Goal: Check status: Check status

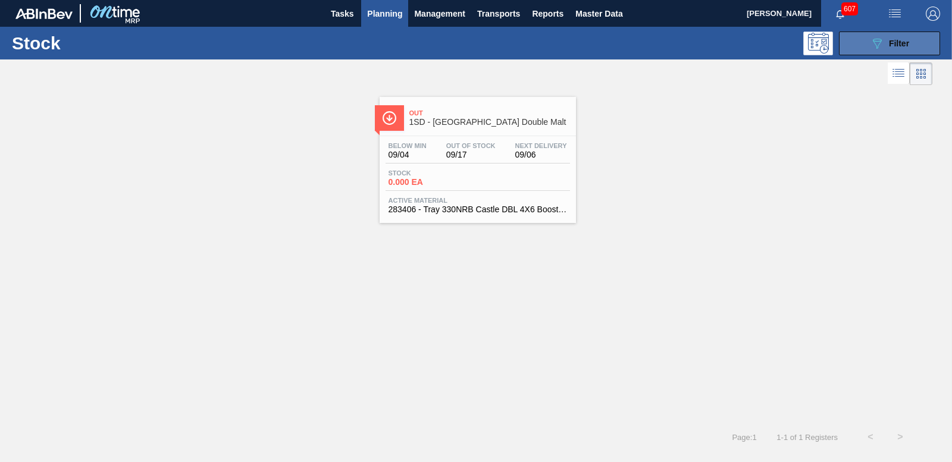
click at [874, 38] on icon "089F7B8B-B2A5-4AFE-B5C0-19BA573D28AC" at bounding box center [877, 43] width 14 height 14
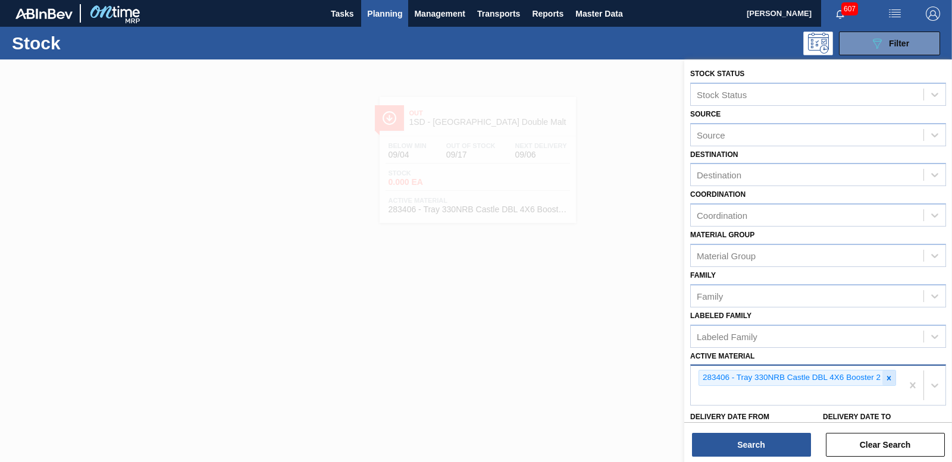
click at [886, 378] on icon at bounding box center [889, 378] width 8 height 8
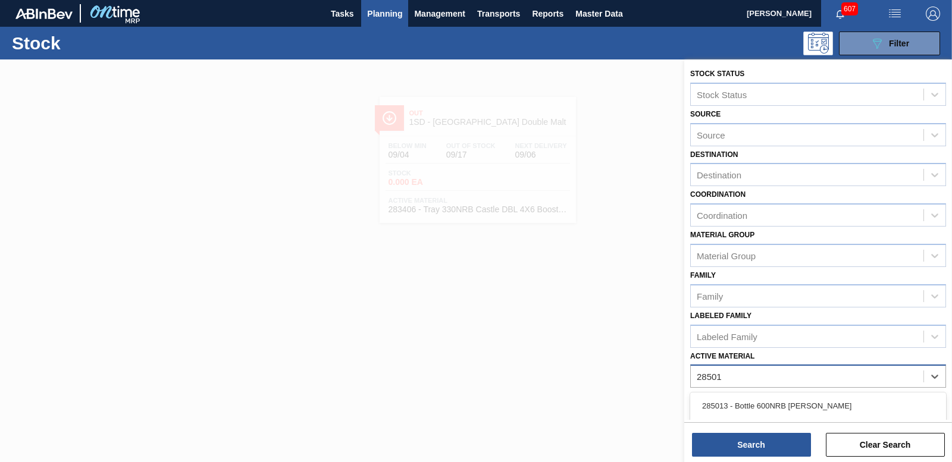
type Material "285013"
drag, startPoint x: 831, startPoint y: 405, endPoint x: 822, endPoint y: 407, distance: 8.7
click at [830, 405] on div "285013 - Bottle 600NRB [PERSON_NAME]" at bounding box center [818, 406] width 256 height 22
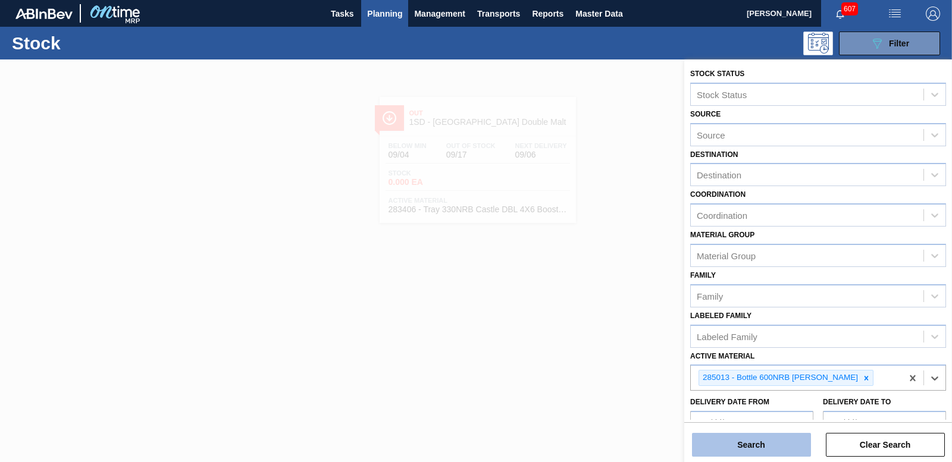
click at [755, 436] on button "Search" at bounding box center [751, 445] width 119 height 24
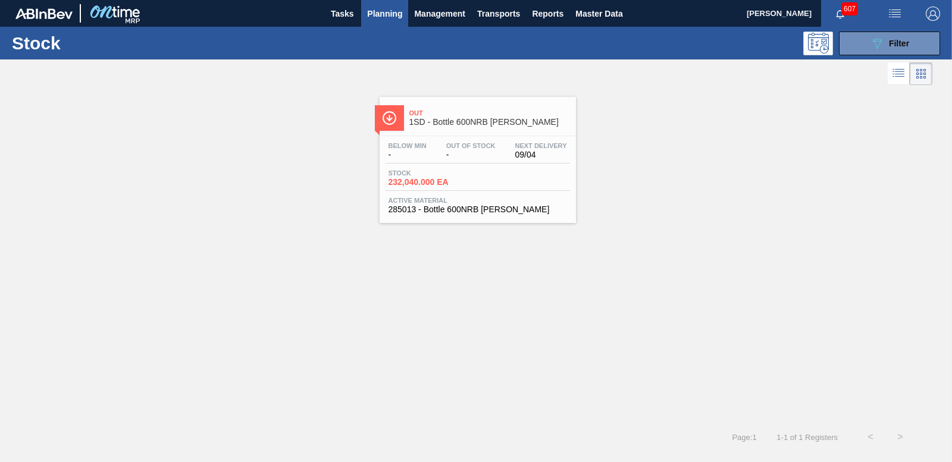
click at [408, 181] on span "232,040.000 EA" at bounding box center [430, 182] width 83 height 9
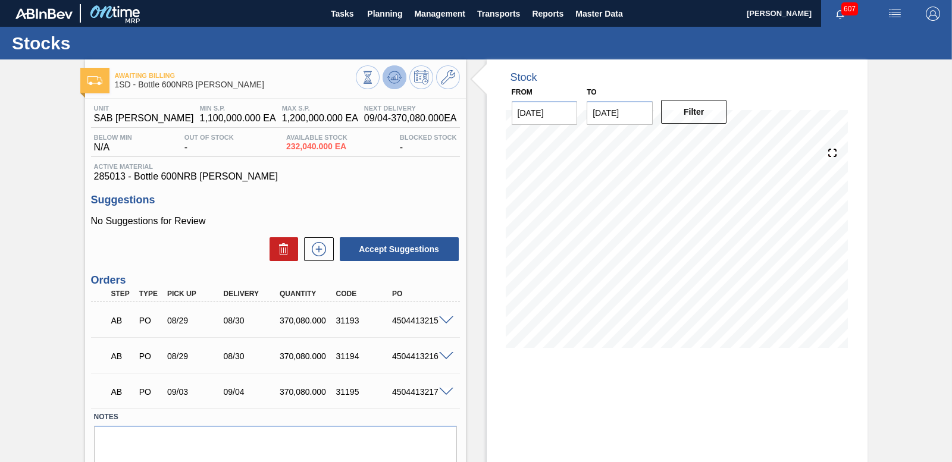
click at [396, 77] on icon at bounding box center [394, 77] width 14 height 14
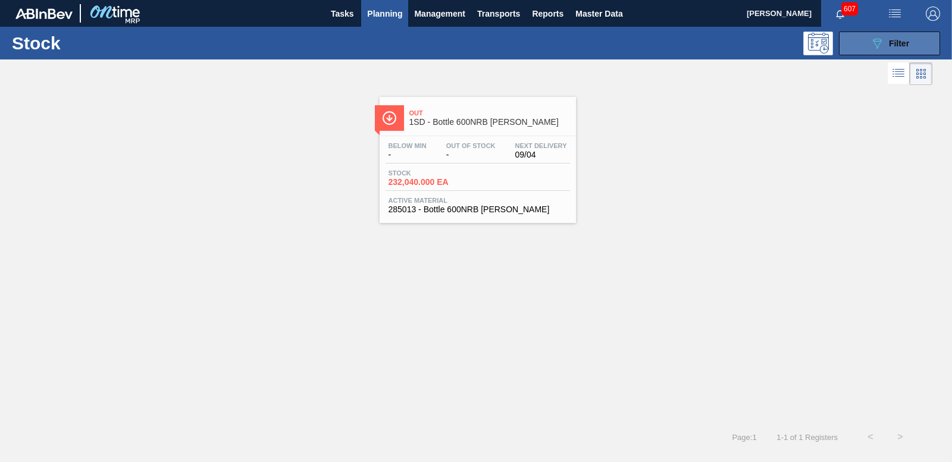
click at [889, 41] on span "Filter" at bounding box center [899, 44] width 20 height 10
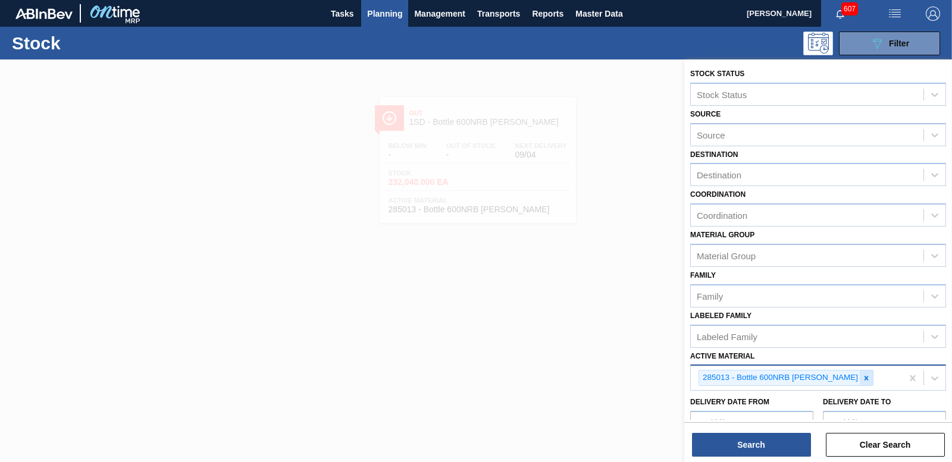
click at [862, 378] on icon at bounding box center [866, 378] width 8 height 8
type Material "193318"
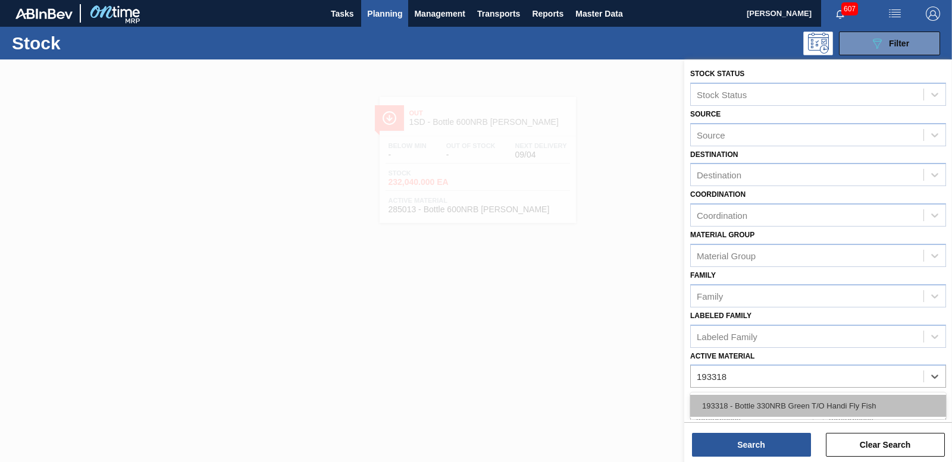
drag, startPoint x: 809, startPoint y: 403, endPoint x: 797, endPoint y: 414, distance: 16.0
click at [809, 403] on div "193318 - Bottle 330NRB Green T/O Handi Fly Fish" at bounding box center [818, 406] width 256 height 22
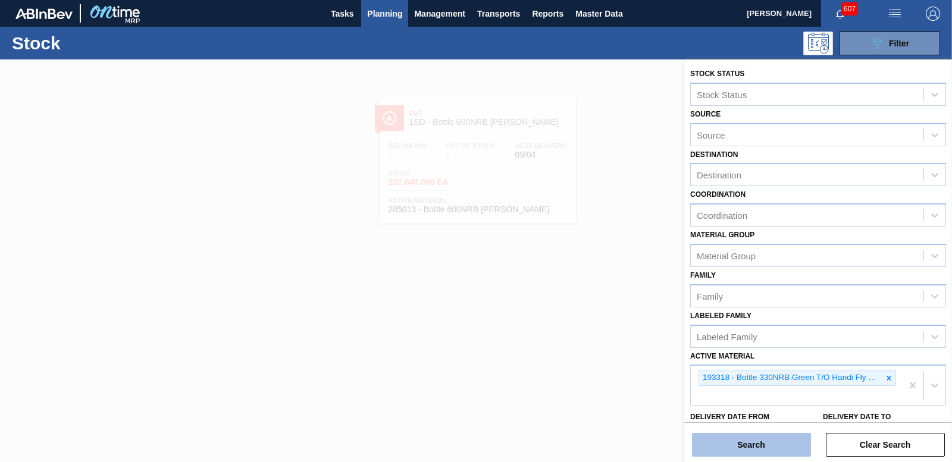
click at [769, 436] on button "Search" at bounding box center [751, 445] width 119 height 24
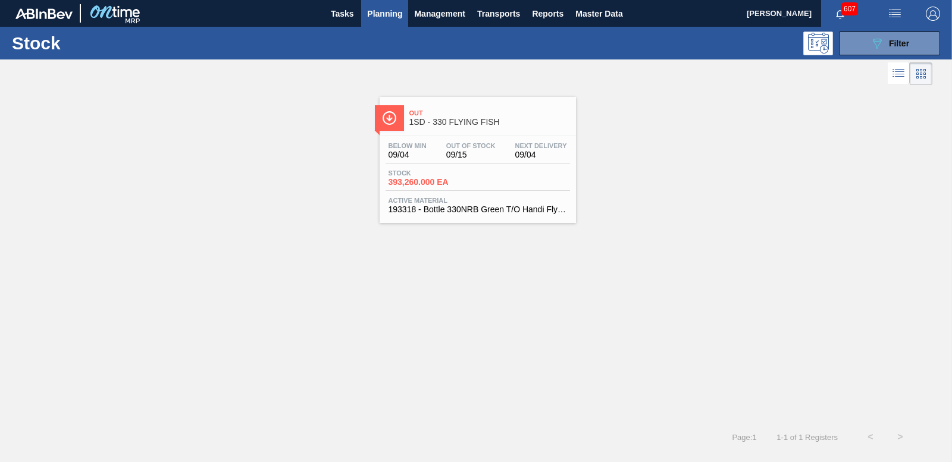
click at [437, 186] on span "393,260.000 EA" at bounding box center [430, 182] width 83 height 9
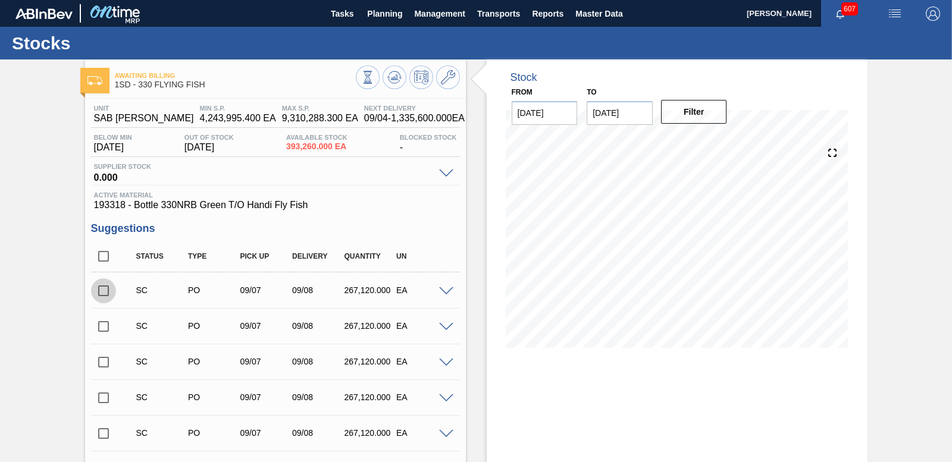
click at [102, 292] on input "checkbox" at bounding box center [103, 290] width 25 height 25
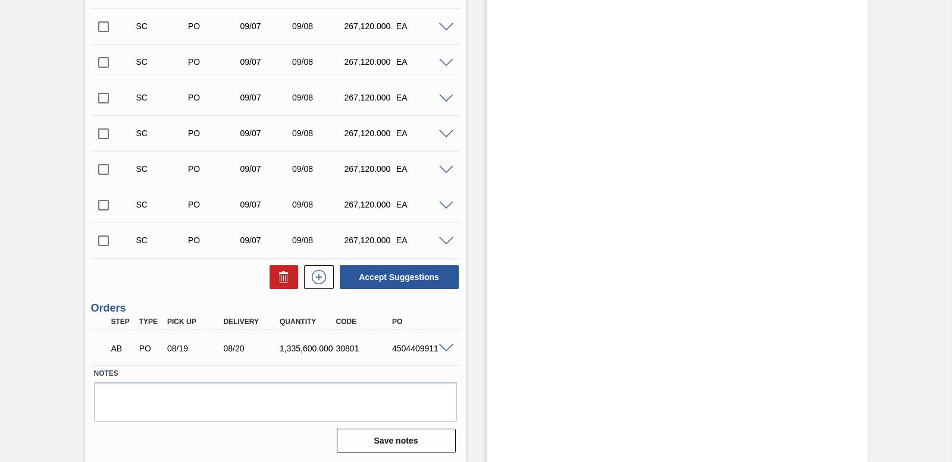
scroll to position [372, 0]
click at [381, 278] on button "Accept Suggestions" at bounding box center [399, 277] width 119 height 24
checkbox input "false"
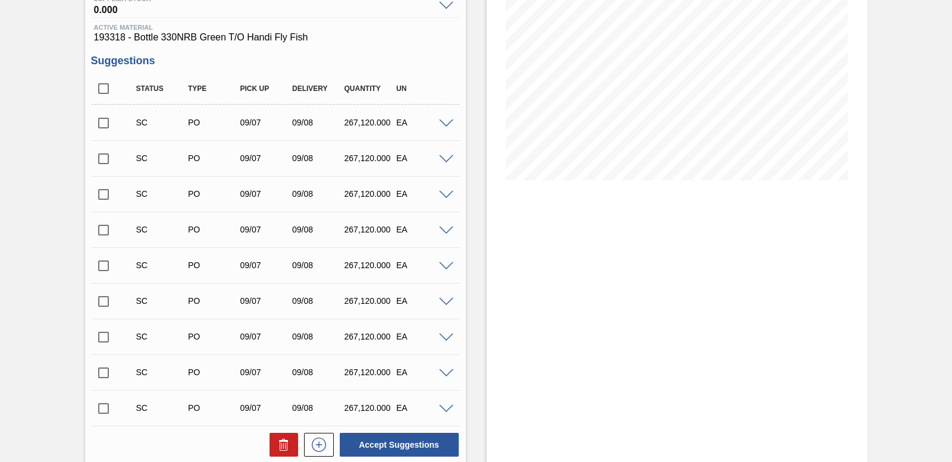
scroll to position [0, 0]
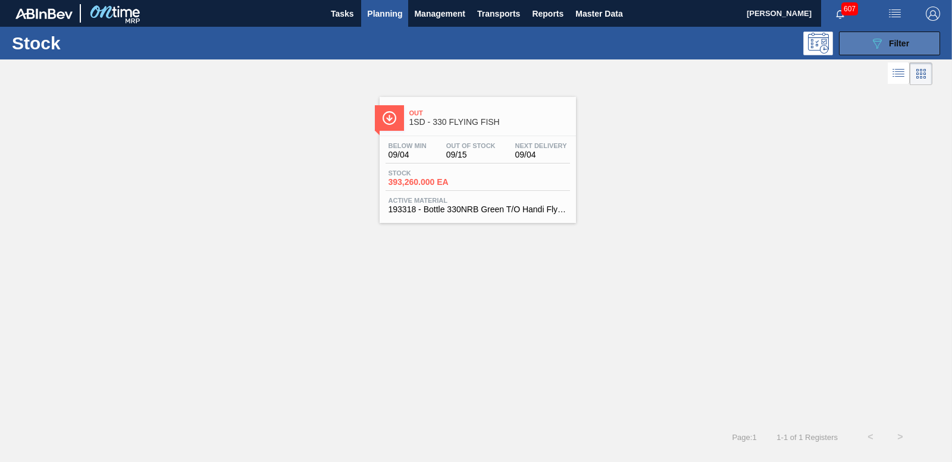
click at [886, 46] on div "089F7B8B-B2A5-4AFE-B5C0-19BA573D28AC Filter" at bounding box center [889, 43] width 39 height 14
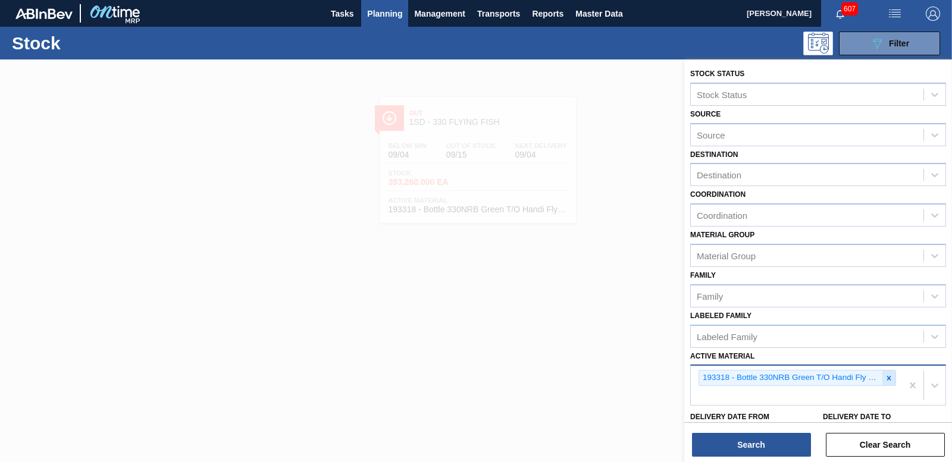
click at [885, 378] on icon at bounding box center [889, 378] width 8 height 8
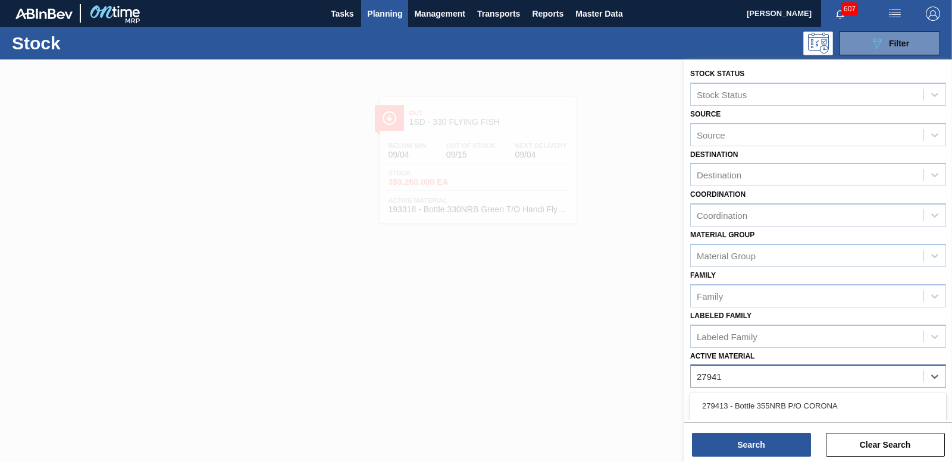
type Material "279413"
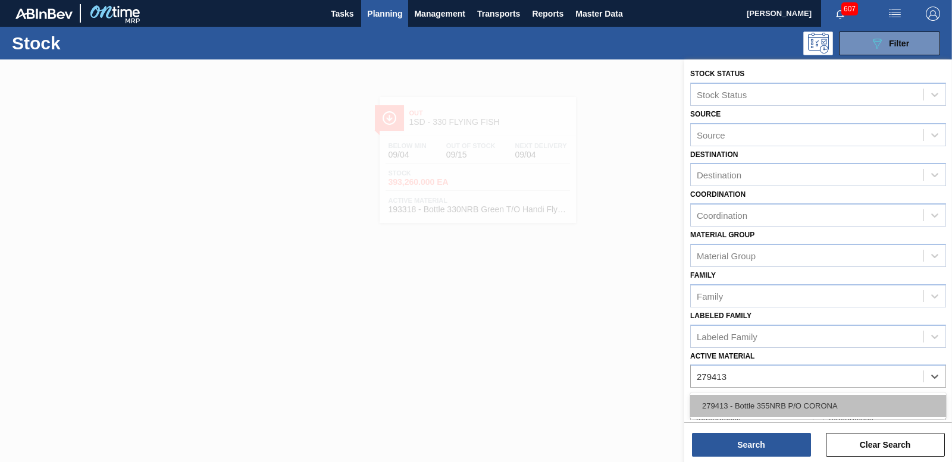
click at [804, 395] on div "279413 - Bottle 355NRB P/O CORONA" at bounding box center [818, 406] width 256 height 22
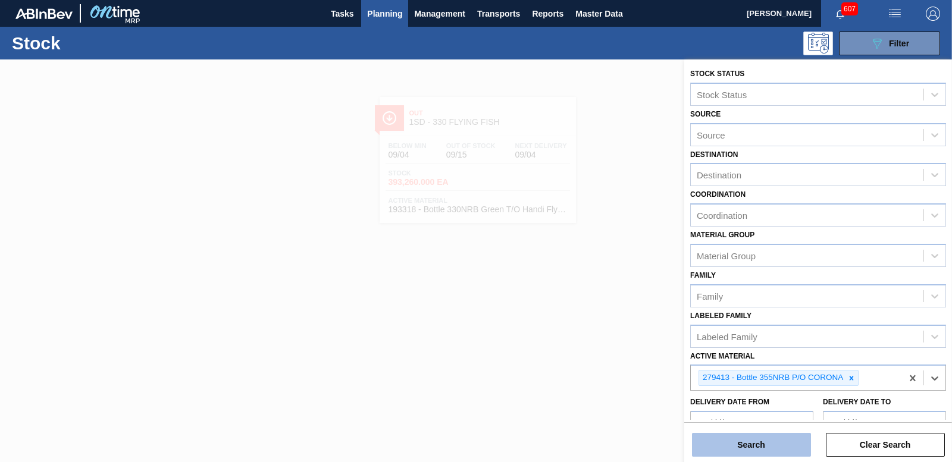
click at [772, 452] on button "Search" at bounding box center [751, 445] width 119 height 24
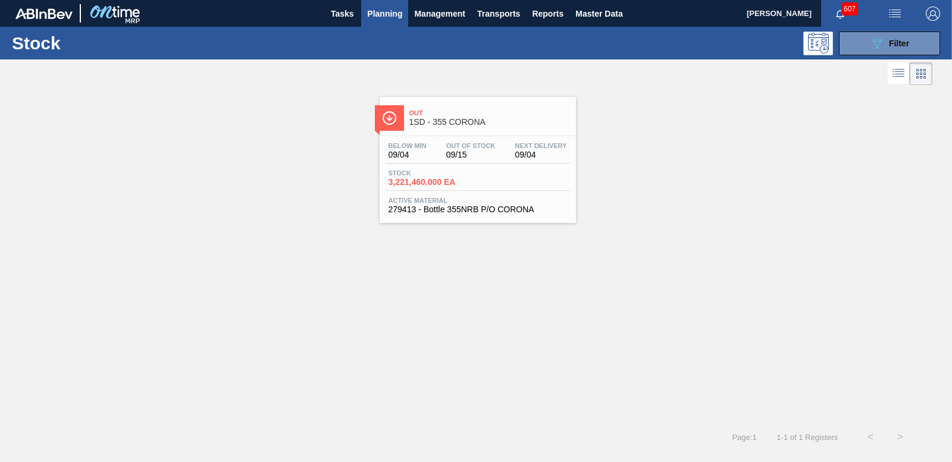
click at [446, 181] on span "3,221,460.000 EA" at bounding box center [430, 182] width 83 height 9
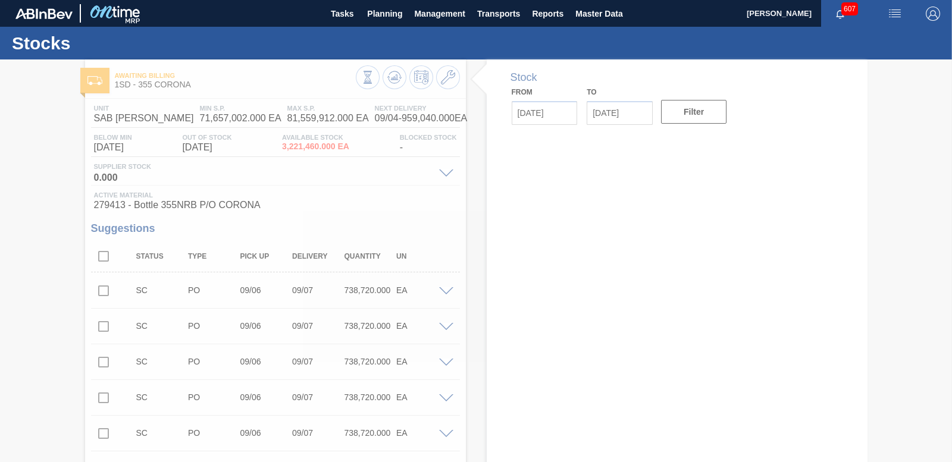
type input "[DATE]"
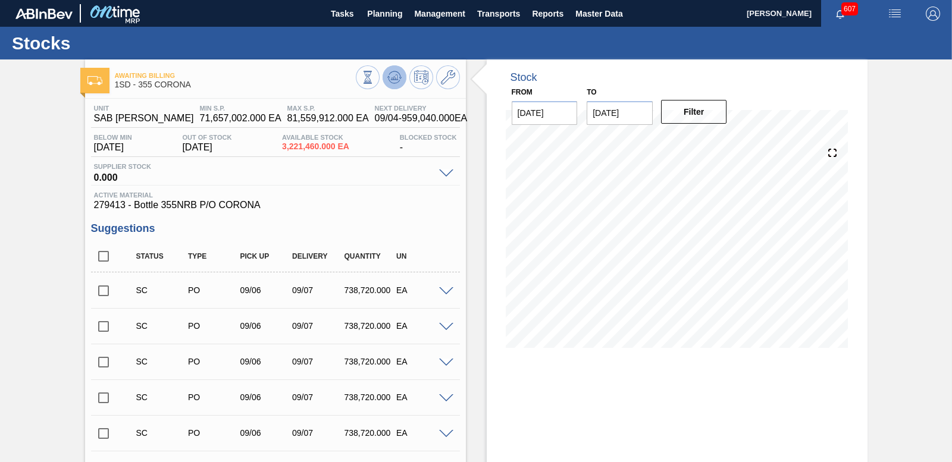
click at [392, 78] on icon at bounding box center [394, 76] width 8 height 5
click at [105, 291] on input "checkbox" at bounding box center [103, 290] width 25 height 25
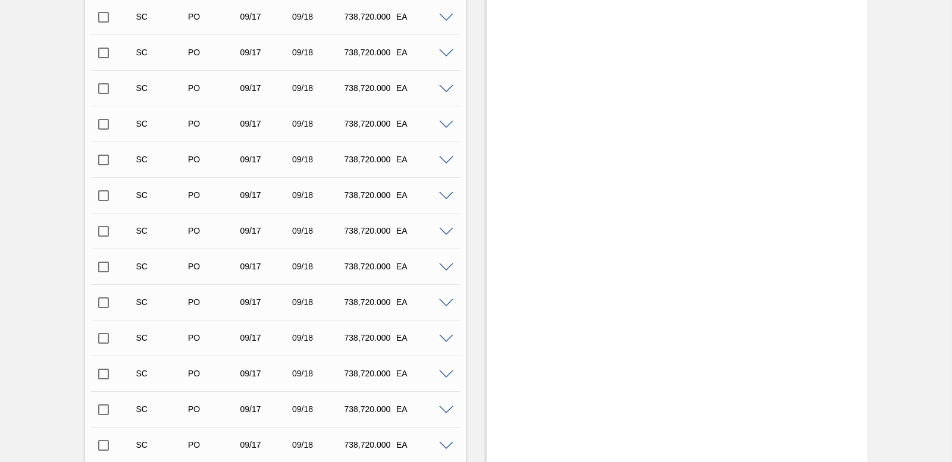
scroll to position [4406, 0]
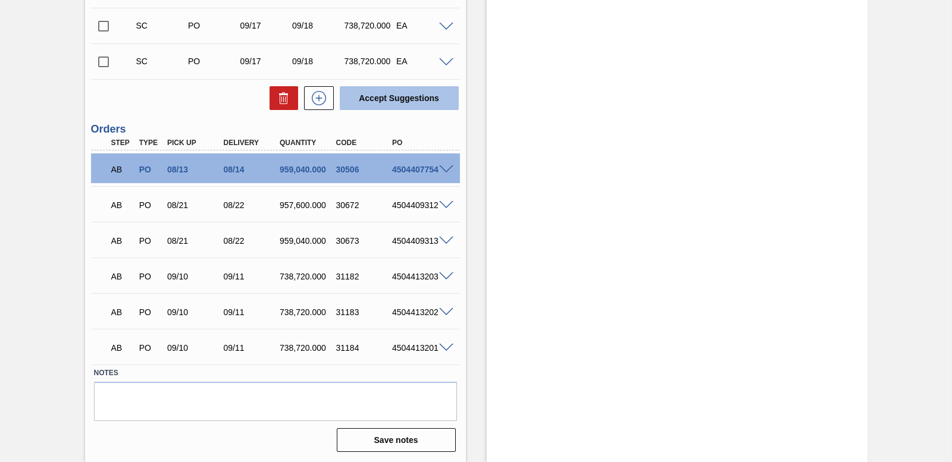
click at [378, 93] on button "Accept Suggestions" at bounding box center [399, 98] width 119 height 24
checkbox input "false"
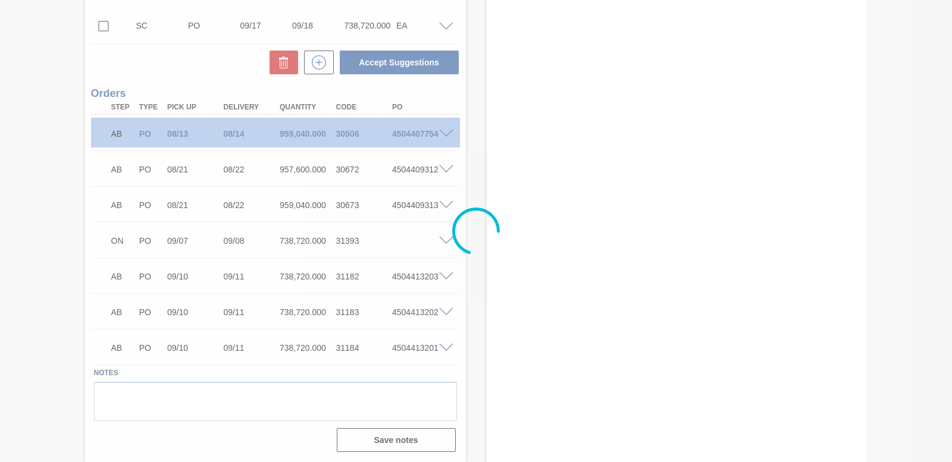
scroll to position [4371, 0]
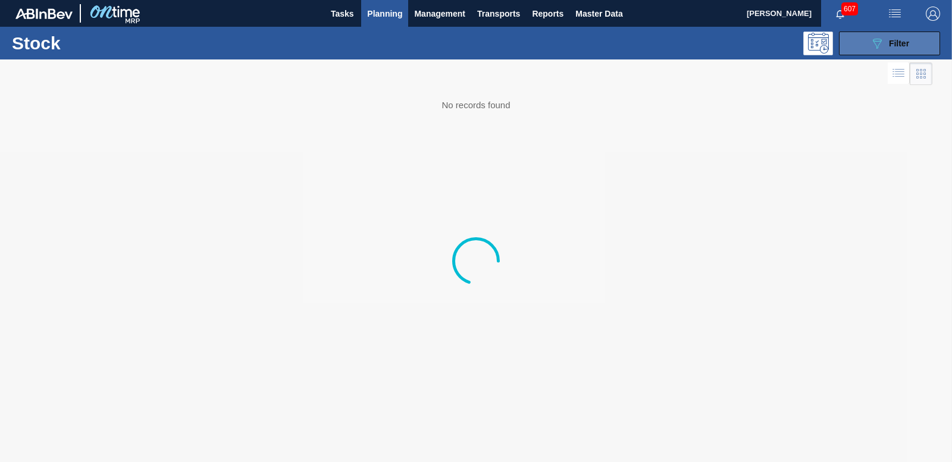
click at [872, 47] on icon "089F7B8B-B2A5-4AFE-B5C0-19BA573D28AC" at bounding box center [877, 43] width 14 height 14
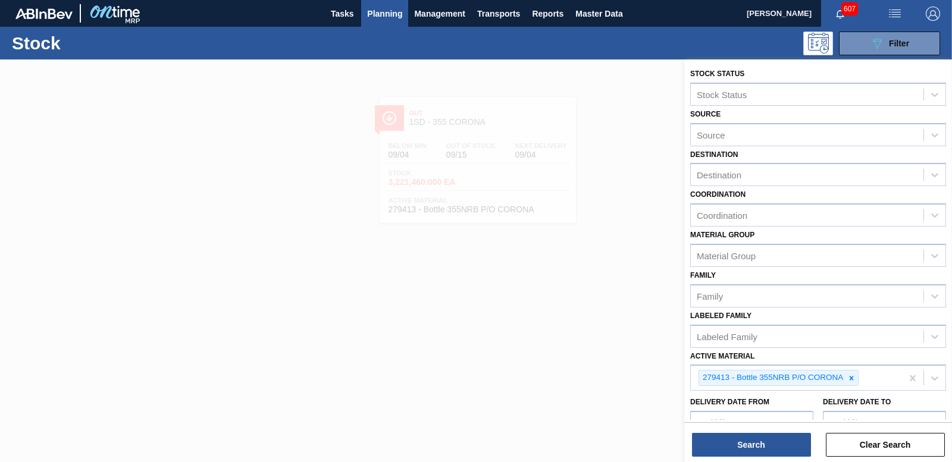
click at [851, 379] on icon at bounding box center [852, 378] width 4 height 4
type Material "283366"
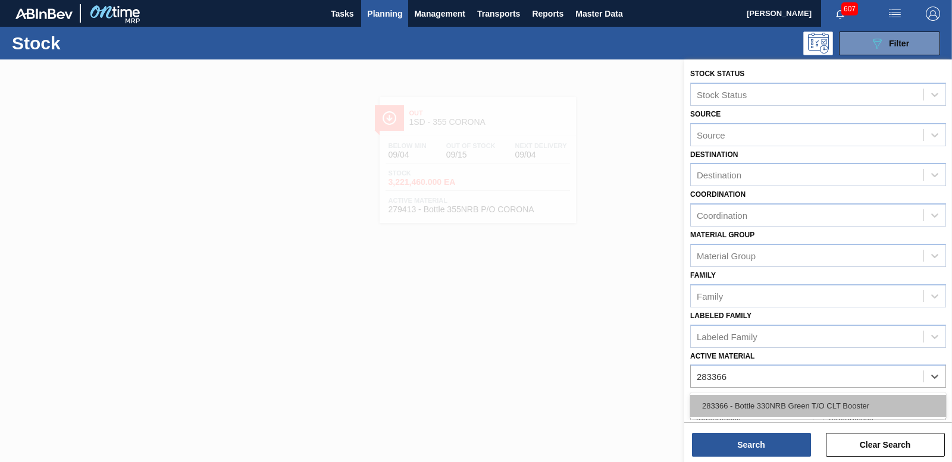
click at [760, 414] on div "283366 - Bottle 330NRB Green T/O CLT Booster" at bounding box center [818, 406] width 256 height 22
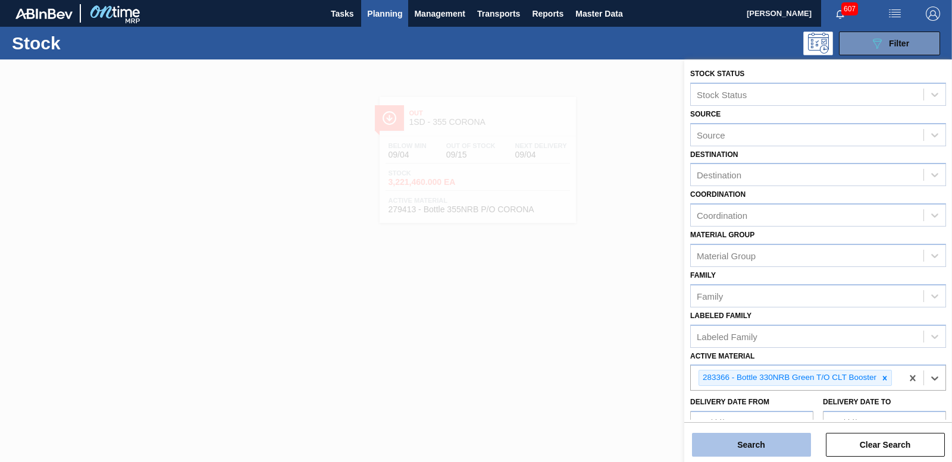
click at [763, 434] on button "Search" at bounding box center [751, 445] width 119 height 24
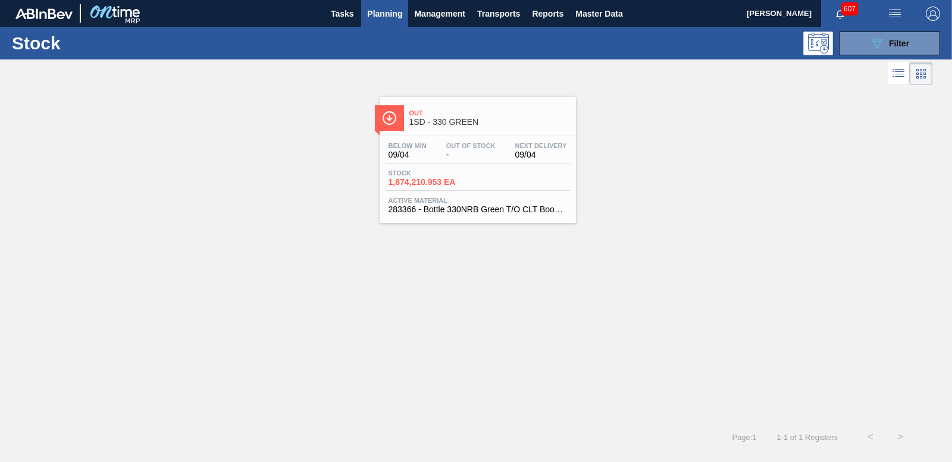
click at [393, 183] on span "1,874,210.953 EA" at bounding box center [430, 182] width 83 height 9
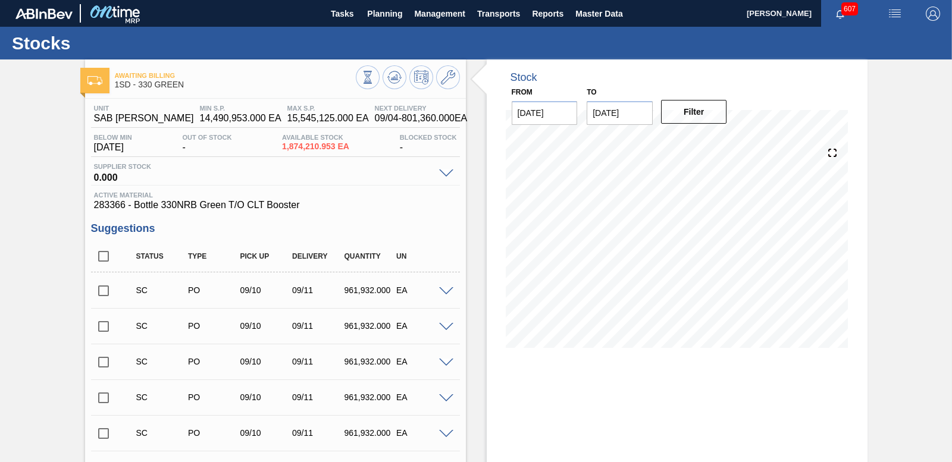
click at [104, 291] on input "checkbox" at bounding box center [103, 290] width 25 height 25
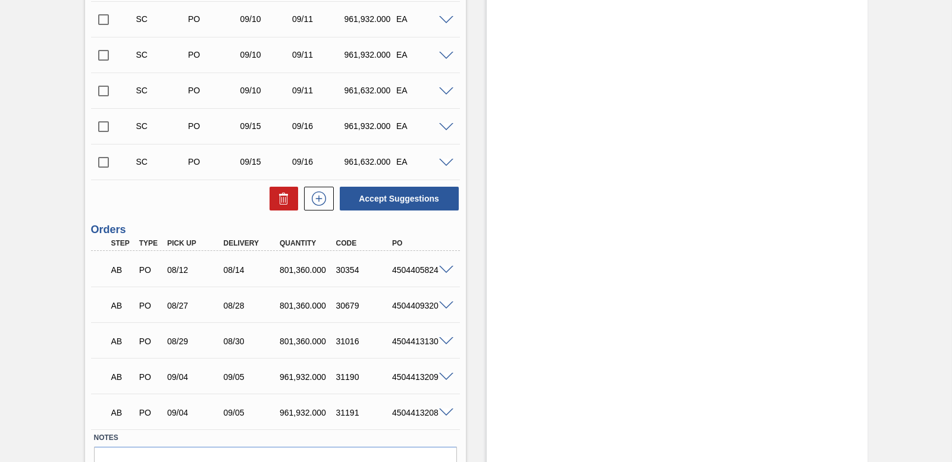
scroll to position [586, 0]
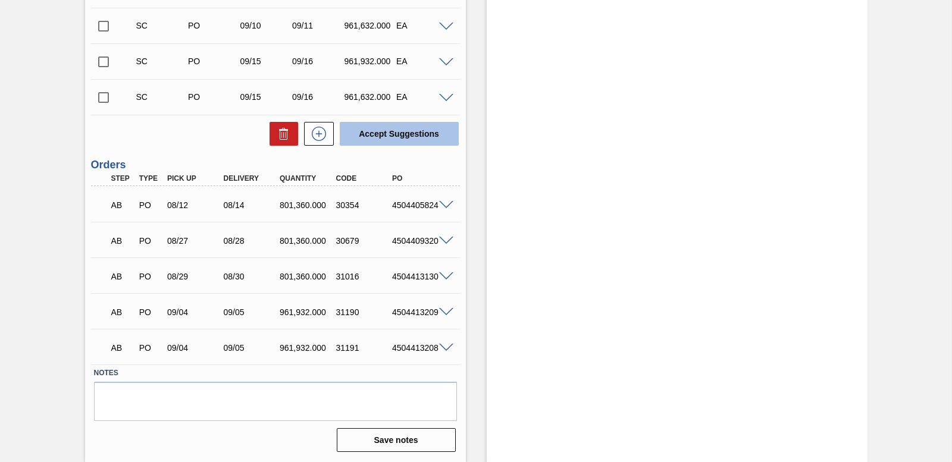
click at [396, 137] on button "Accept Suggestions" at bounding box center [399, 134] width 119 height 24
checkbox input "false"
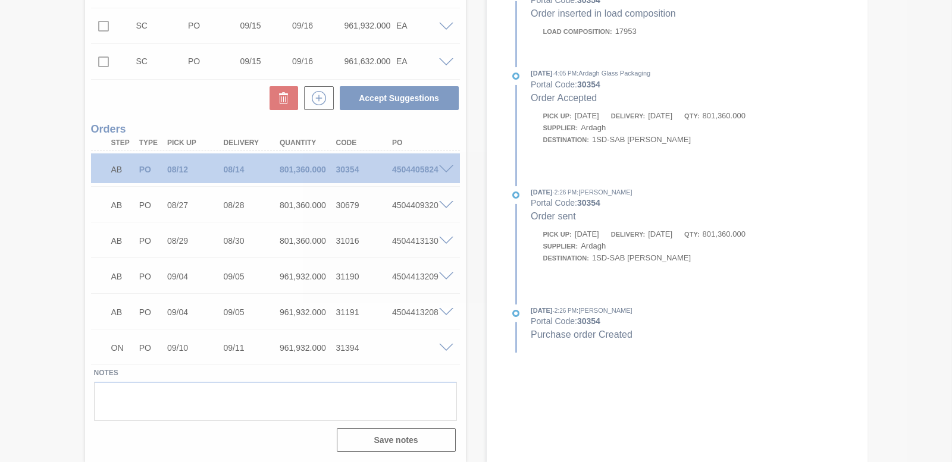
scroll to position [550, 0]
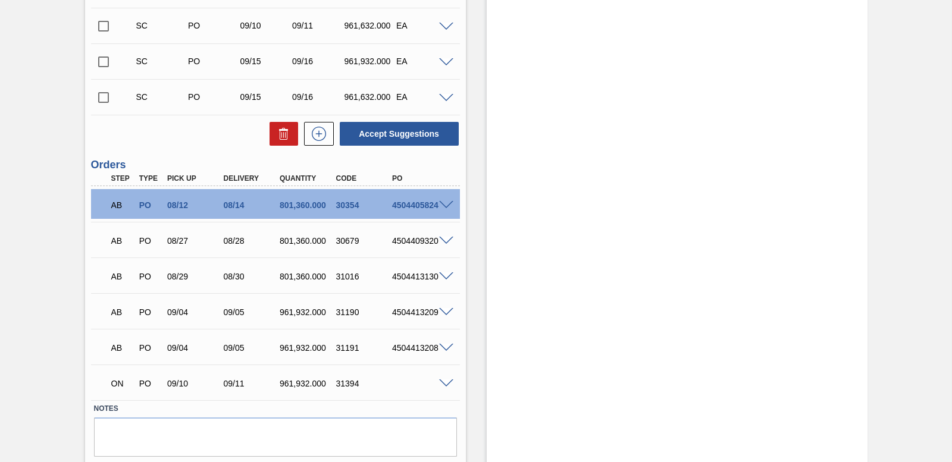
click at [445, 383] on span at bounding box center [446, 384] width 14 height 9
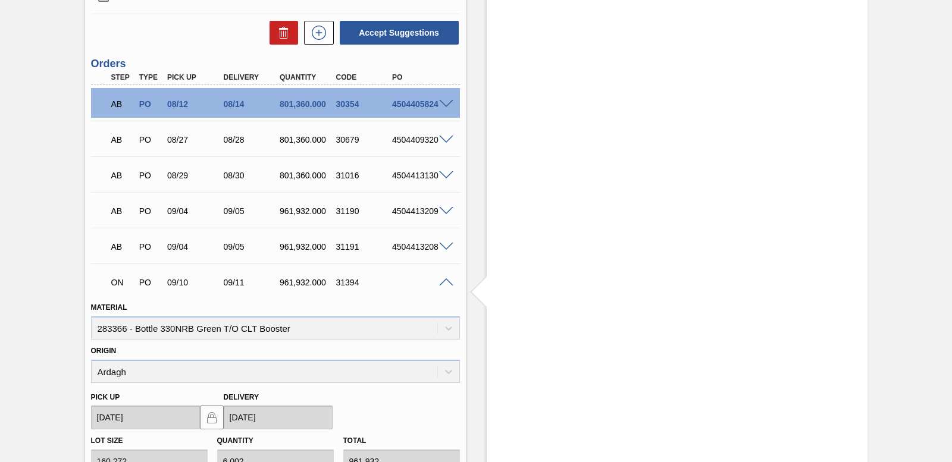
scroll to position [610, 0]
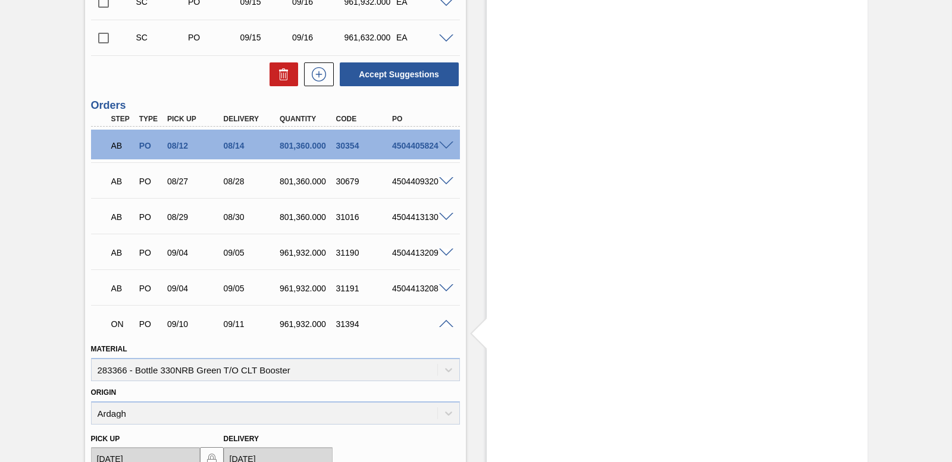
click at [445, 322] on span at bounding box center [446, 324] width 14 height 9
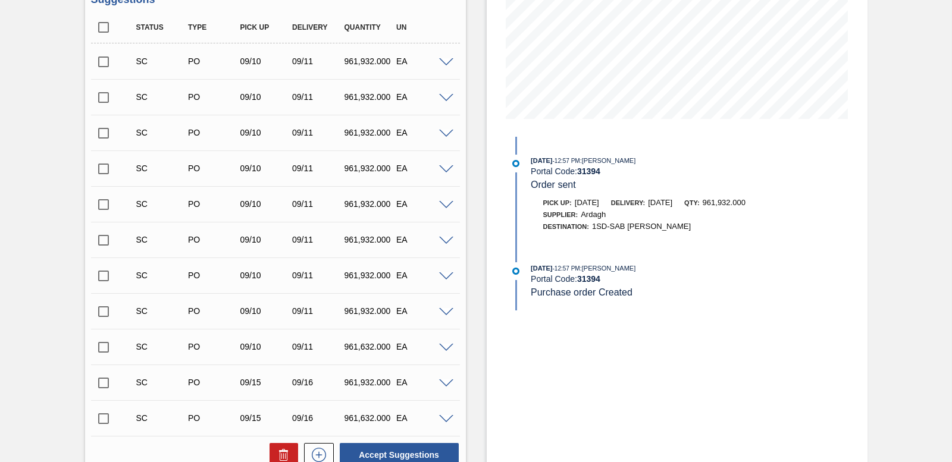
scroll to position [0, 0]
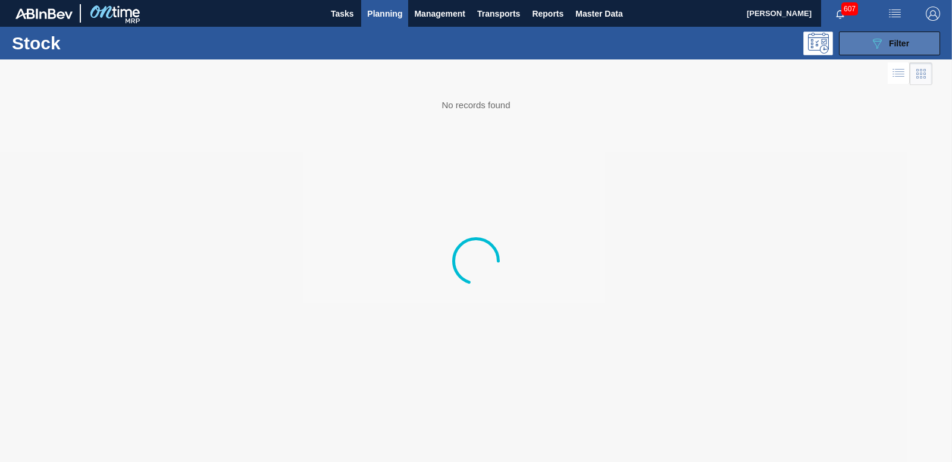
click at [892, 48] on span "Filter" at bounding box center [899, 44] width 20 height 10
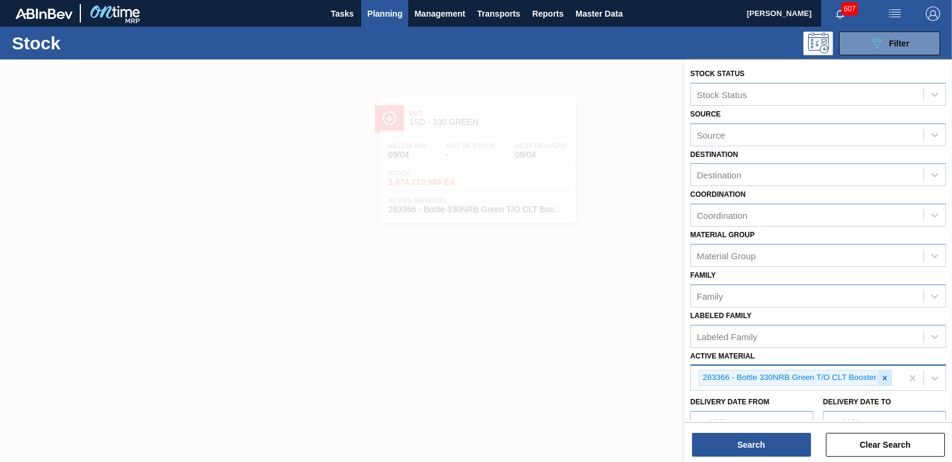
click at [886, 383] on div at bounding box center [884, 378] width 13 height 15
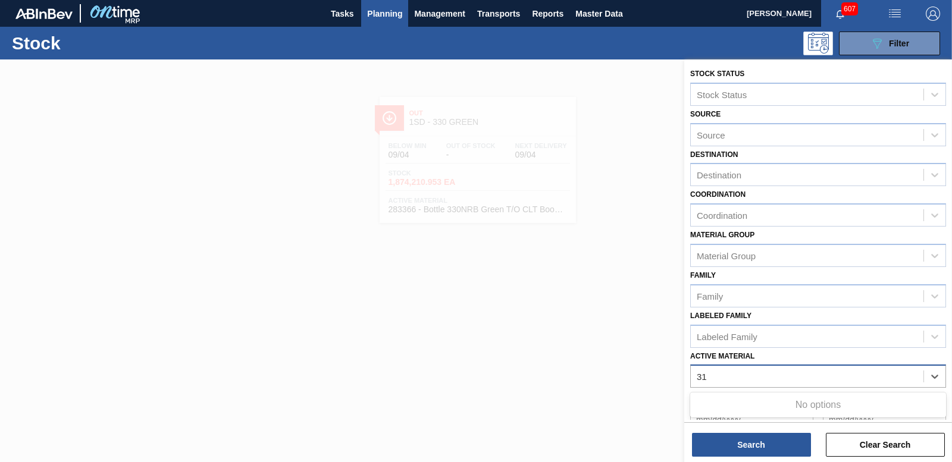
type Material "3"
type Material "279413"
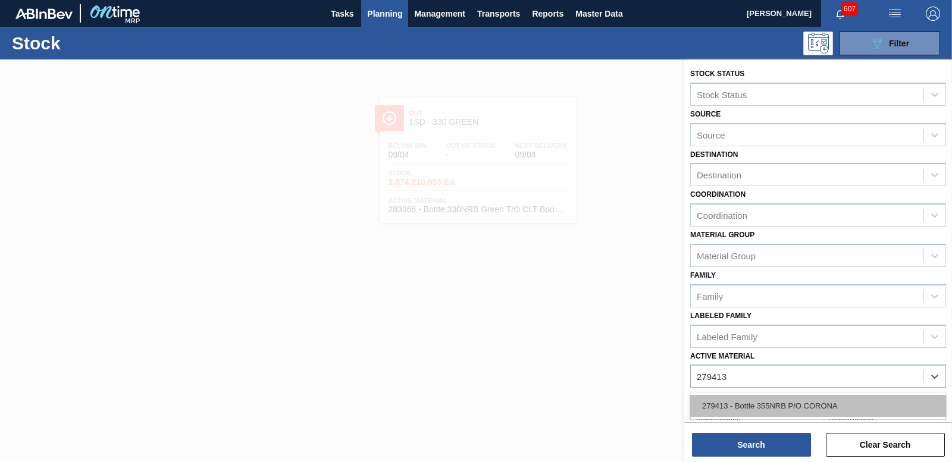
drag, startPoint x: 852, startPoint y: 417, endPoint x: 834, endPoint y: 418, distance: 18.5
click at [852, 417] on div "279413 - Bottle 355NRB P/O CORONA" at bounding box center [818, 406] width 256 height 22
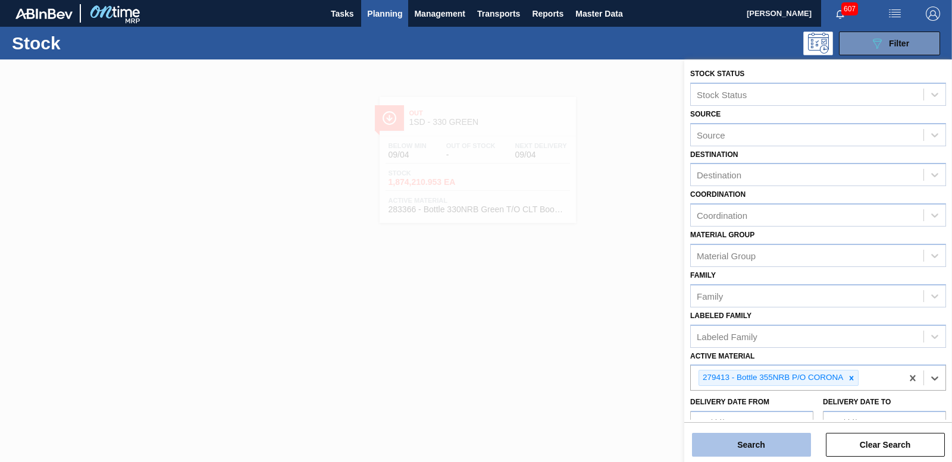
click at [719, 437] on button "Search" at bounding box center [751, 445] width 119 height 24
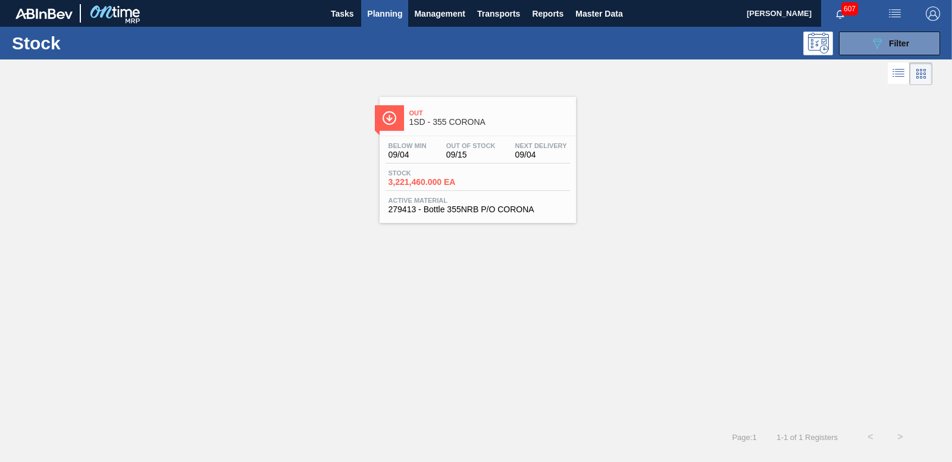
click at [426, 181] on span "3,221,460.000 EA" at bounding box center [430, 182] width 83 height 9
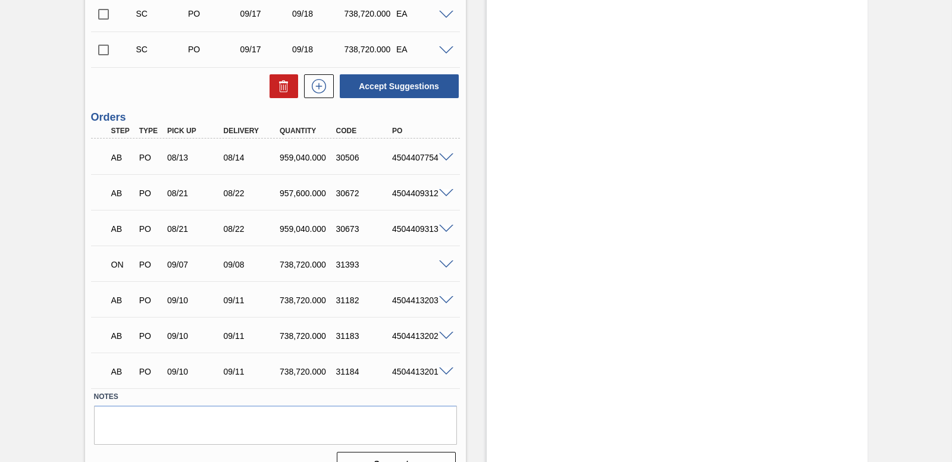
scroll to position [4406, 0]
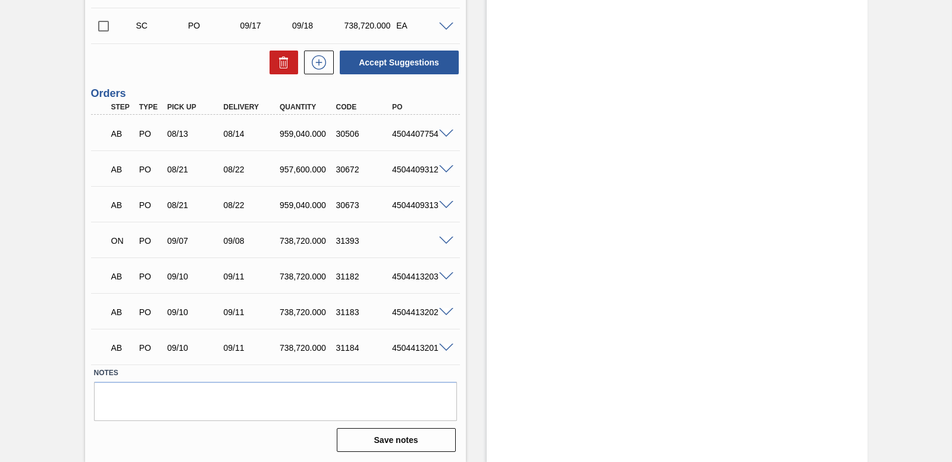
click at [447, 237] on span at bounding box center [446, 241] width 14 height 9
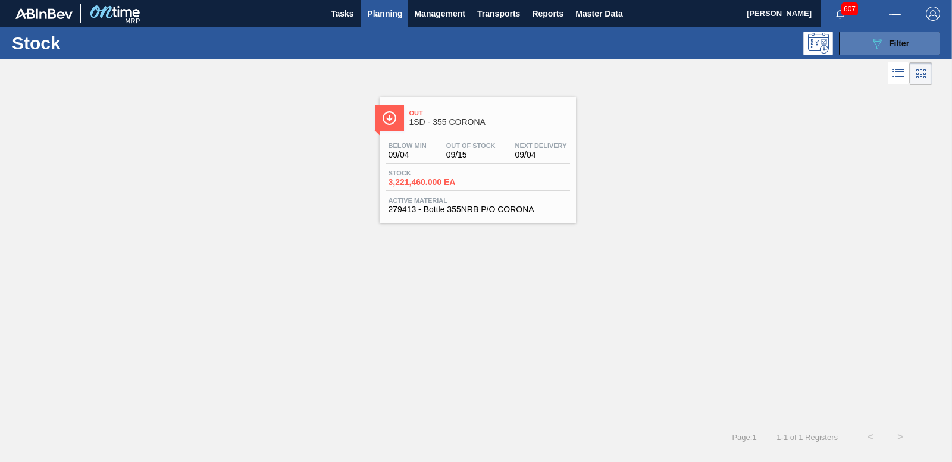
click at [916, 36] on button "089F7B8B-B2A5-4AFE-B5C0-19BA573D28AC Filter" at bounding box center [889, 44] width 101 height 24
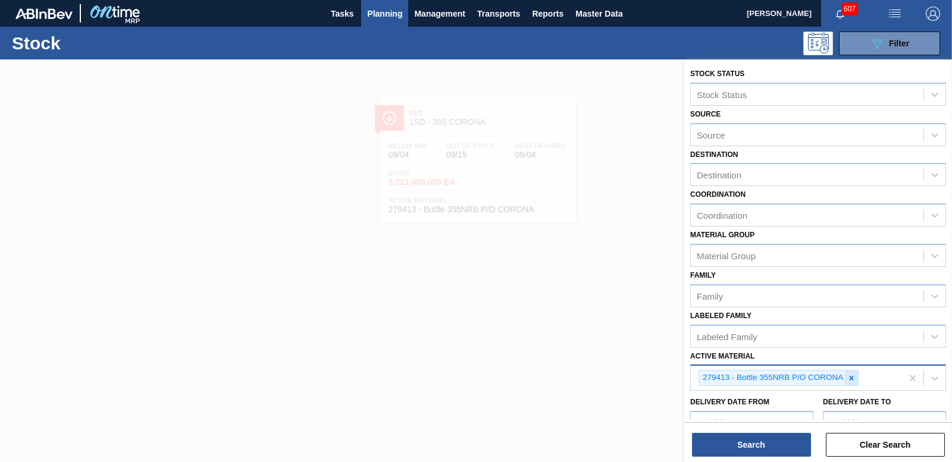
click at [852, 379] on icon at bounding box center [852, 378] width 4 height 4
type Material "193318"
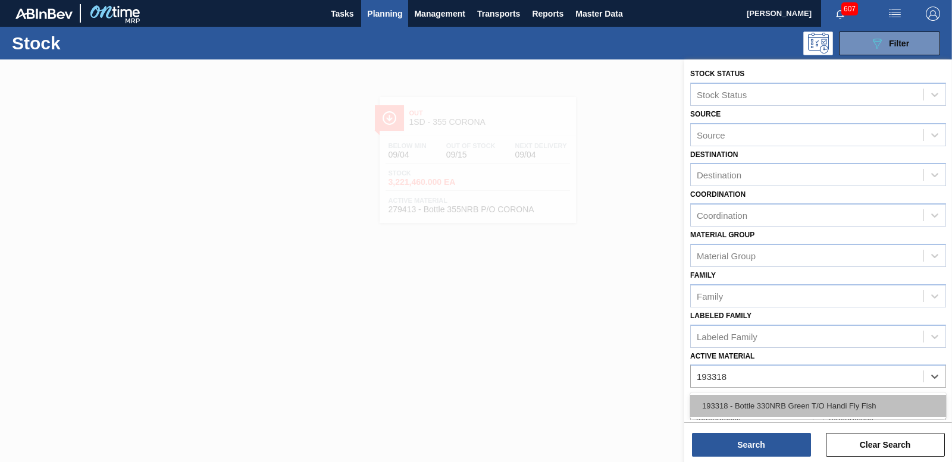
click at [883, 413] on div "193318 - Bottle 330NRB Green T/O Handi Fly Fish" at bounding box center [818, 406] width 256 height 22
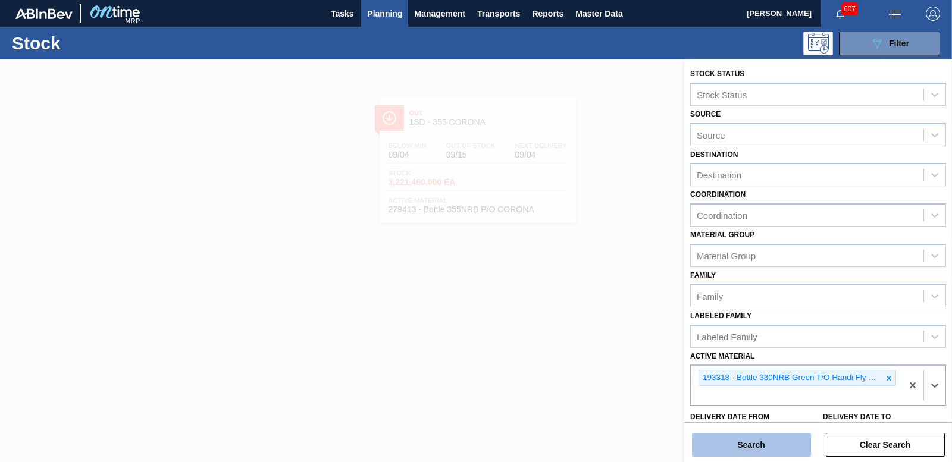
click at [748, 441] on button "Search" at bounding box center [751, 445] width 119 height 24
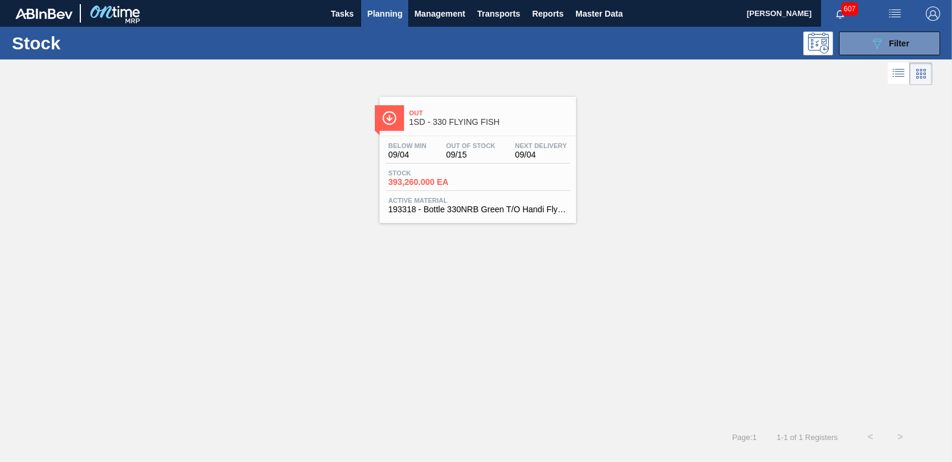
click at [427, 181] on span "393,260.000 EA" at bounding box center [430, 182] width 83 height 9
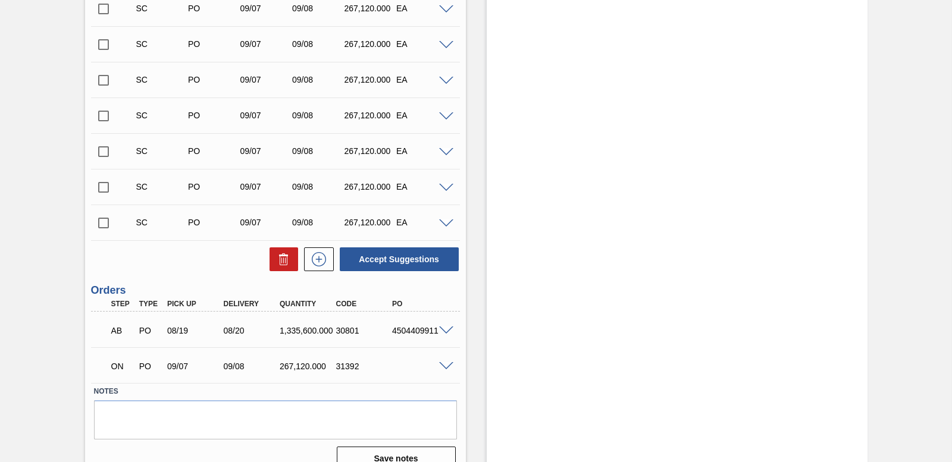
scroll to position [372, 0]
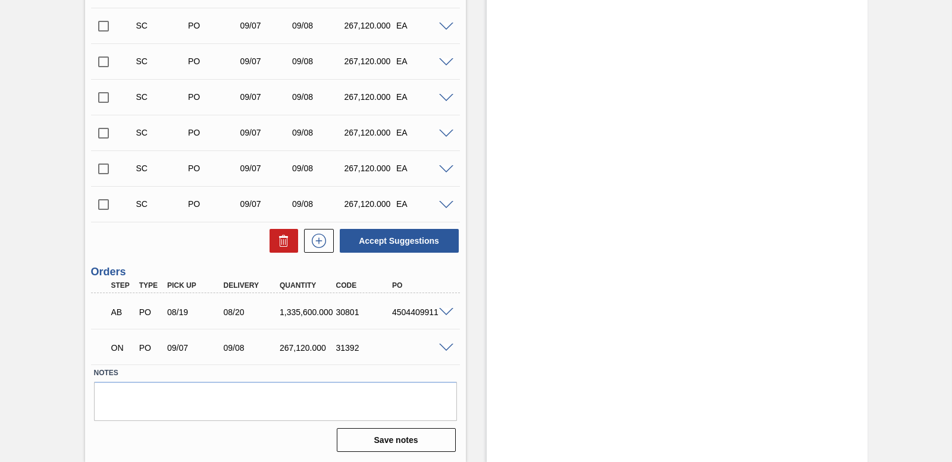
click at [448, 349] on span at bounding box center [446, 348] width 14 height 9
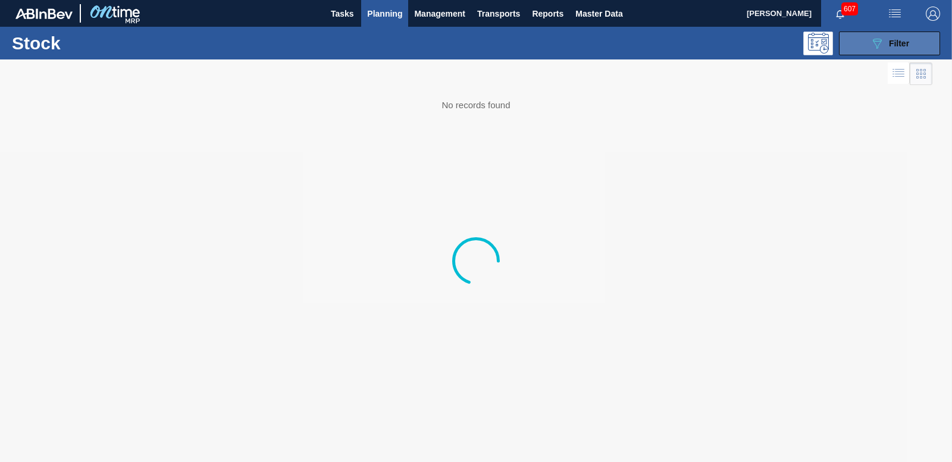
click at [879, 37] on icon "089F7B8B-B2A5-4AFE-B5C0-19BA573D28AC" at bounding box center [877, 43] width 14 height 14
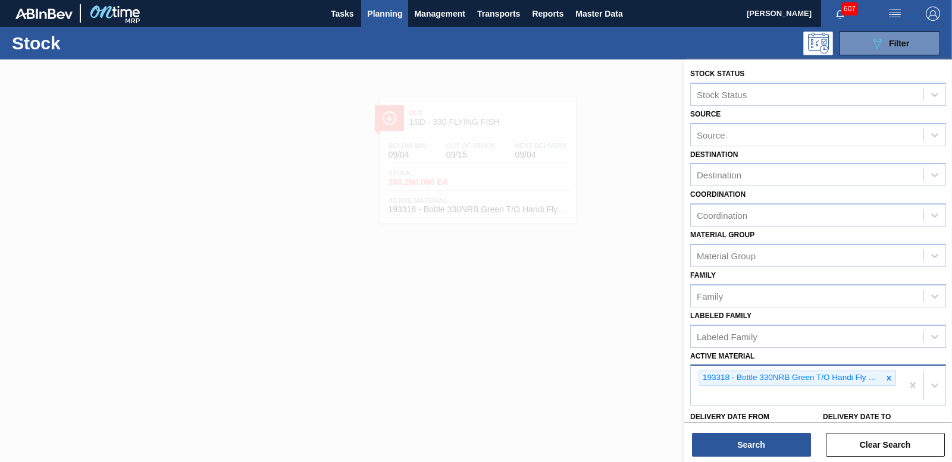
drag, startPoint x: 886, startPoint y: 378, endPoint x: 877, endPoint y: 374, distance: 10.2
click at [885, 377] on icon at bounding box center [889, 378] width 8 height 8
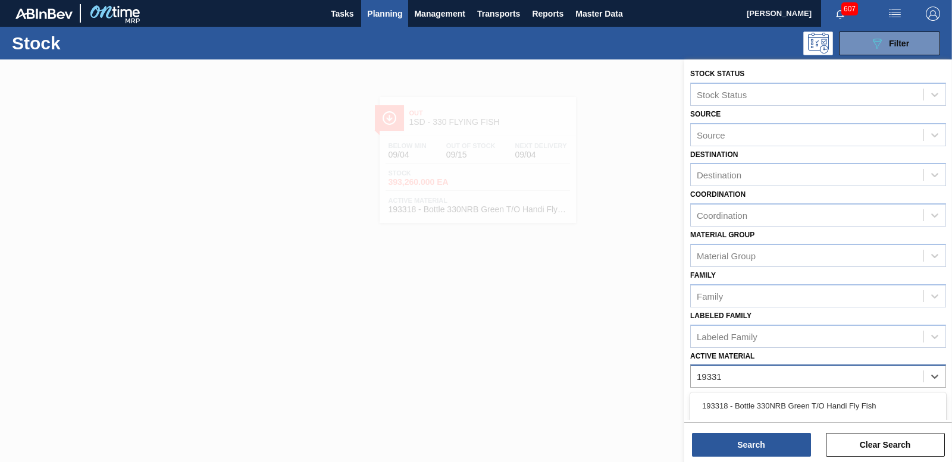
type Material "193318"
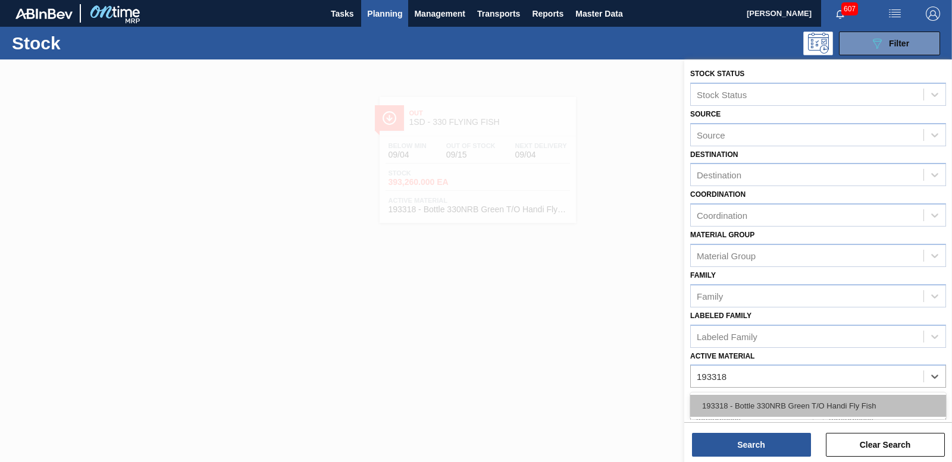
click at [819, 400] on div "193318 - Bottle 330NRB Green T/O Handi Fly Fish" at bounding box center [818, 406] width 256 height 22
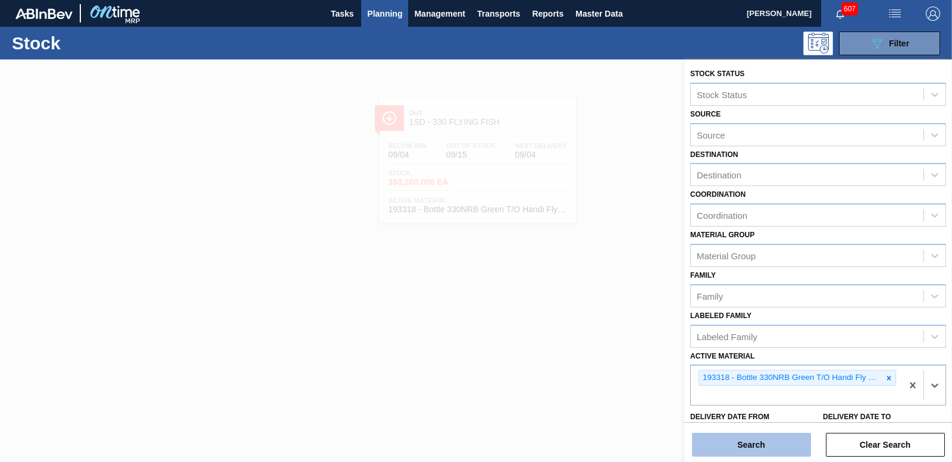
click at [780, 439] on button "Search" at bounding box center [751, 445] width 119 height 24
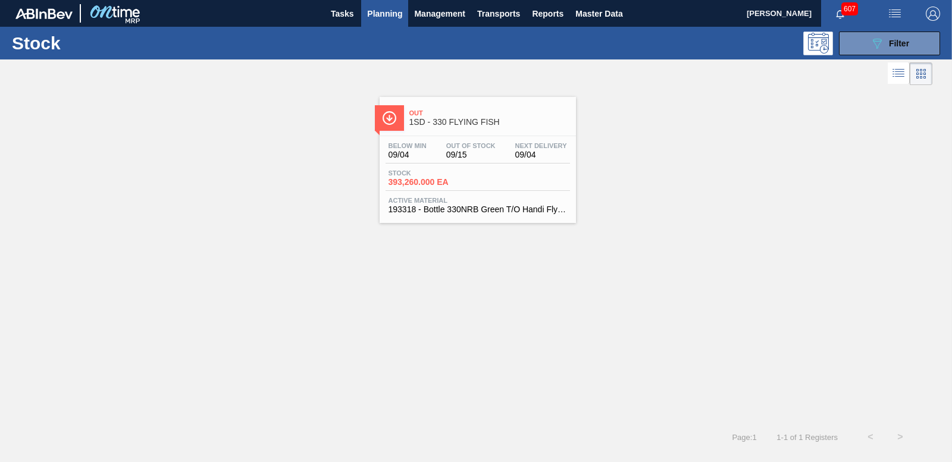
click at [412, 180] on span "393,260.000 EA" at bounding box center [430, 182] width 83 height 9
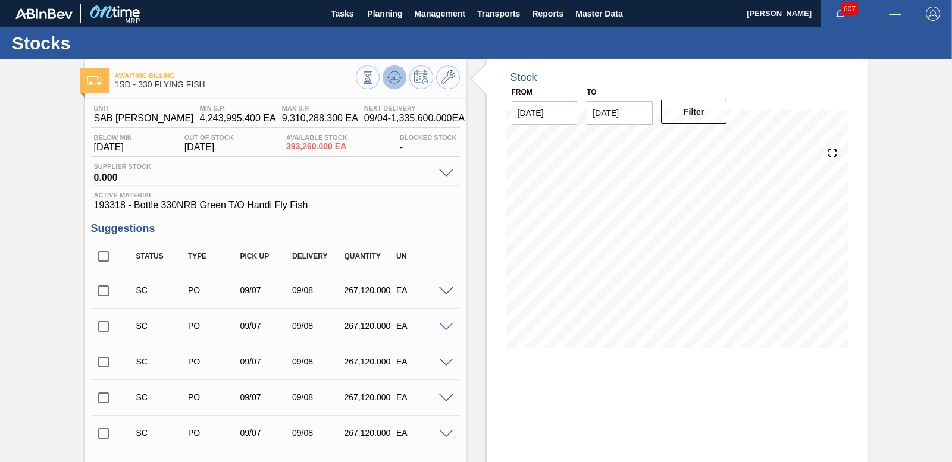
click at [390, 77] on icon at bounding box center [394, 77] width 14 height 14
drag, startPoint x: 101, startPoint y: 288, endPoint x: 107, endPoint y: 287, distance: 6.1
click at [101, 287] on input "checkbox" at bounding box center [103, 290] width 25 height 25
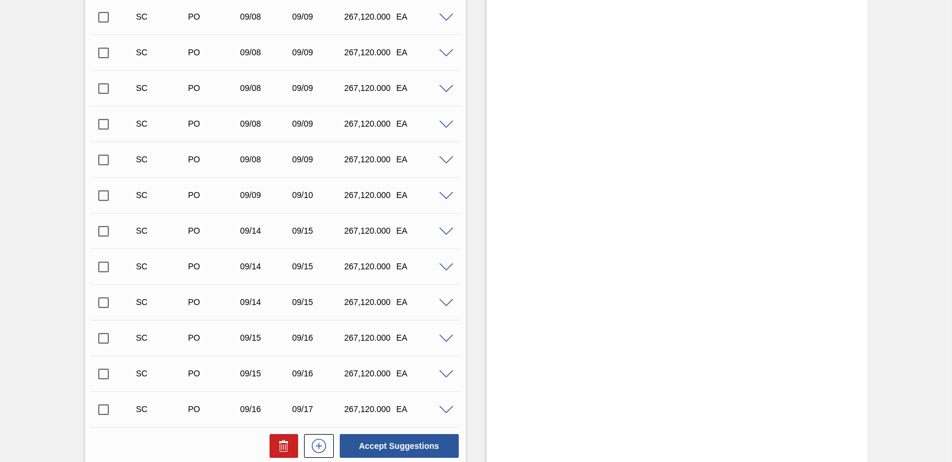
scroll to position [800, 0]
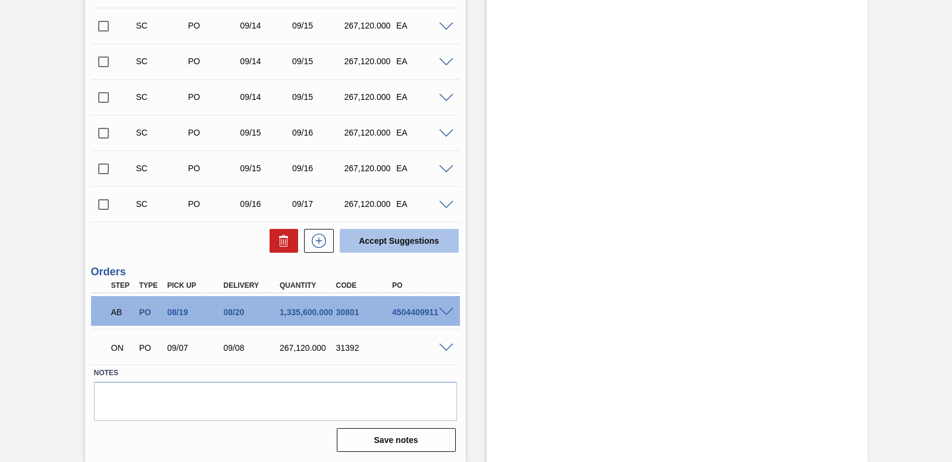
click at [383, 243] on button "Accept Suggestions" at bounding box center [399, 241] width 119 height 24
checkbox input "false"
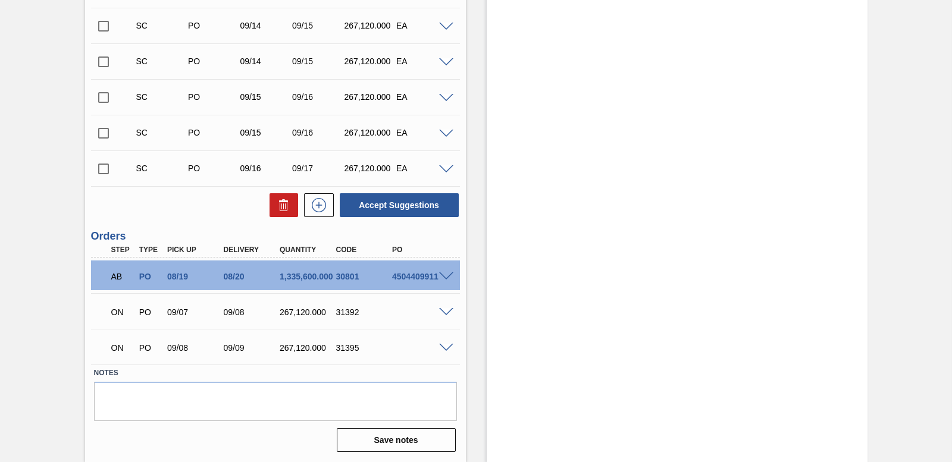
click at [442, 345] on span at bounding box center [446, 348] width 14 height 9
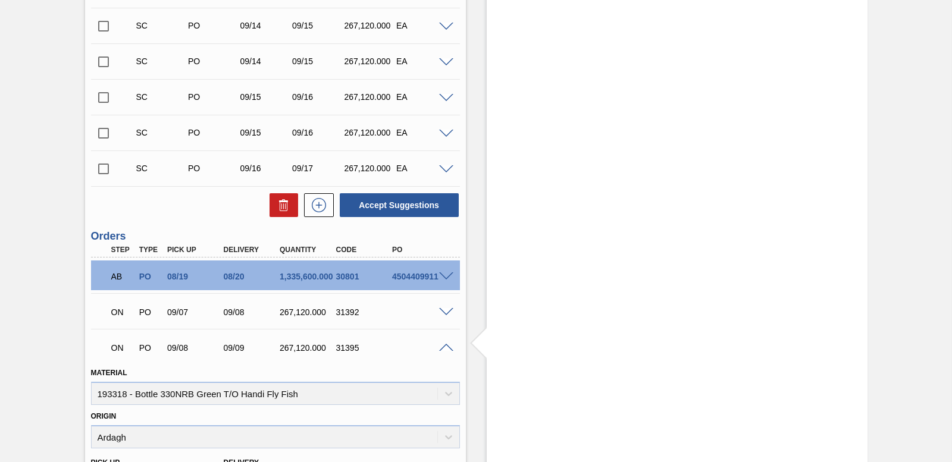
scroll to position [860, 0]
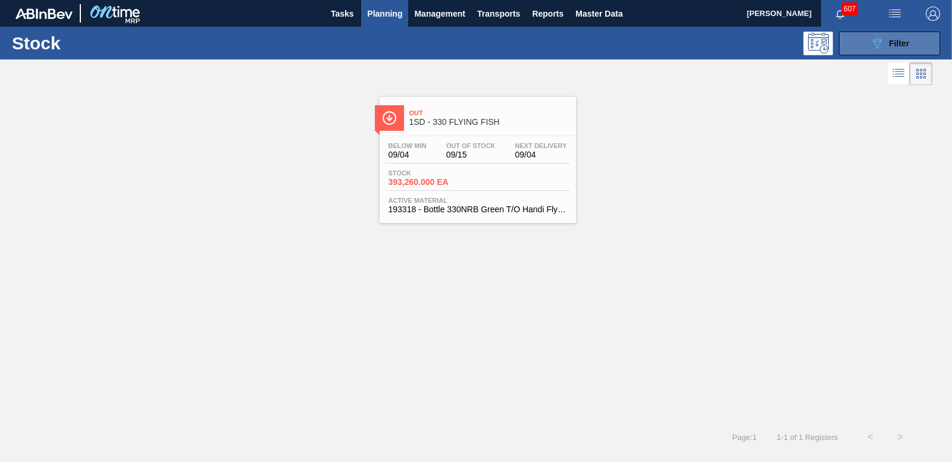
click at [918, 38] on button "089F7B8B-B2A5-4AFE-B5C0-19BA573D28AC Filter" at bounding box center [889, 44] width 101 height 24
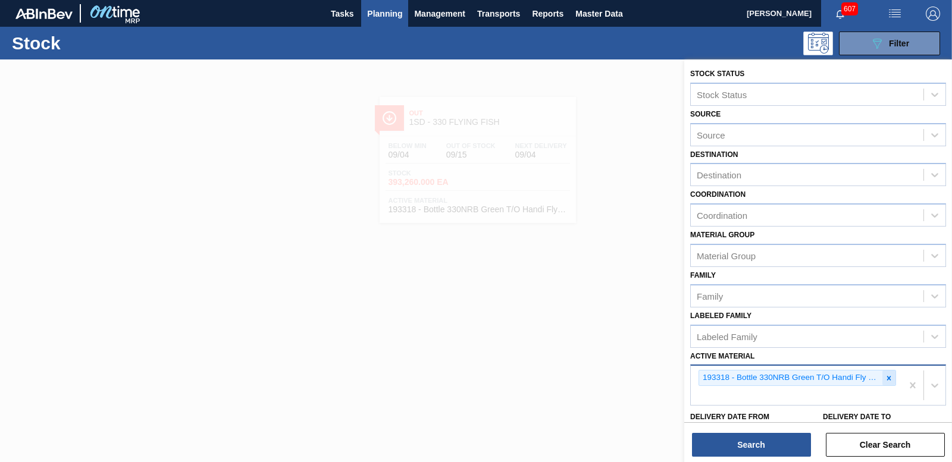
click at [890, 378] on icon at bounding box center [889, 378] width 8 height 8
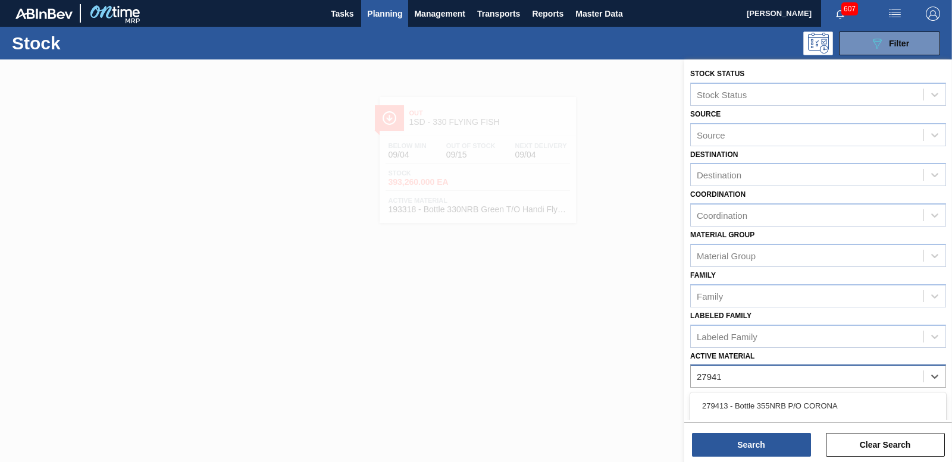
type Material "279413"
click at [777, 405] on div "279413 - Bottle 355NRB P/O CORONA" at bounding box center [818, 406] width 256 height 22
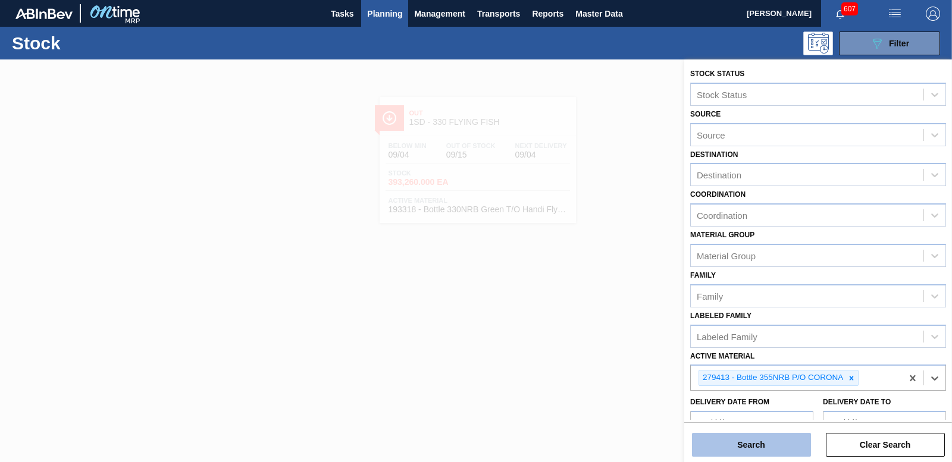
click at [766, 439] on button "Search" at bounding box center [751, 445] width 119 height 24
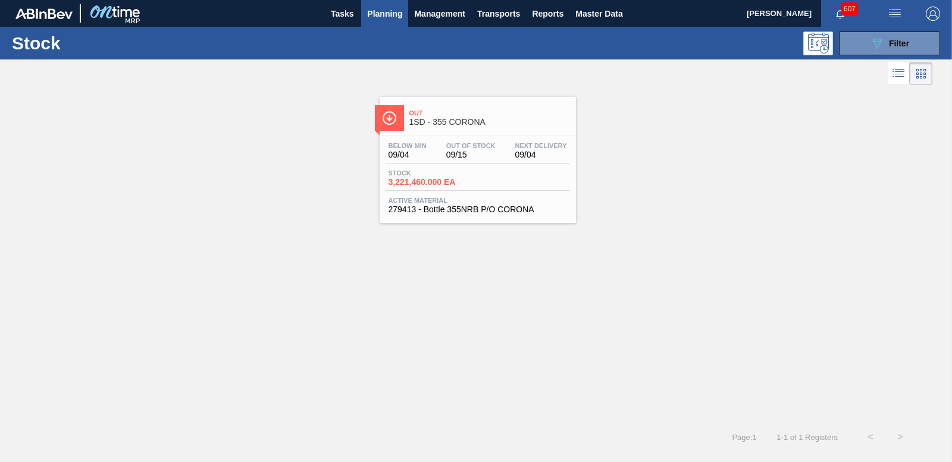
click at [437, 187] on div "Stock 3,221,460.000 EA" at bounding box center [478, 180] width 184 height 21
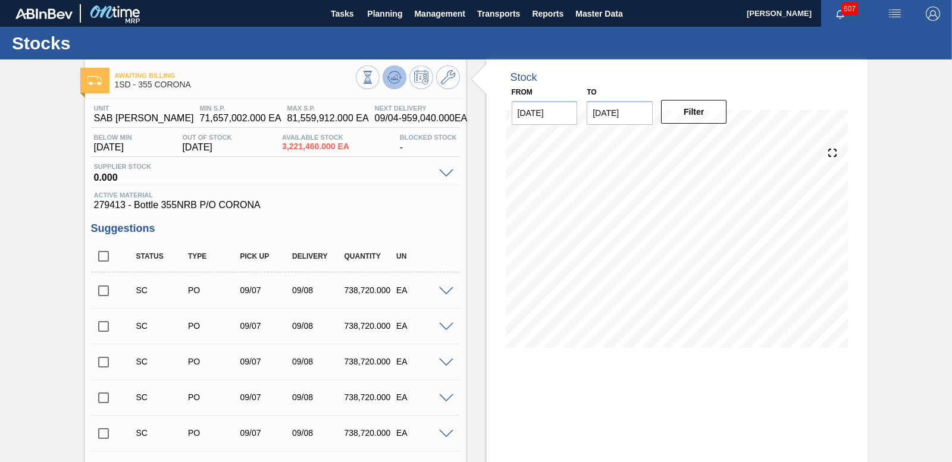
click at [389, 81] on icon at bounding box center [394, 77] width 14 height 14
click at [103, 289] on input "checkbox" at bounding box center [103, 290] width 25 height 25
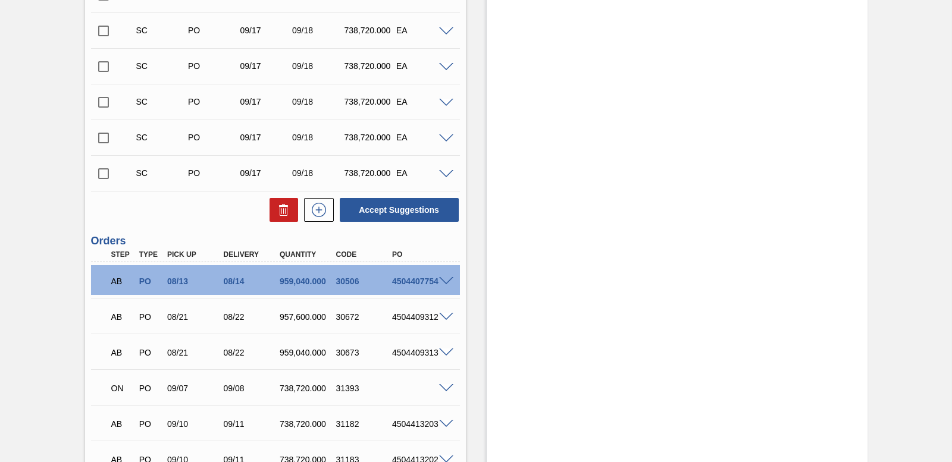
scroll to position [4228, 0]
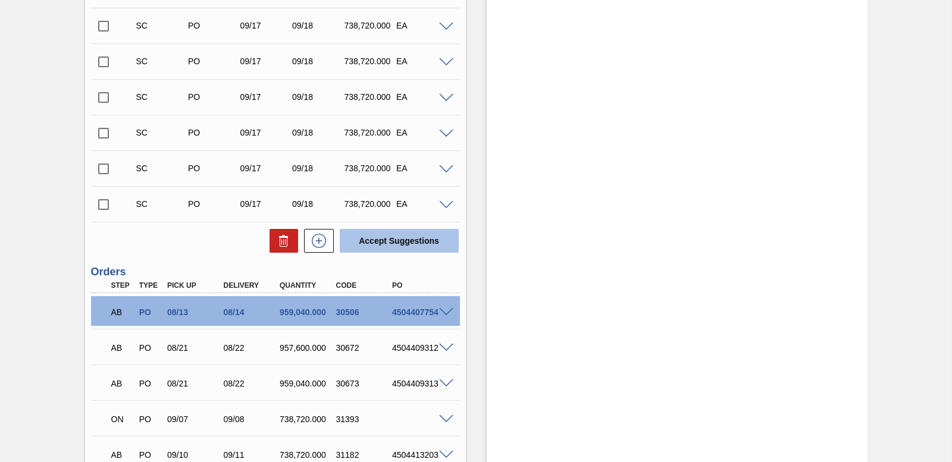
click at [390, 245] on button "Accept Suggestions" at bounding box center [399, 241] width 119 height 24
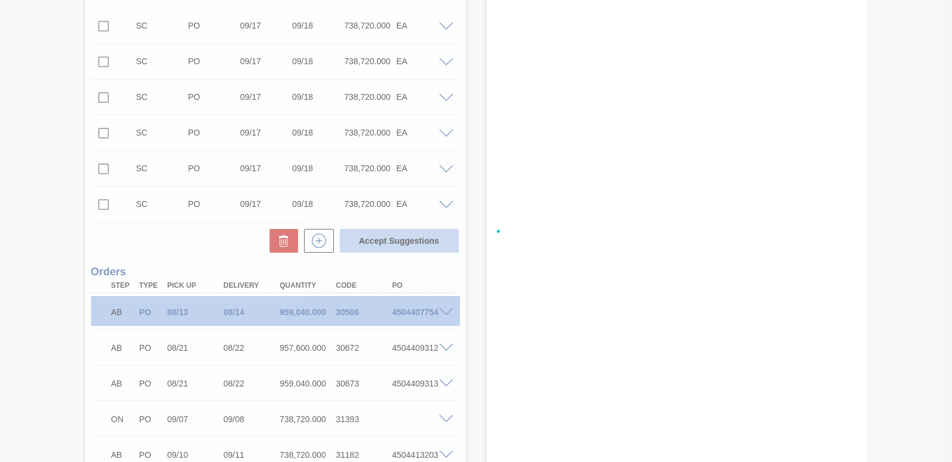
checkbox input "false"
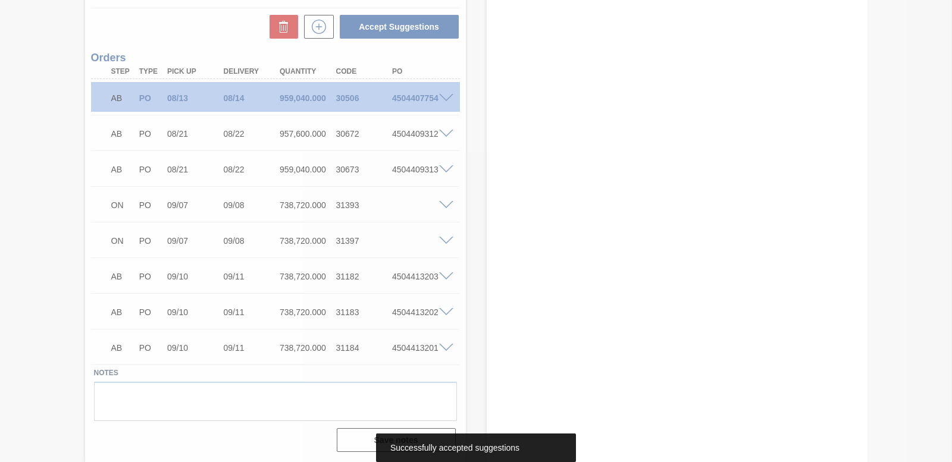
scroll to position [4371, 0]
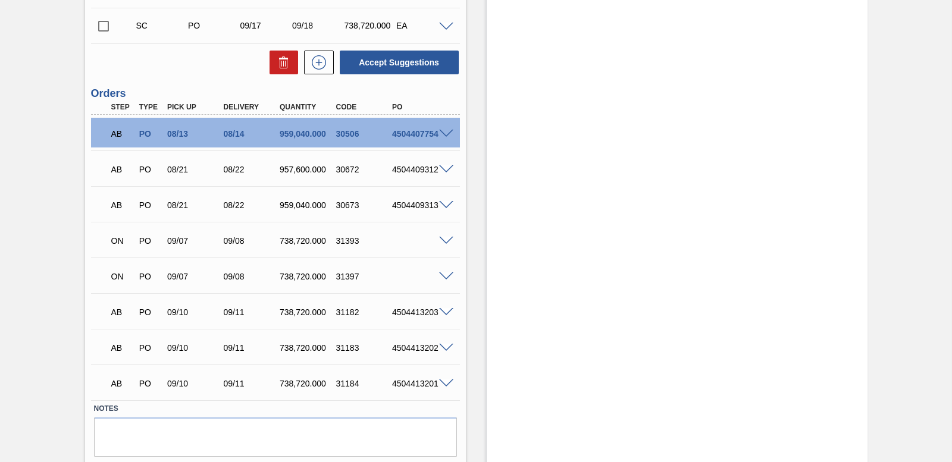
click at [445, 276] on span at bounding box center [446, 277] width 14 height 9
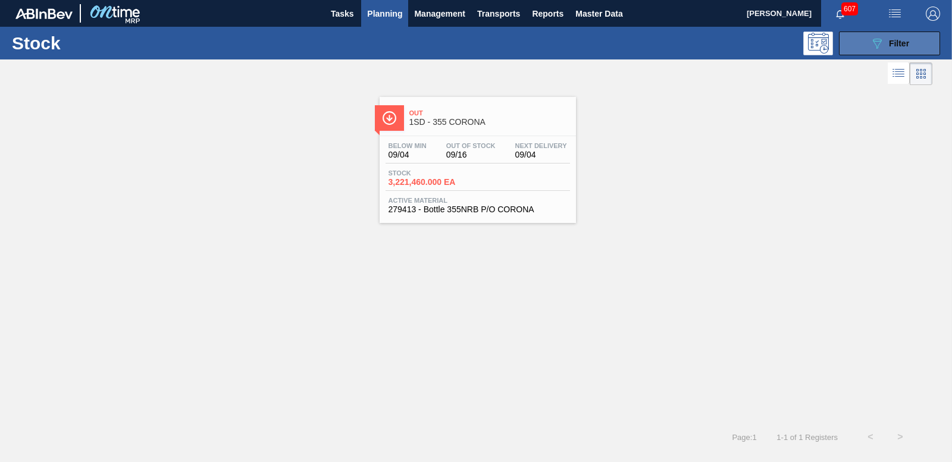
click at [880, 38] on icon "089F7B8B-B2A5-4AFE-B5C0-19BA573D28AC" at bounding box center [877, 43] width 14 height 14
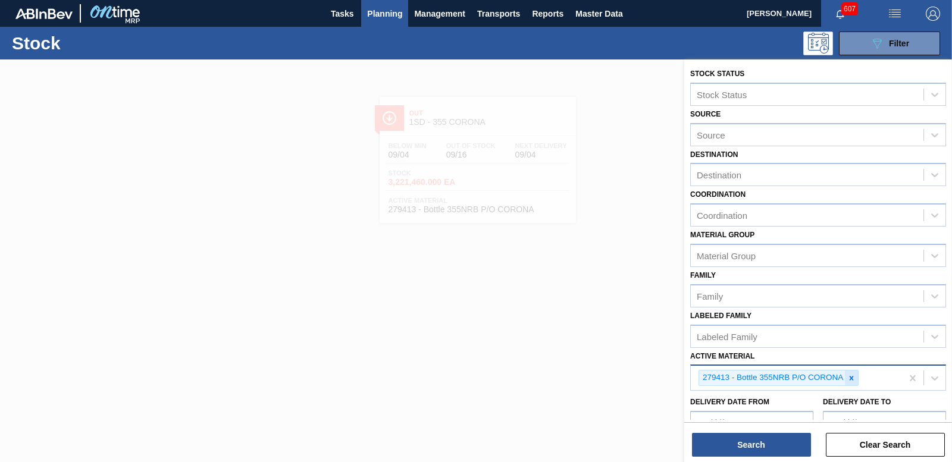
click at [850, 383] on div at bounding box center [851, 378] width 13 height 15
click at [775, 377] on div "Active Material" at bounding box center [807, 376] width 233 height 17
type Material "283366"
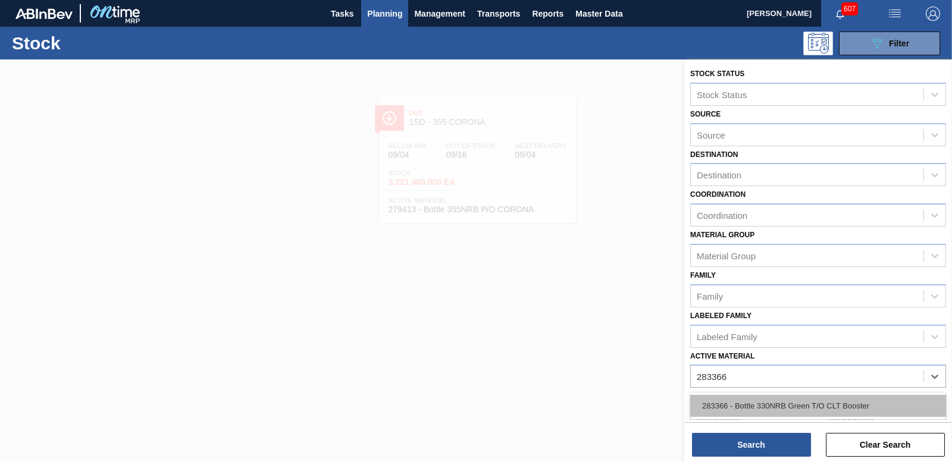
click at [756, 405] on div "283366 - Bottle 330NRB Green T/O CLT Booster" at bounding box center [818, 406] width 256 height 22
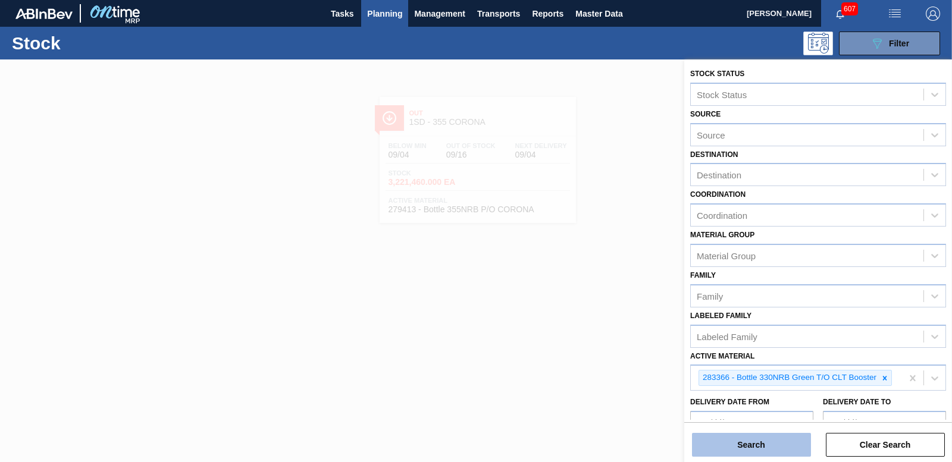
click at [754, 443] on button "Search" at bounding box center [751, 445] width 119 height 24
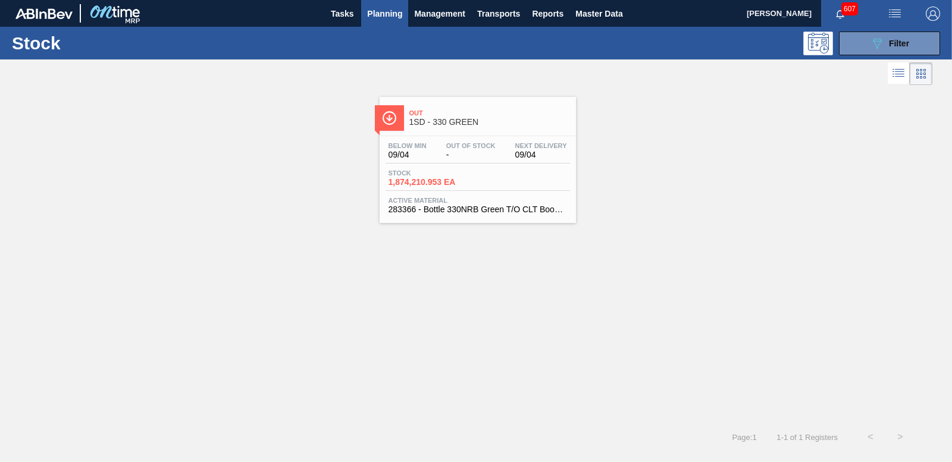
click at [411, 187] on div "Stock 1,874,210.953 EA" at bounding box center [478, 180] width 184 height 21
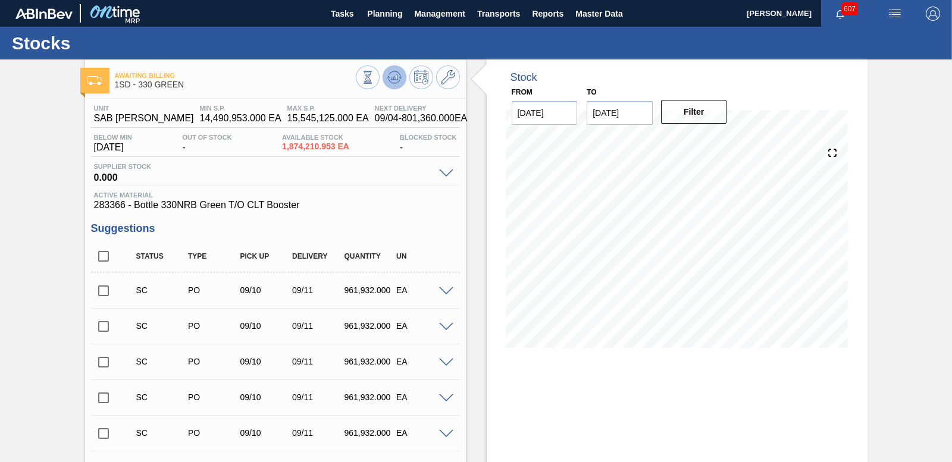
click at [390, 74] on icon at bounding box center [394, 77] width 14 height 14
click at [101, 292] on input "checkbox" at bounding box center [103, 290] width 25 height 25
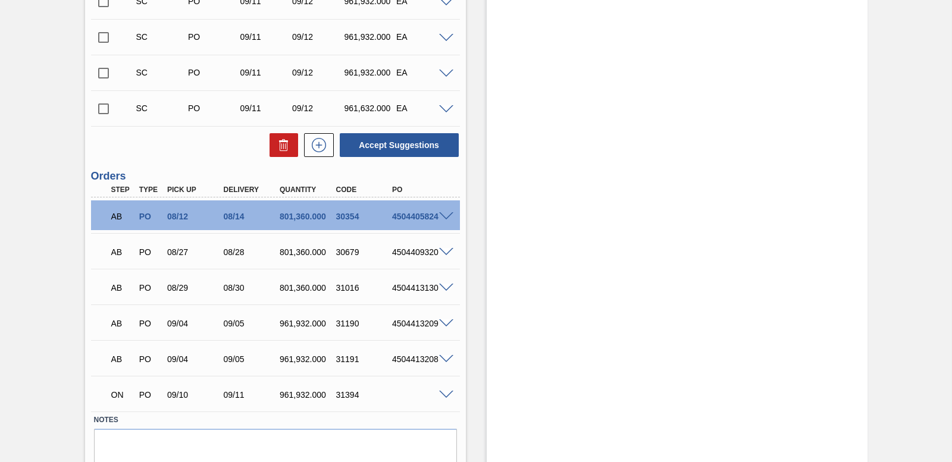
scroll to position [467, 0]
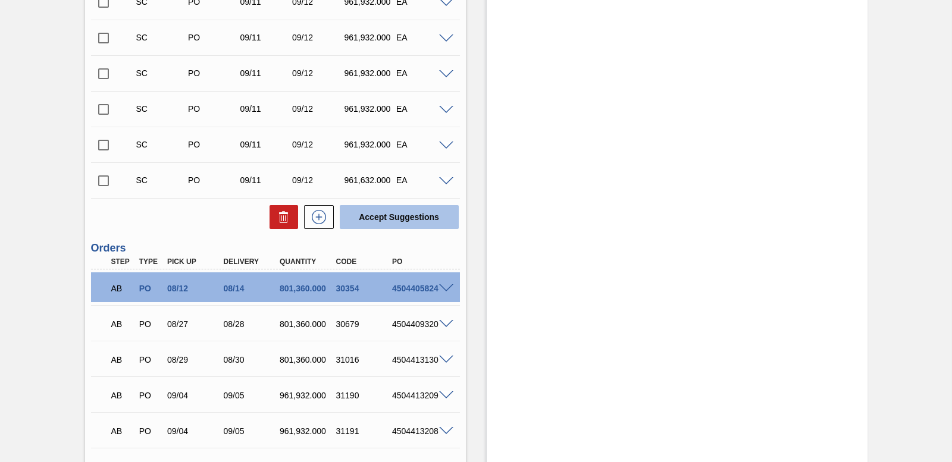
click at [409, 222] on button "Accept Suggestions" at bounding box center [399, 217] width 119 height 24
checkbox input "false"
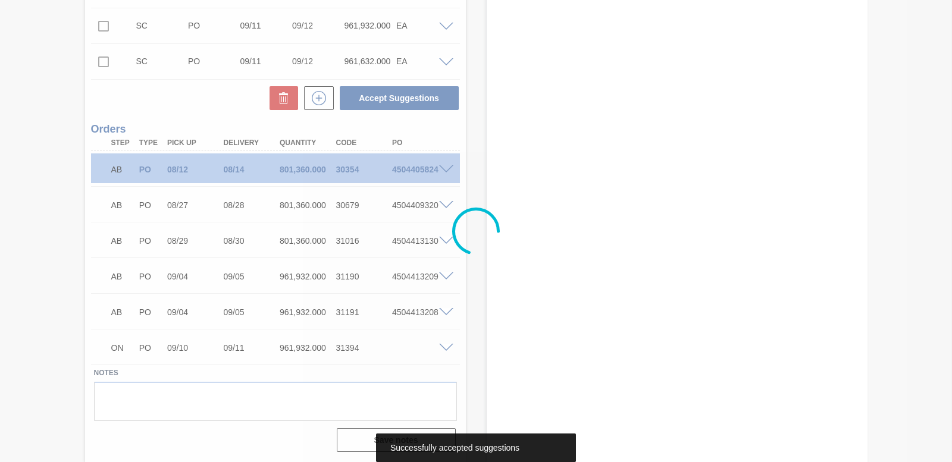
scroll to position [550, 0]
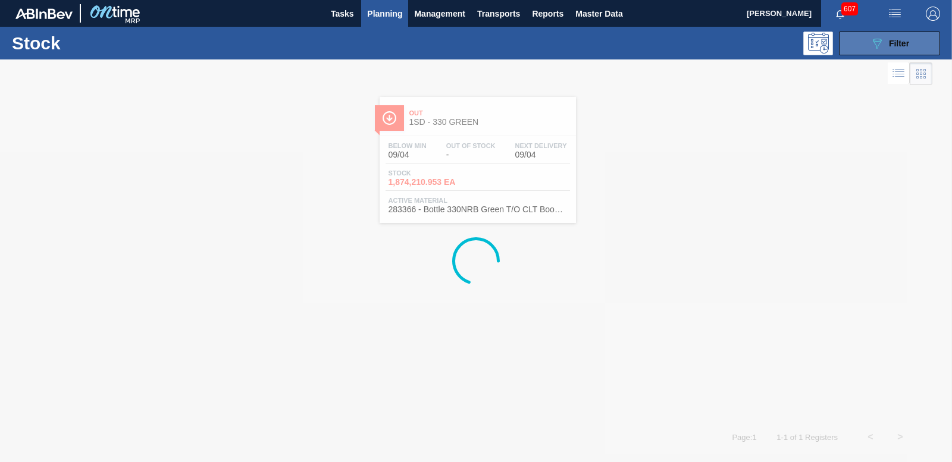
click at [872, 45] on icon "089F7B8B-B2A5-4AFE-B5C0-19BA573D28AC" at bounding box center [877, 43] width 14 height 14
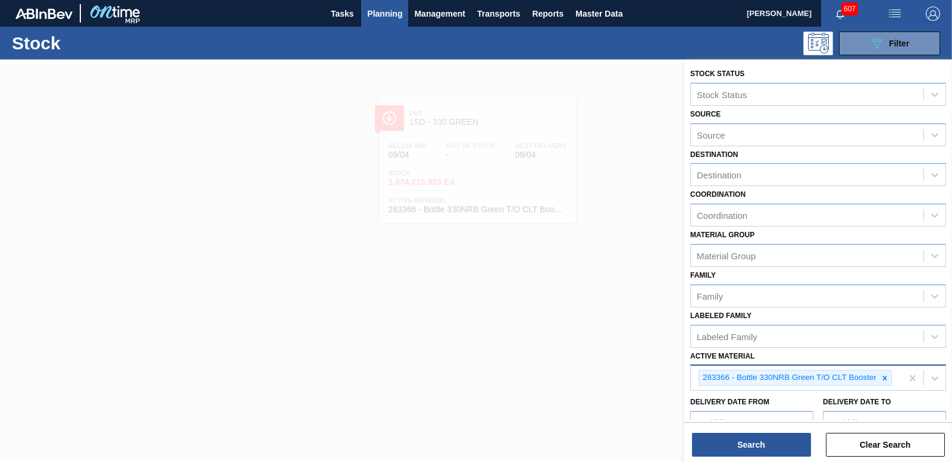
drag, startPoint x: 888, startPoint y: 377, endPoint x: 882, endPoint y: 375, distance: 6.1
click at [888, 376] on icon at bounding box center [885, 378] width 8 height 8
type Material "193318"
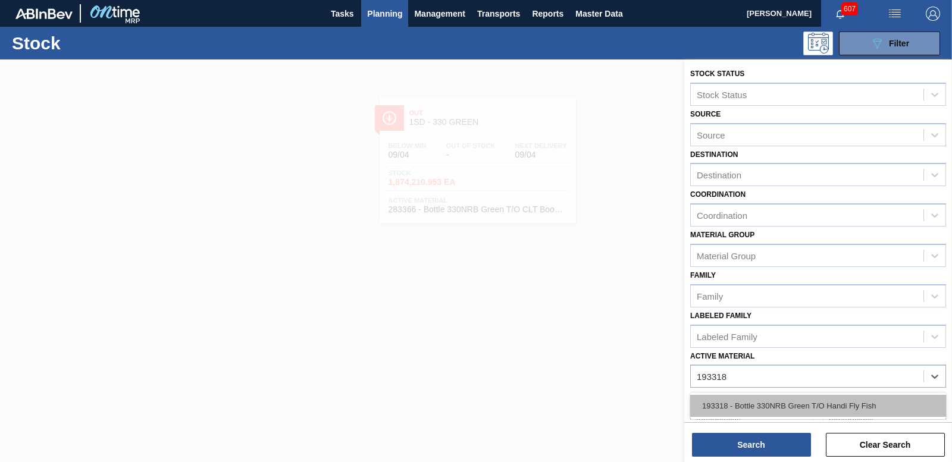
click at [852, 407] on div "193318 - Bottle 330NRB Green T/O Handi Fly Fish" at bounding box center [818, 406] width 256 height 22
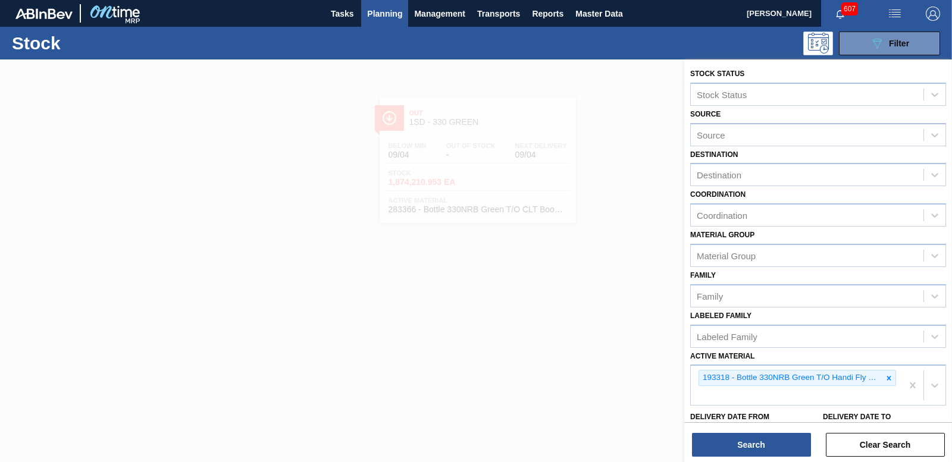
click at [754, 458] on div "Stock Status Stock Status Source Source Destination Destination Coordination Co…" at bounding box center [818, 262] width 268 height 405
click at [753, 453] on button "Search" at bounding box center [751, 445] width 119 height 24
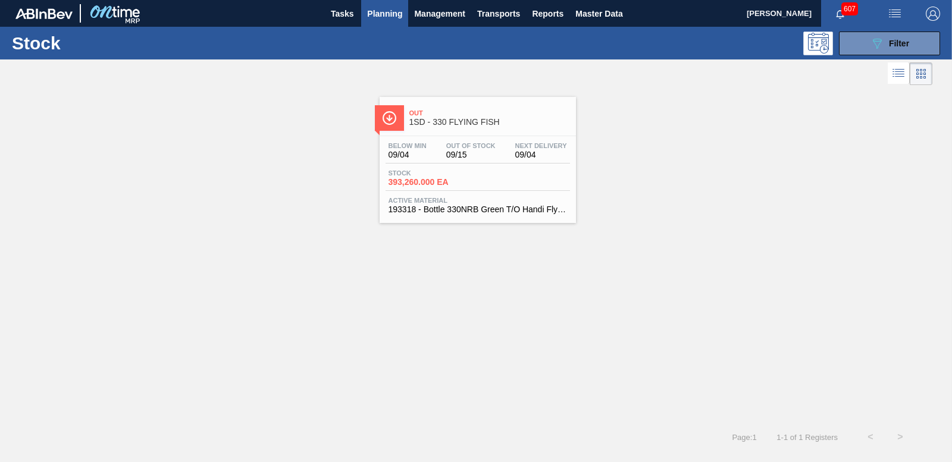
click at [406, 176] on span "Stock" at bounding box center [430, 173] width 83 height 7
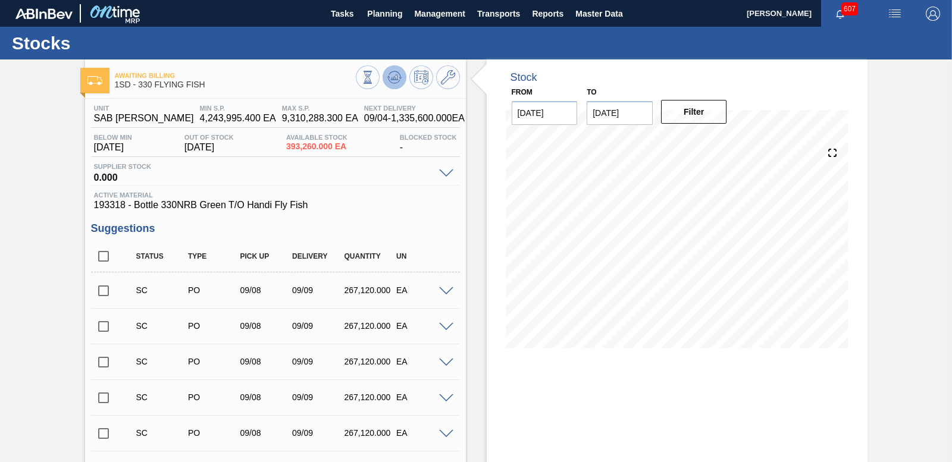
click at [392, 76] on icon at bounding box center [394, 77] width 14 height 14
click at [102, 290] on input "checkbox" at bounding box center [103, 290] width 25 height 25
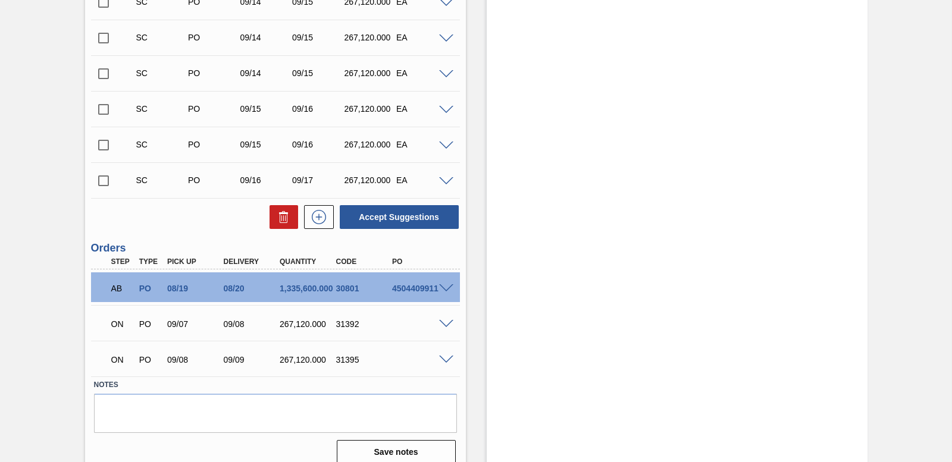
scroll to position [800, 0]
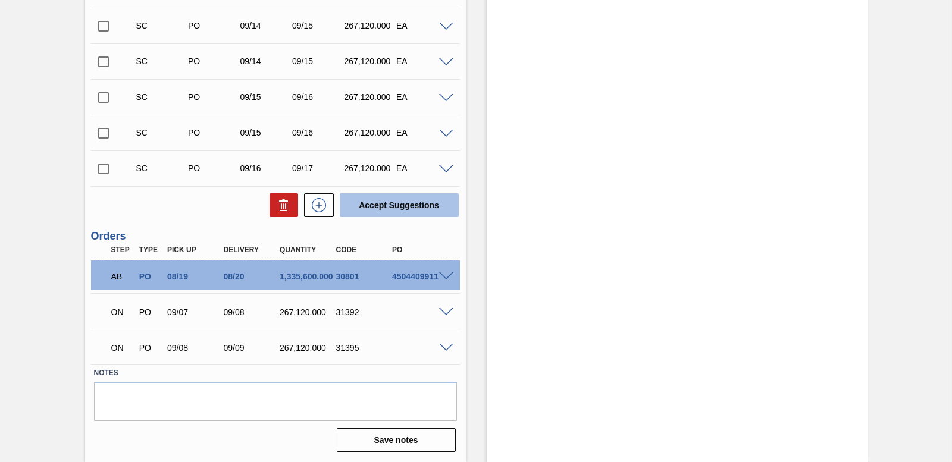
click at [403, 215] on button "Accept Suggestions" at bounding box center [399, 205] width 119 height 24
checkbox input "false"
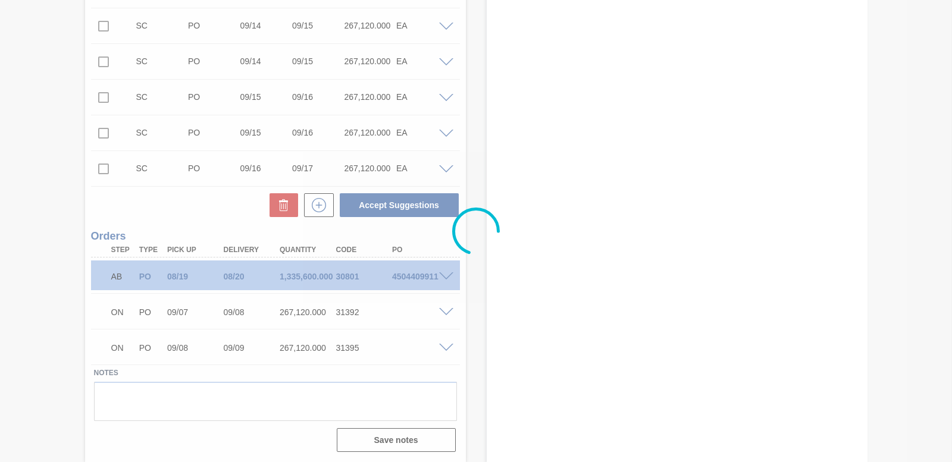
scroll to position [765, 0]
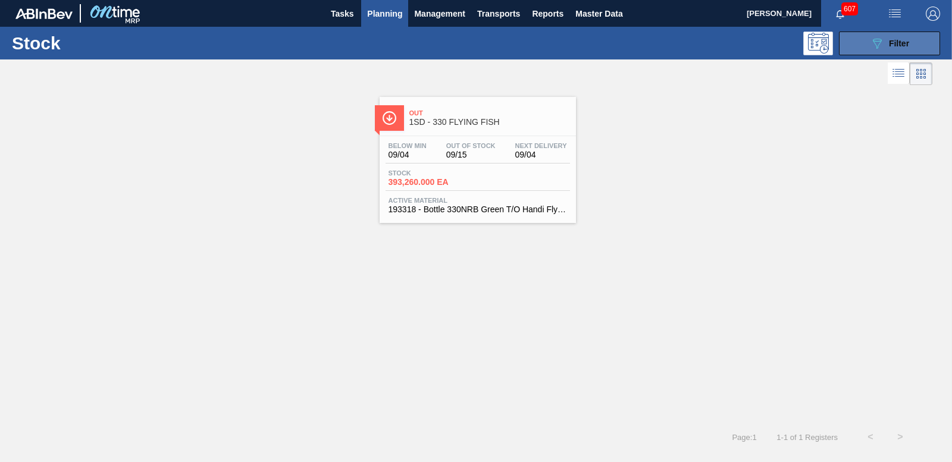
click at [896, 48] on div "089F7B8B-B2A5-4AFE-B5C0-19BA573D28AC Filter" at bounding box center [889, 43] width 39 height 14
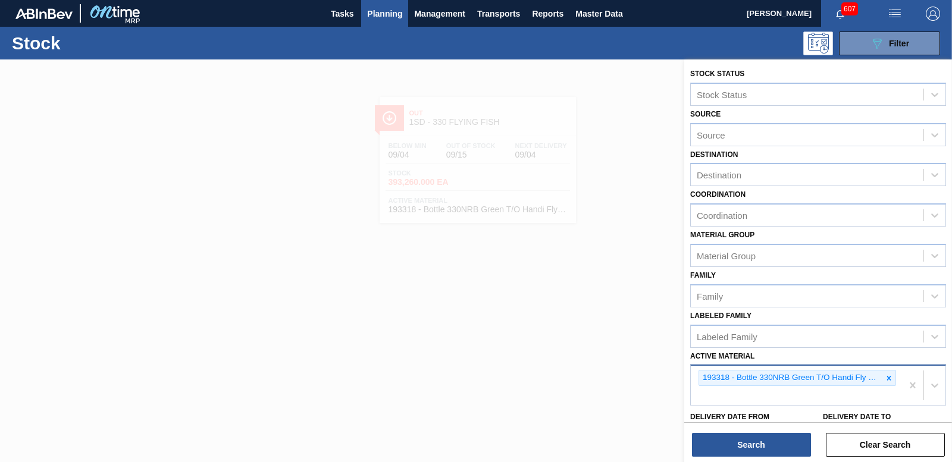
drag, startPoint x: 884, startPoint y: 375, endPoint x: 875, endPoint y: 377, distance: 9.7
click at [885, 374] on icon at bounding box center [889, 378] width 8 height 8
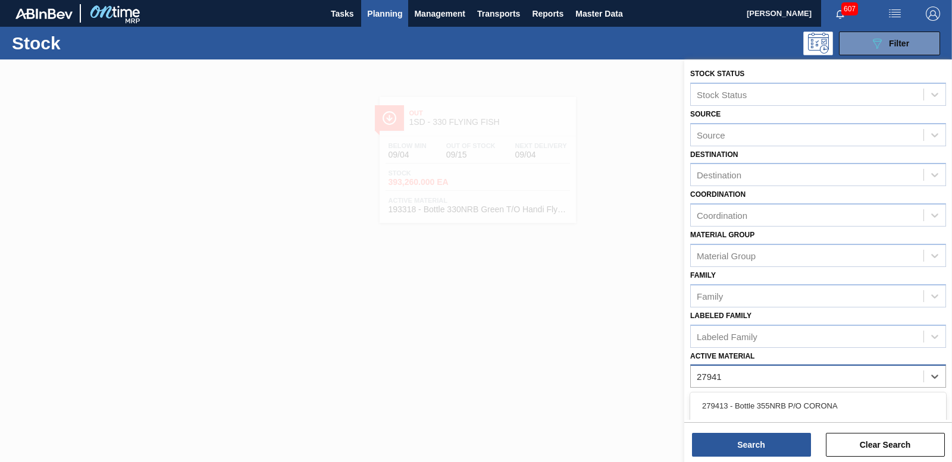
type Material "279413"
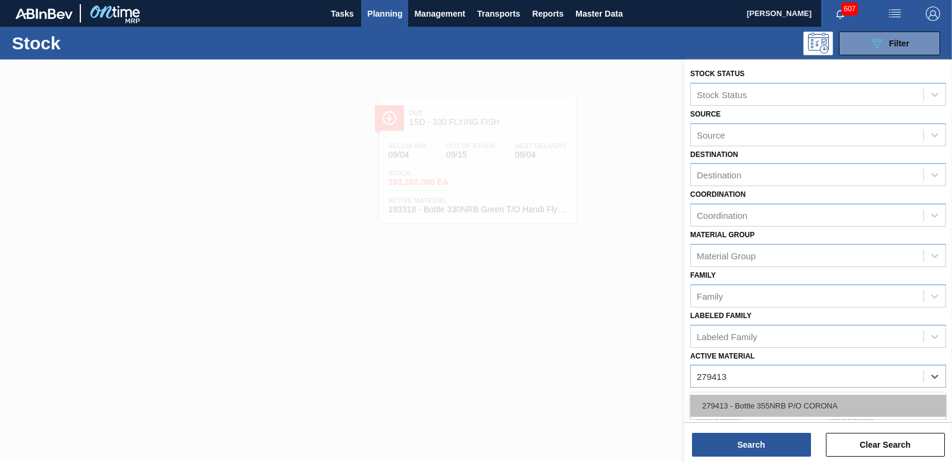
click at [755, 409] on div "279413 - Bottle 355NRB P/O CORONA" at bounding box center [818, 406] width 256 height 22
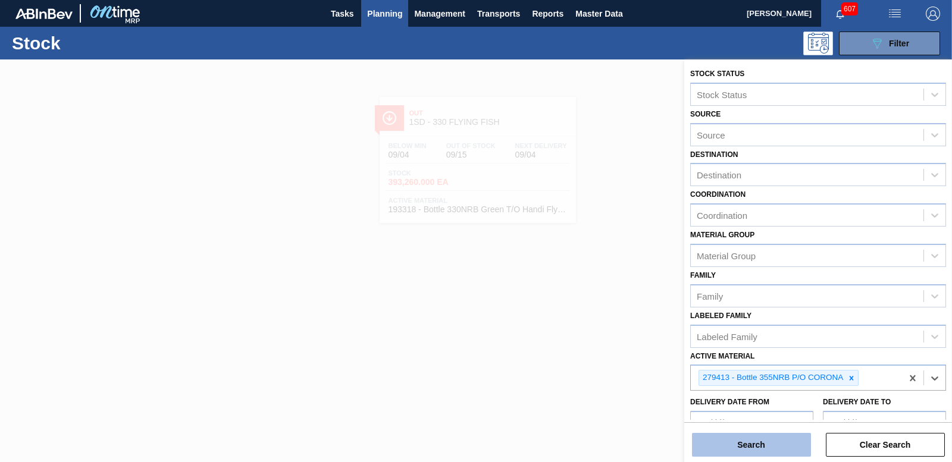
click at [758, 442] on button "Search" at bounding box center [751, 445] width 119 height 24
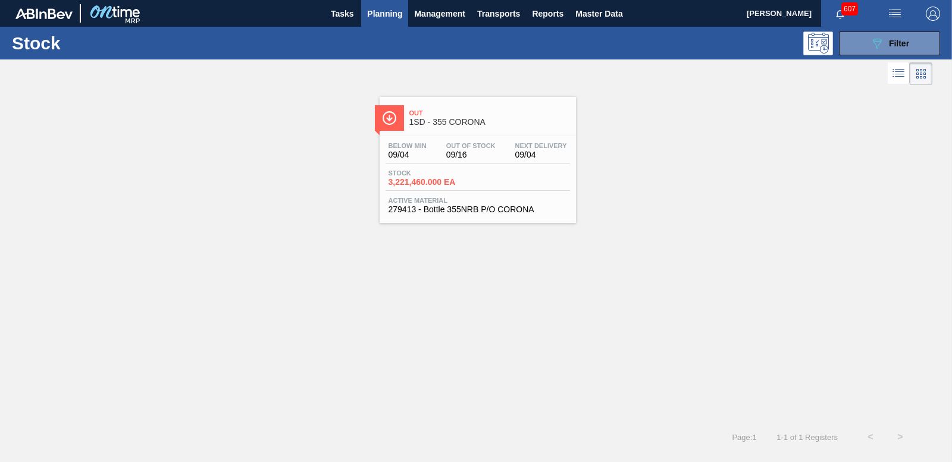
click at [442, 181] on span "3,221,460.000 EA" at bounding box center [430, 182] width 83 height 9
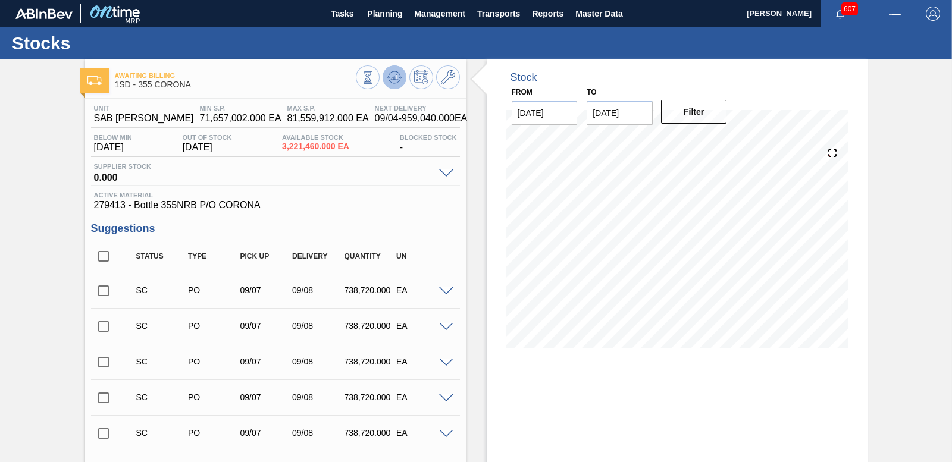
click at [392, 76] on icon at bounding box center [394, 77] width 14 height 14
click at [102, 290] on input "checkbox" at bounding box center [103, 290] width 25 height 25
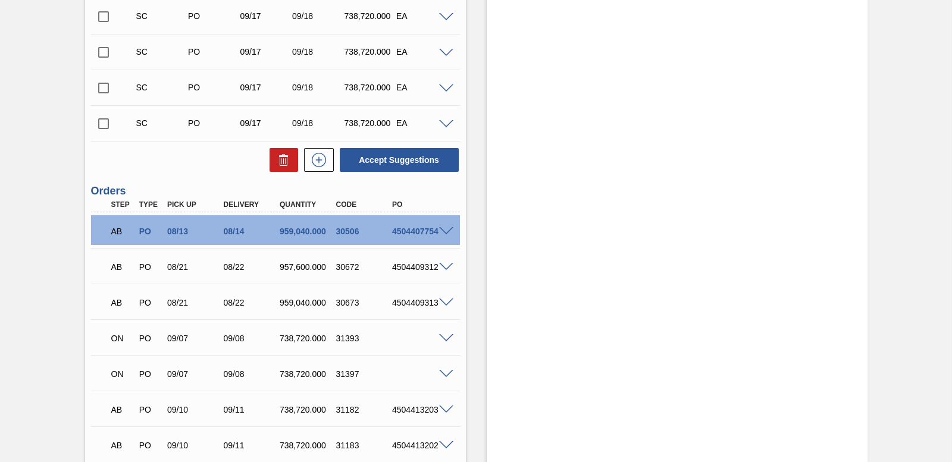
scroll to position [4165, 0]
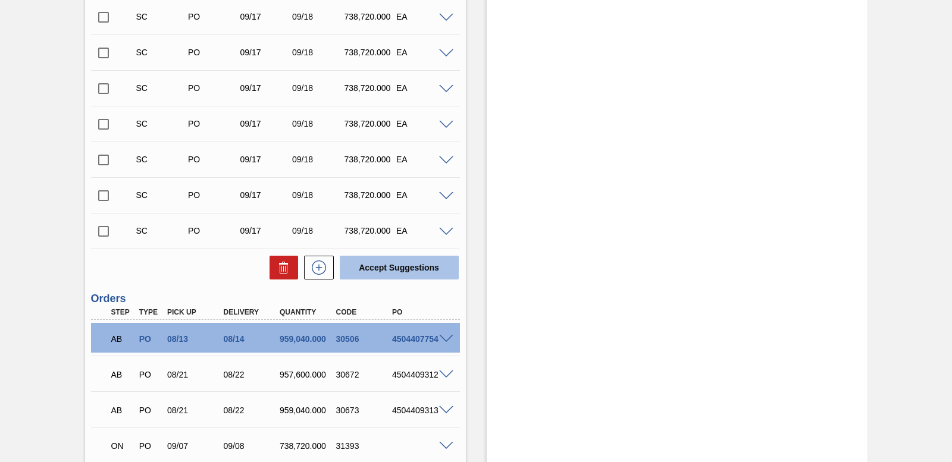
click at [399, 274] on button "Accept Suggestions" at bounding box center [399, 268] width 119 height 24
checkbox input "false"
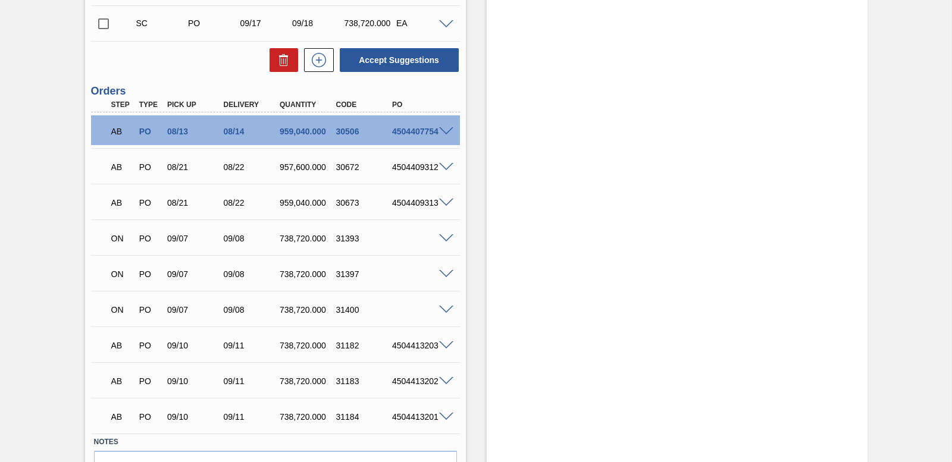
scroll to position [4368, 0]
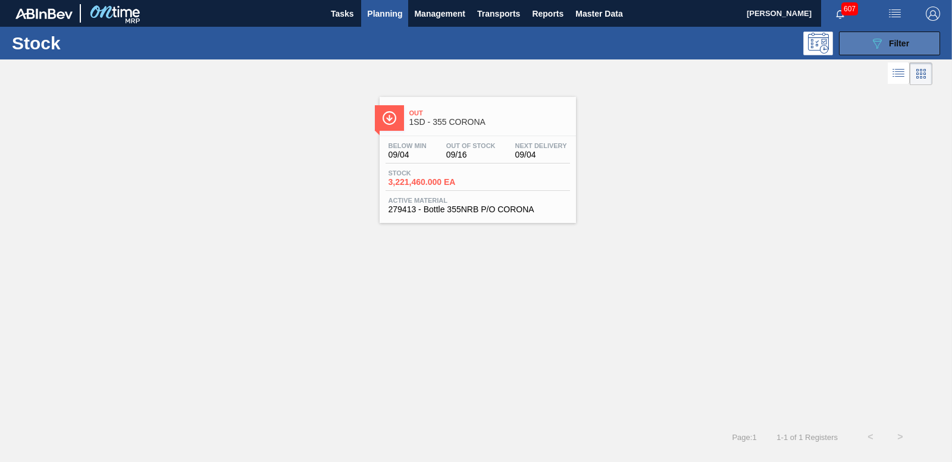
click at [915, 47] on button "089F7B8B-B2A5-4AFE-B5C0-19BA573D28AC Filter" at bounding box center [889, 44] width 101 height 24
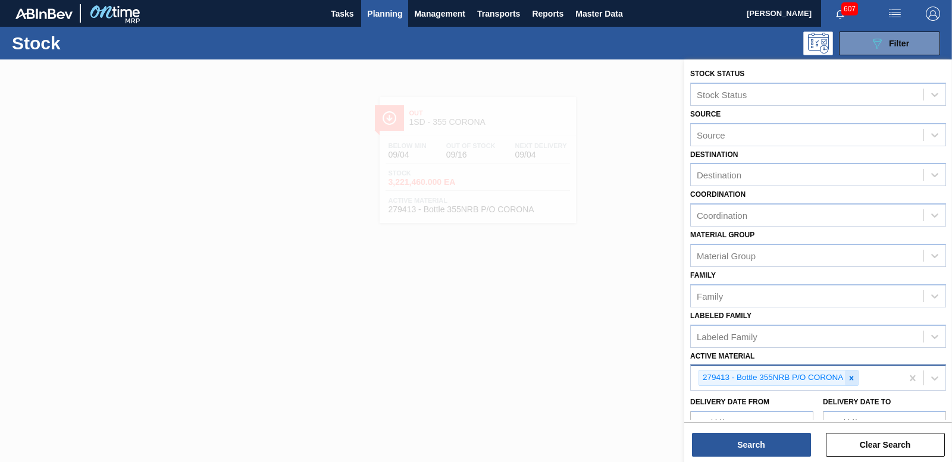
drag, startPoint x: 853, startPoint y: 381, endPoint x: 845, endPoint y: 378, distance: 9.1
click at [853, 381] on icon at bounding box center [851, 378] width 8 height 8
type Material "283366"
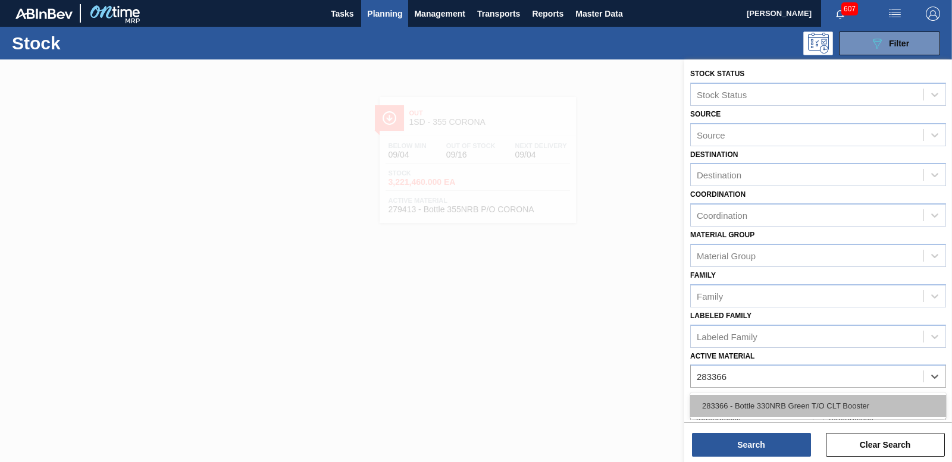
drag, startPoint x: 848, startPoint y: 401, endPoint x: 832, endPoint y: 423, distance: 26.9
click at [848, 402] on div "283366 - Bottle 330NRB Green T/O CLT Booster" at bounding box center [818, 406] width 256 height 22
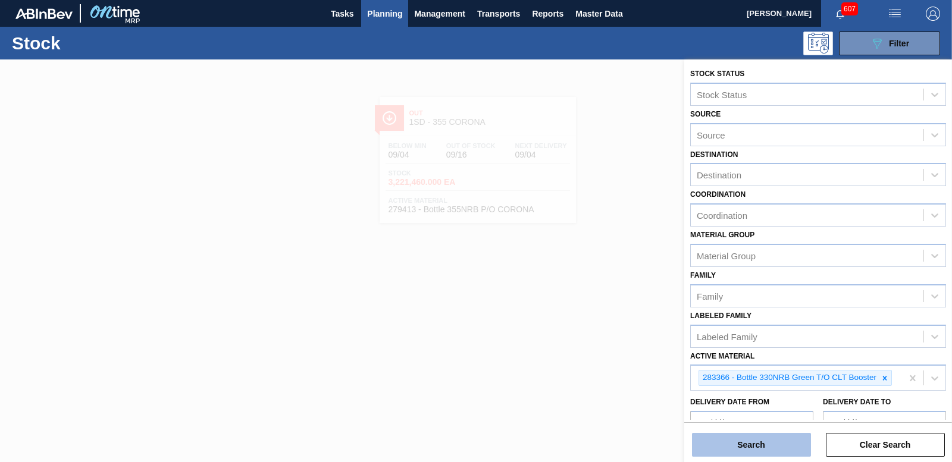
click at [732, 445] on button "Search" at bounding box center [751, 445] width 119 height 24
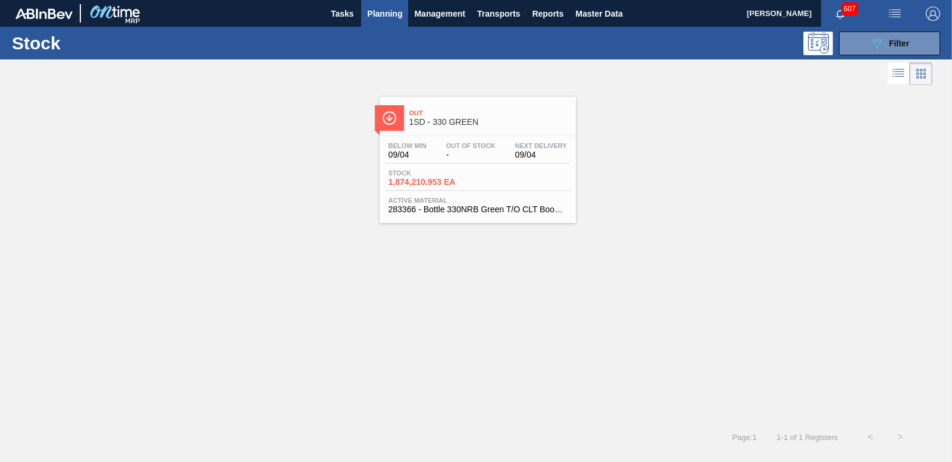
click at [411, 179] on span "1,874,210.953 EA" at bounding box center [430, 182] width 83 height 9
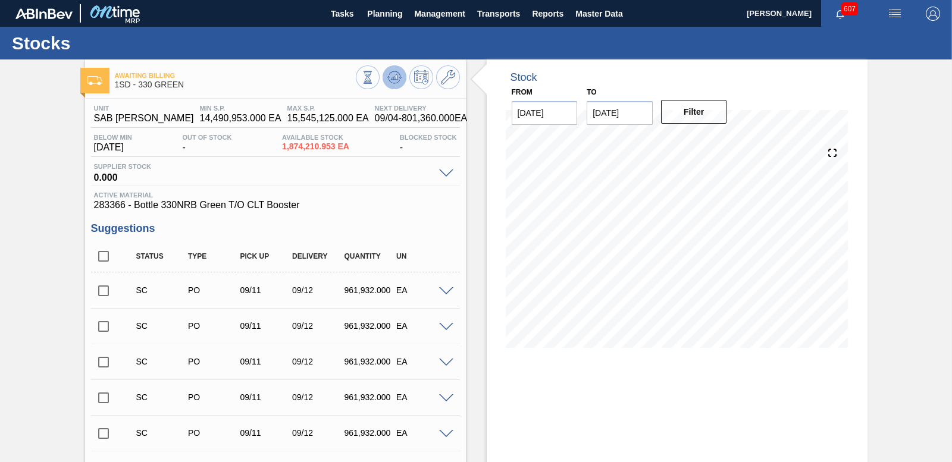
click at [392, 81] on icon at bounding box center [394, 77] width 14 height 14
click at [105, 289] on input "checkbox" at bounding box center [103, 290] width 25 height 25
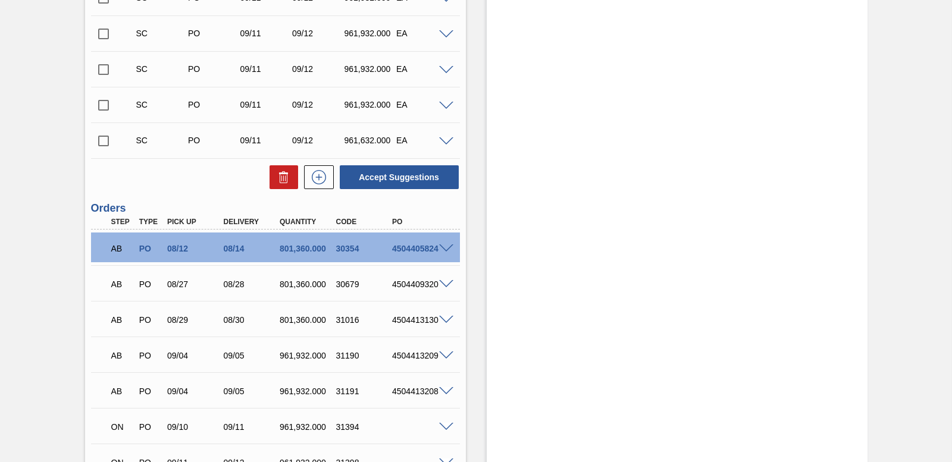
scroll to position [467, 0]
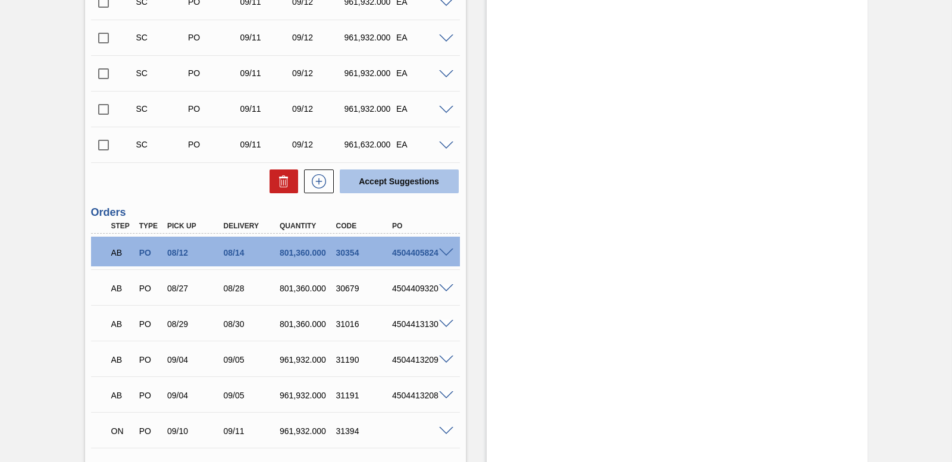
click at [413, 180] on button "Accept Suggestions" at bounding box center [399, 182] width 119 height 24
checkbox input "false"
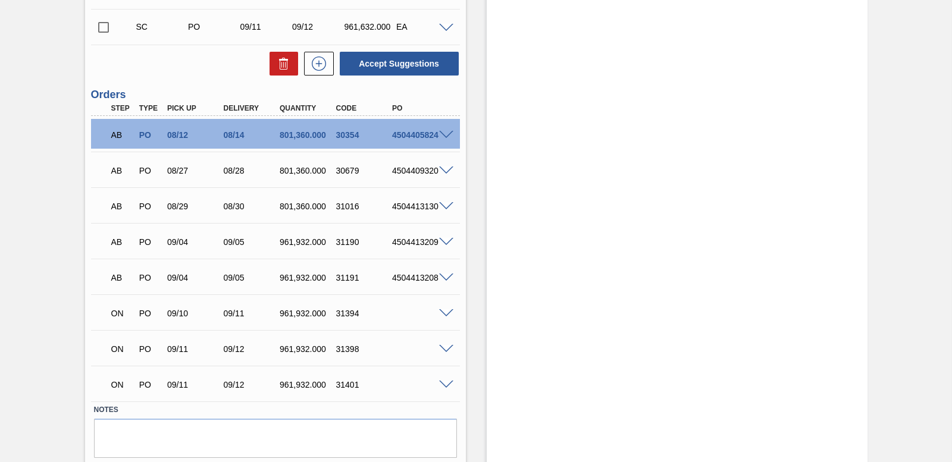
scroll to position [550, 0]
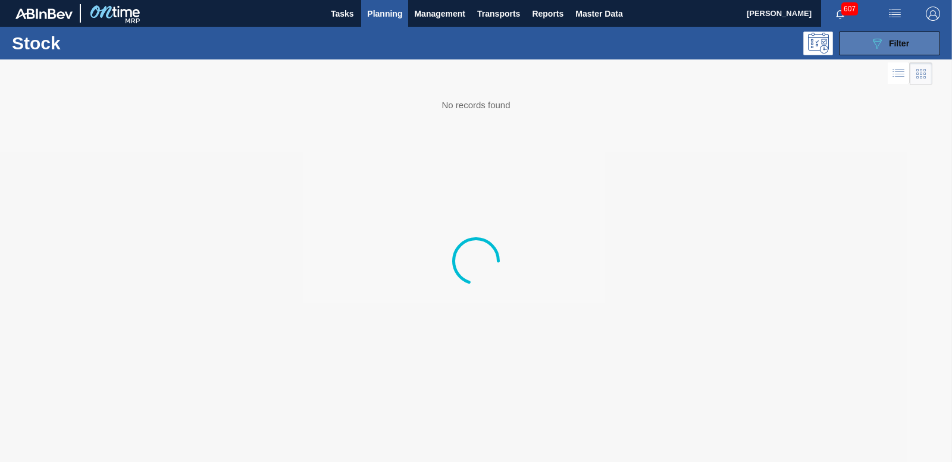
click at [882, 42] on icon "089F7B8B-B2A5-4AFE-B5C0-19BA573D28AC" at bounding box center [877, 43] width 14 height 14
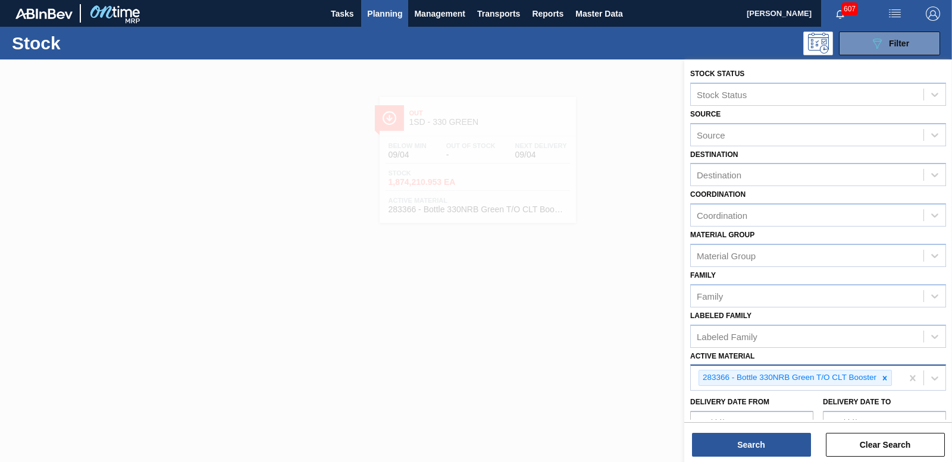
drag, startPoint x: 887, startPoint y: 379, endPoint x: 876, endPoint y: 379, distance: 10.7
click at [886, 379] on icon at bounding box center [885, 378] width 8 height 8
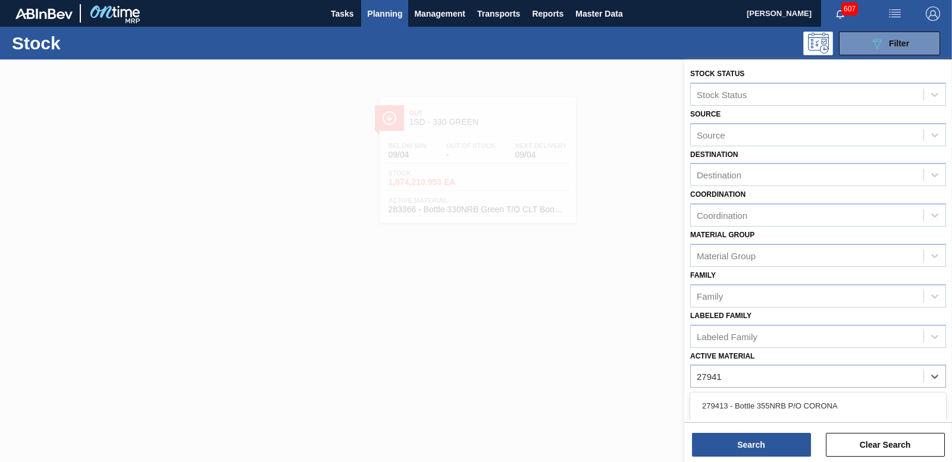
type Material "279413"
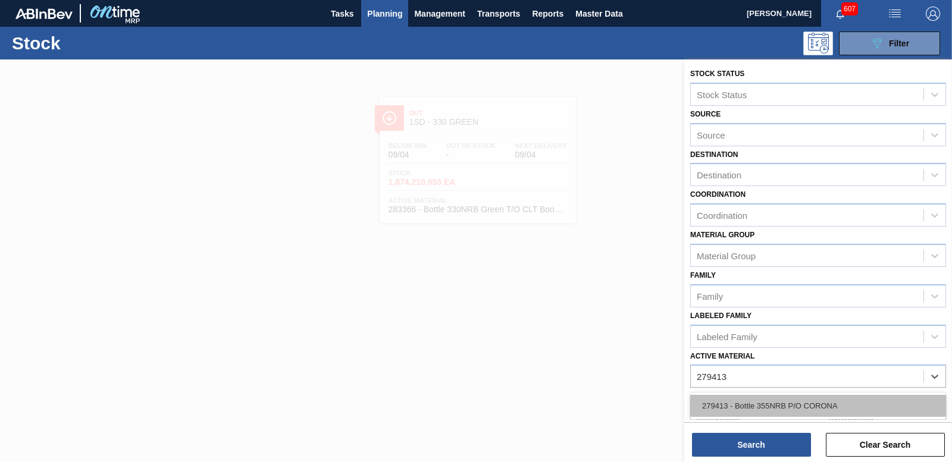
click at [769, 405] on div "279413 - Bottle 355NRB P/O CORONA" at bounding box center [818, 406] width 256 height 22
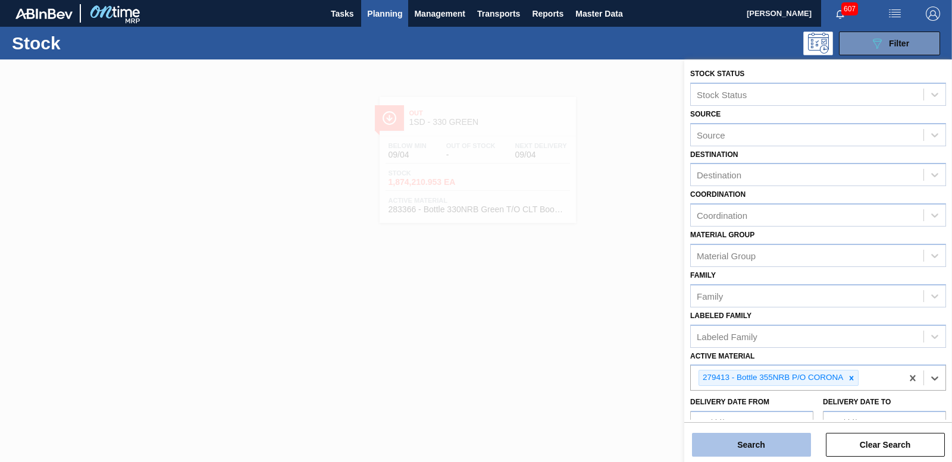
click at [769, 441] on button "Search" at bounding box center [751, 445] width 119 height 24
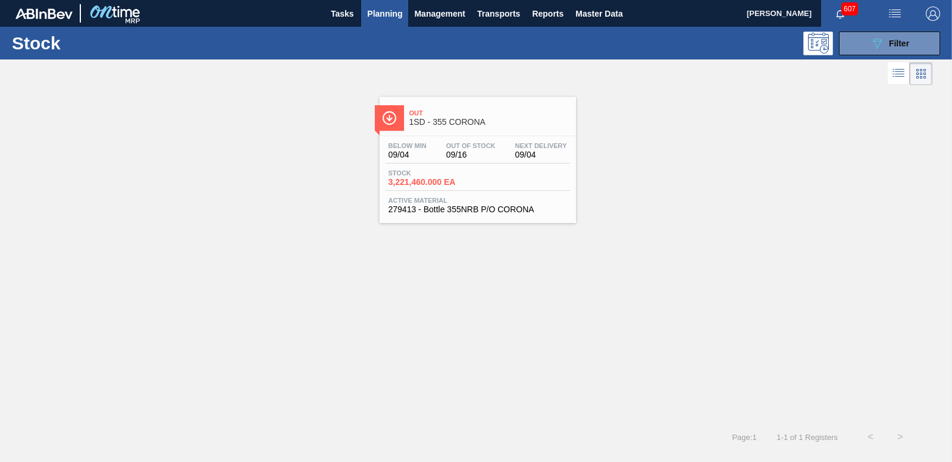
click at [442, 184] on span "3,221,460.000 EA" at bounding box center [430, 182] width 83 height 9
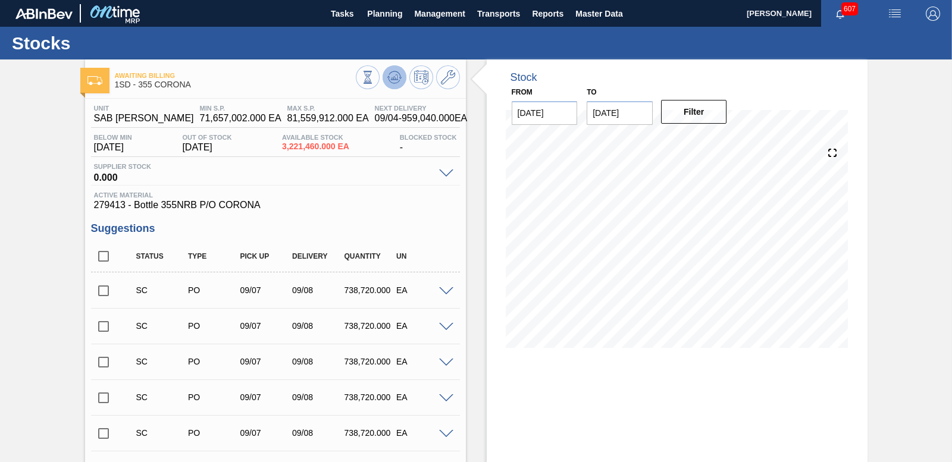
click at [397, 76] on icon at bounding box center [394, 77] width 14 height 14
click at [102, 292] on input "checkbox" at bounding box center [103, 290] width 25 height 25
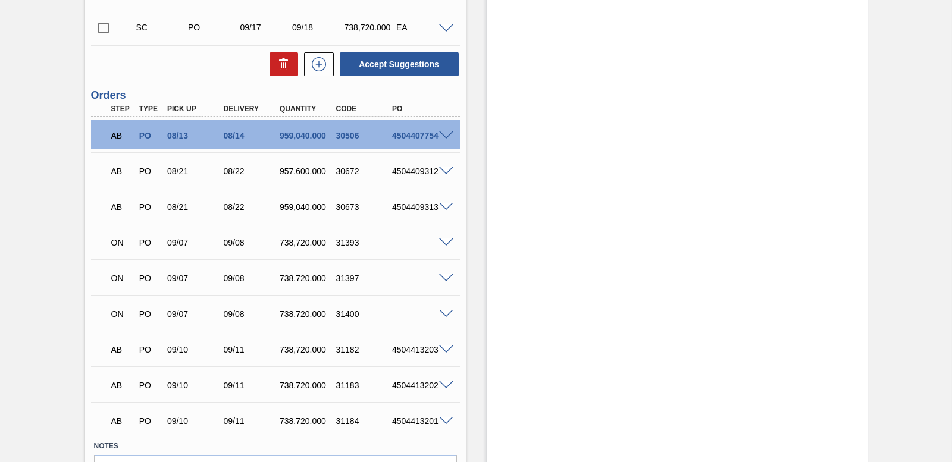
scroll to position [4225, 0]
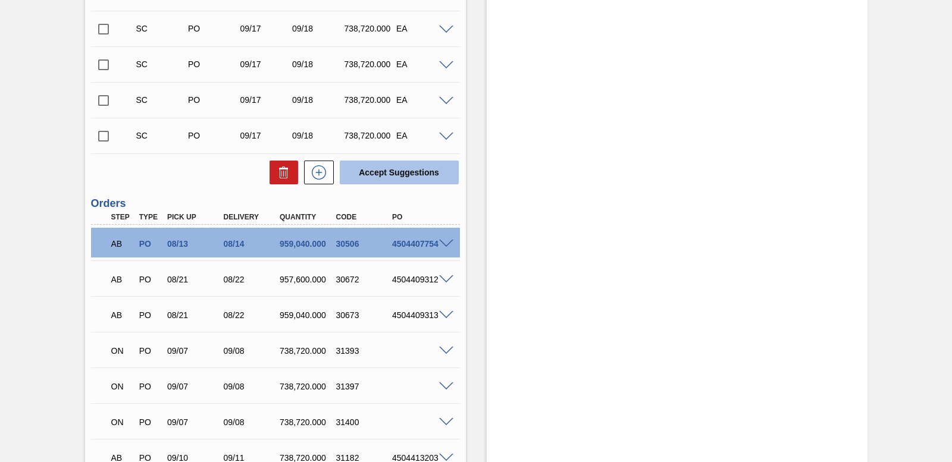
click at [404, 181] on button "Accept Suggestions" at bounding box center [399, 173] width 119 height 24
checkbox input "false"
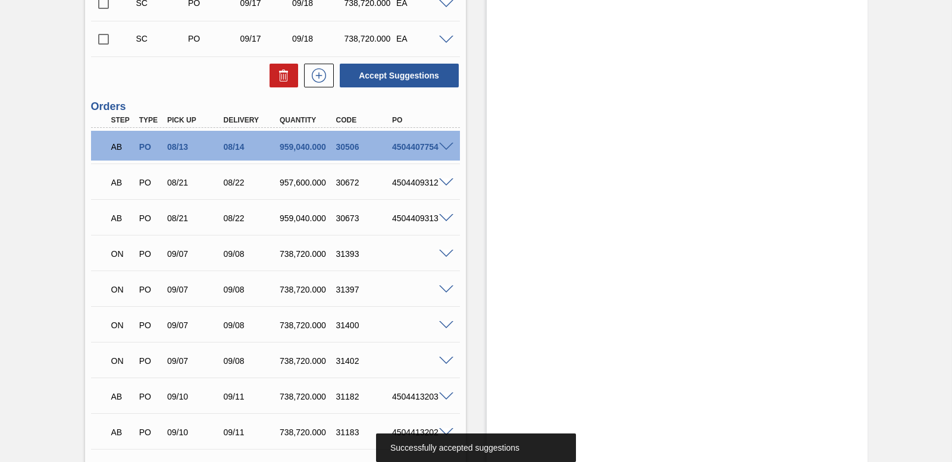
scroll to position [4406, 0]
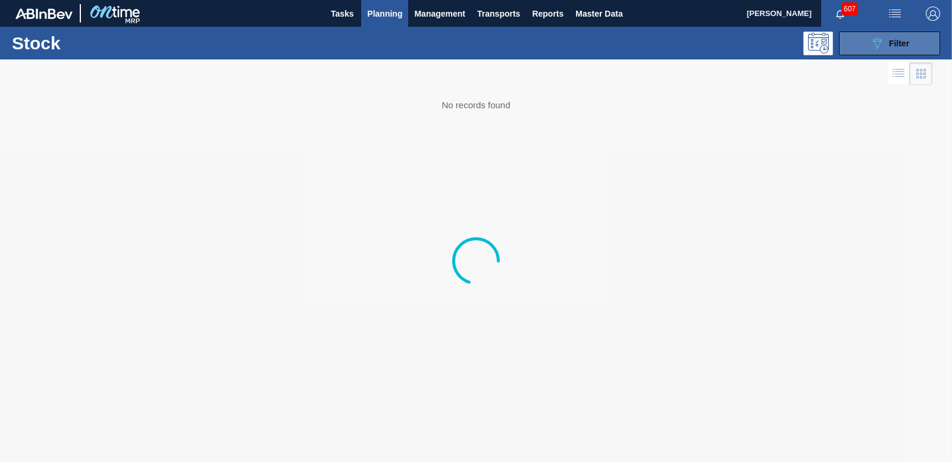
click at [912, 40] on button "089F7B8B-B2A5-4AFE-B5C0-19BA573D28AC Filter" at bounding box center [889, 44] width 101 height 24
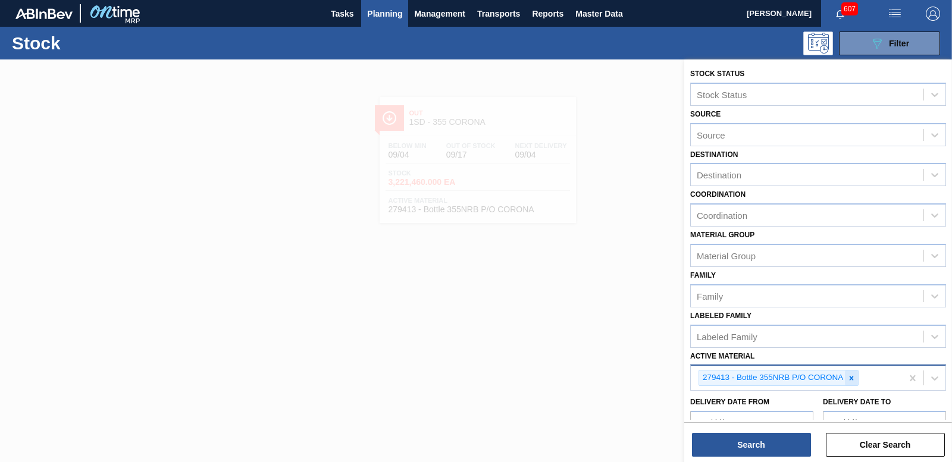
drag, startPoint x: 849, startPoint y: 380, endPoint x: 818, endPoint y: 377, distance: 31.6
click at [848, 379] on icon at bounding box center [851, 378] width 8 height 8
click at [816, 377] on div "Active Material" at bounding box center [807, 376] width 233 height 17
type Material "283652"
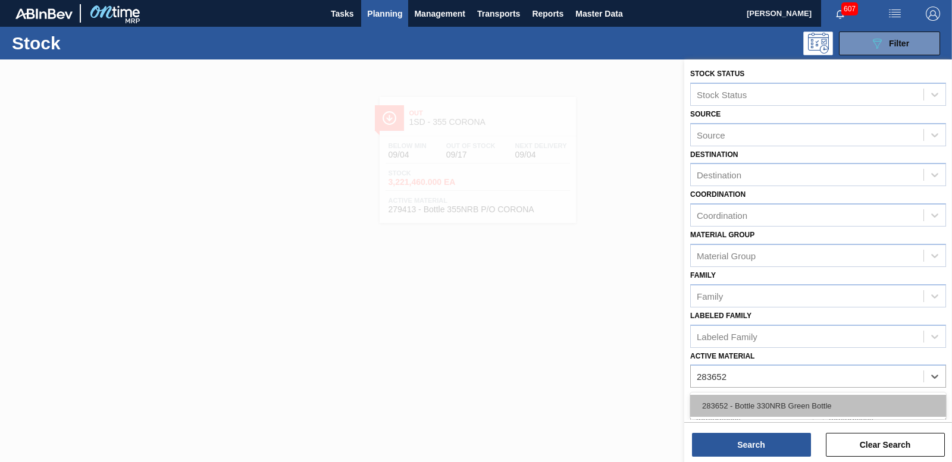
click at [810, 409] on div "283652 - Bottle 330NRB Green Bottle" at bounding box center [818, 406] width 256 height 22
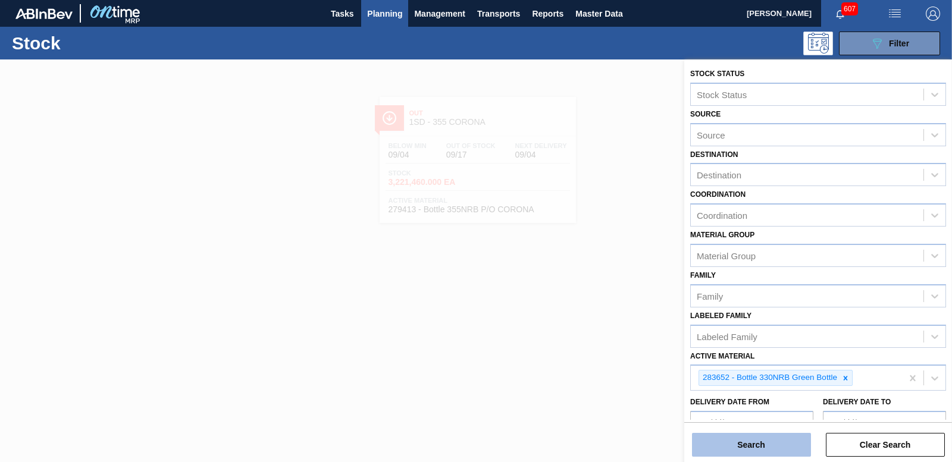
click at [777, 442] on button "Search" at bounding box center [751, 445] width 119 height 24
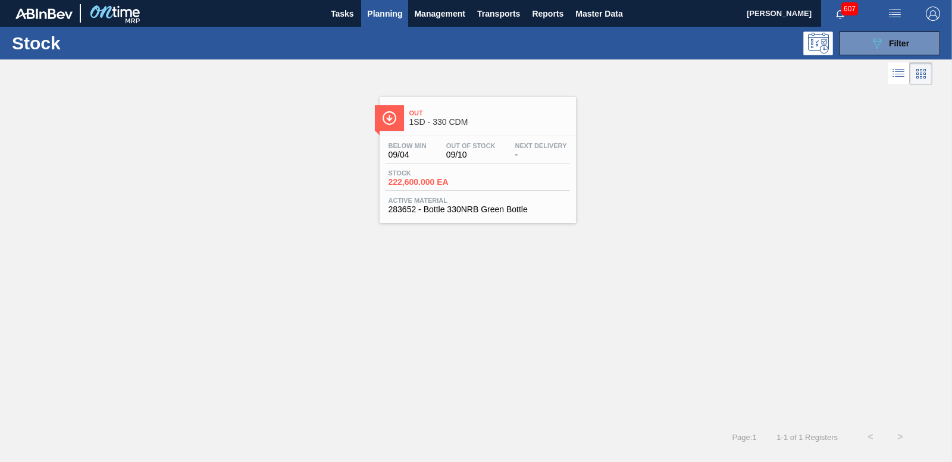
click at [430, 181] on span "222,600.000 EA" at bounding box center [430, 182] width 83 height 9
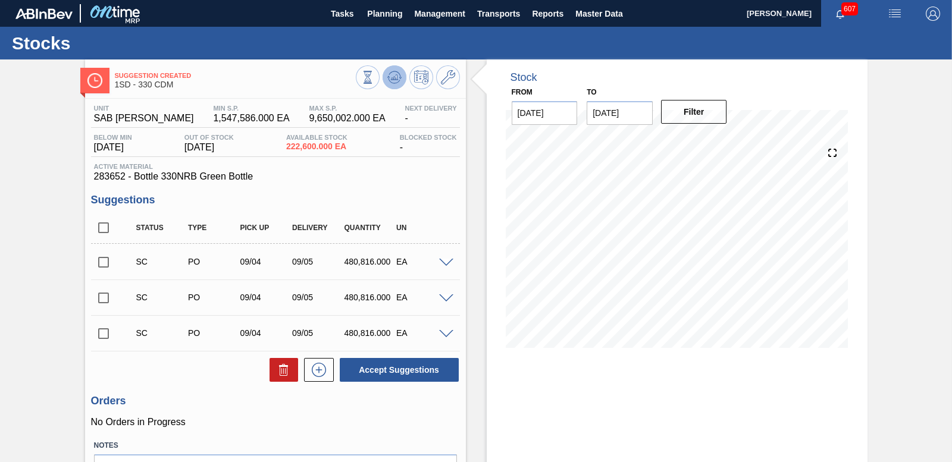
click at [396, 68] on button at bounding box center [395, 77] width 24 height 24
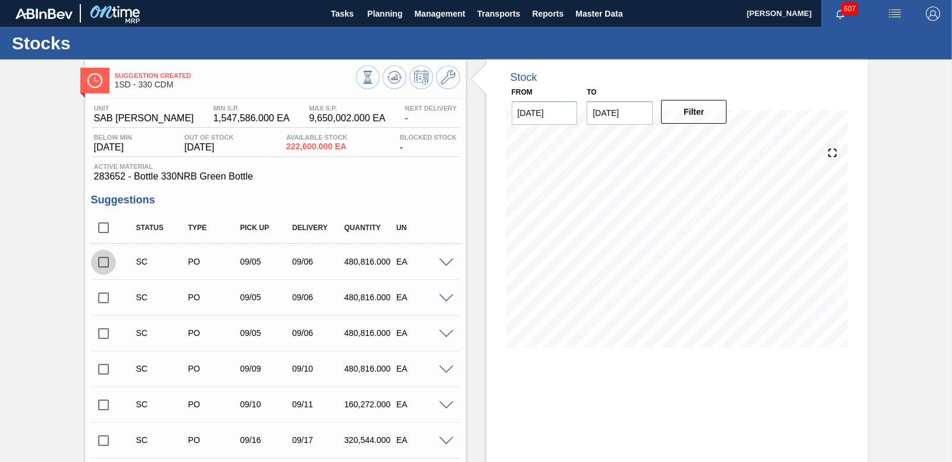
click at [103, 256] on input "checkbox" at bounding box center [103, 262] width 25 height 25
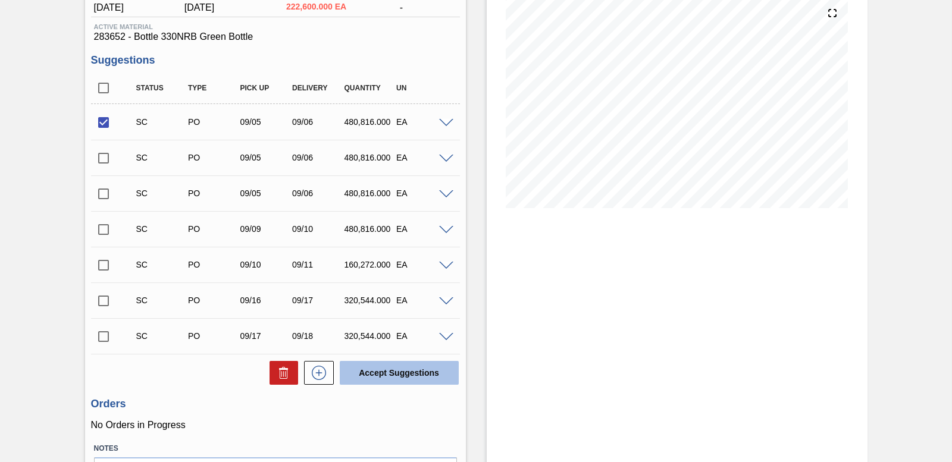
scroll to position [215, 0]
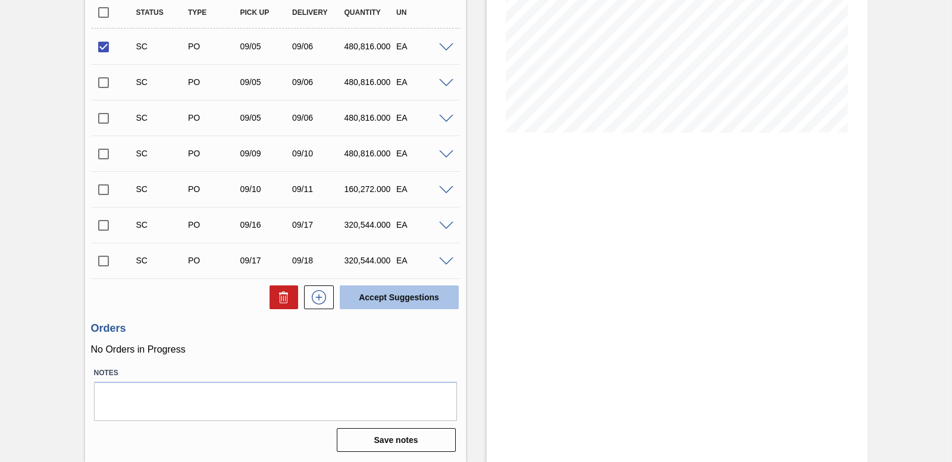
click at [392, 292] on button "Accept Suggestions" at bounding box center [399, 298] width 119 height 24
checkbox input "false"
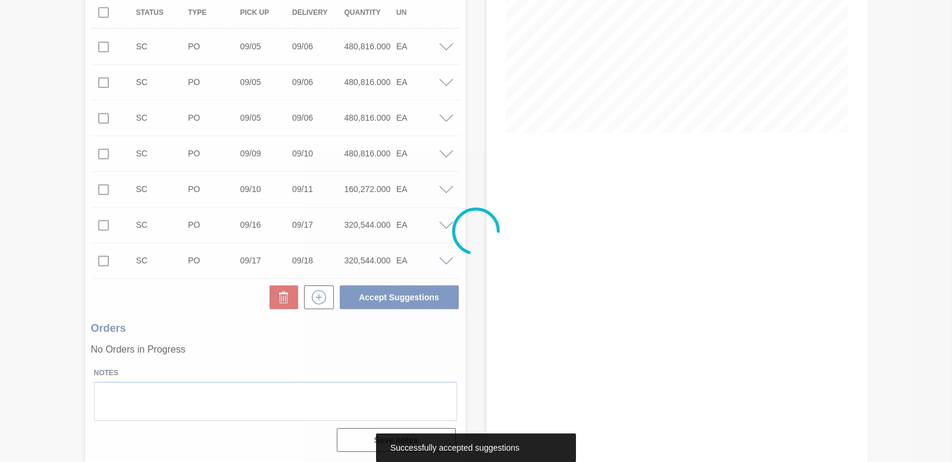
scroll to position [201, 0]
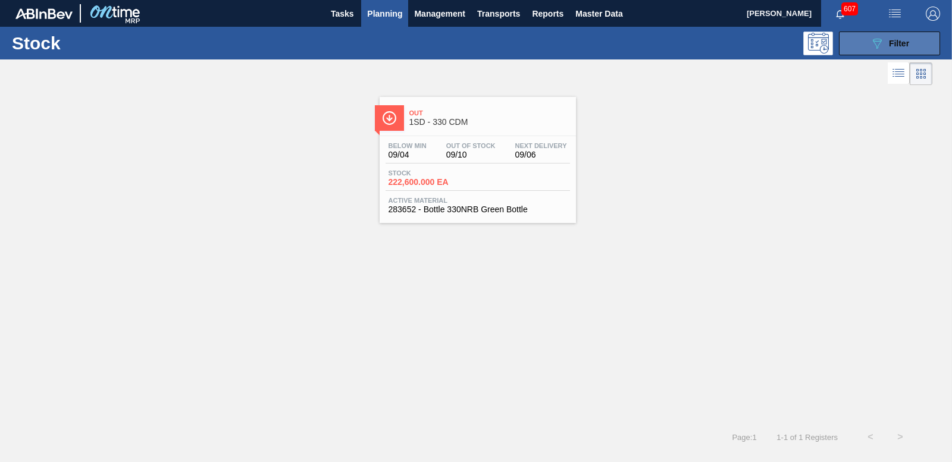
drag, startPoint x: 887, startPoint y: 56, endPoint x: 887, endPoint y: 49, distance: 6.5
click at [887, 55] on div "Stock 089F7B8B-B2A5-4AFE-B5C0-19BA573D28AC Filter" at bounding box center [476, 43] width 952 height 33
click at [887, 45] on div "089F7B8B-B2A5-4AFE-B5C0-19BA573D28AC Filter" at bounding box center [889, 43] width 39 height 14
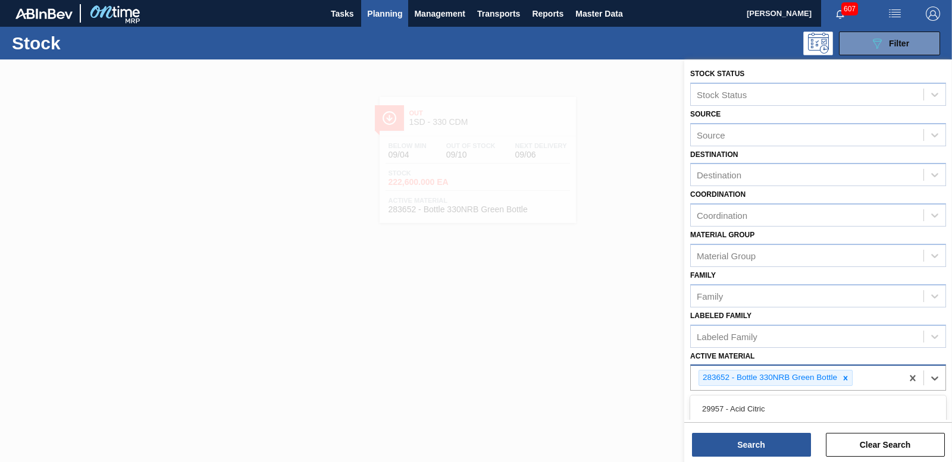
click at [848, 387] on div "283652 - Bottle 330NRB Green Bottle" at bounding box center [796, 378] width 211 height 24
click at [847, 383] on div at bounding box center [845, 378] width 13 height 15
type Material "283366"
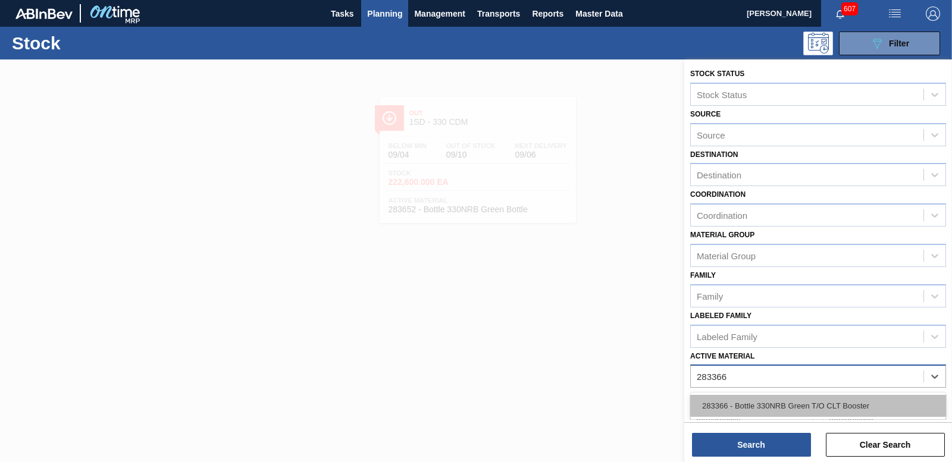
click at [766, 402] on div "283366 - Bottle 330NRB Green T/O CLT Booster" at bounding box center [818, 406] width 256 height 22
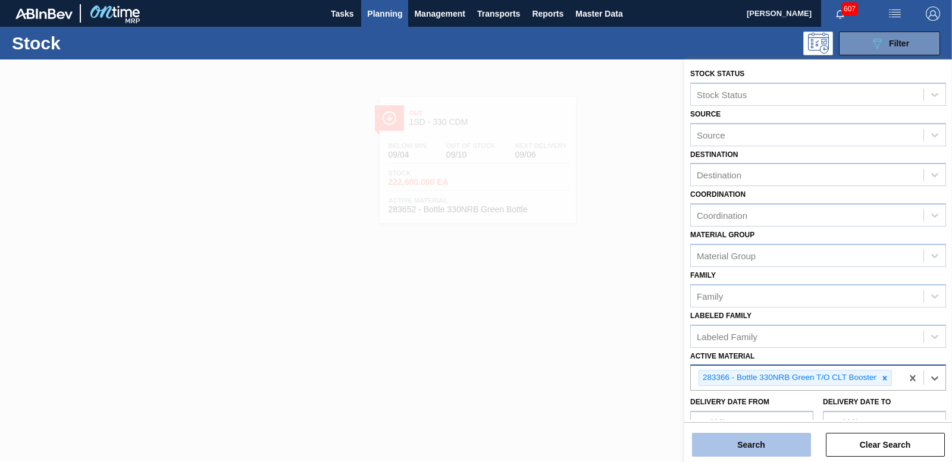
click at [759, 442] on button "Search" at bounding box center [751, 445] width 119 height 24
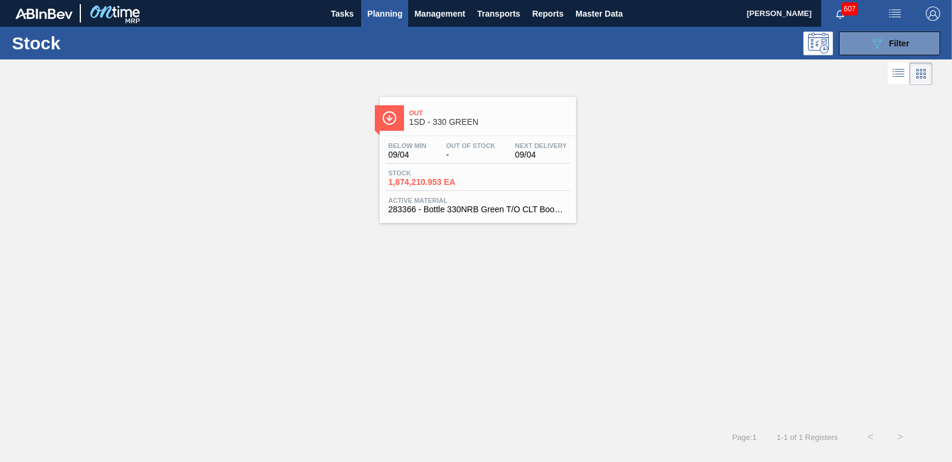
click at [438, 176] on span "Stock" at bounding box center [430, 173] width 83 height 7
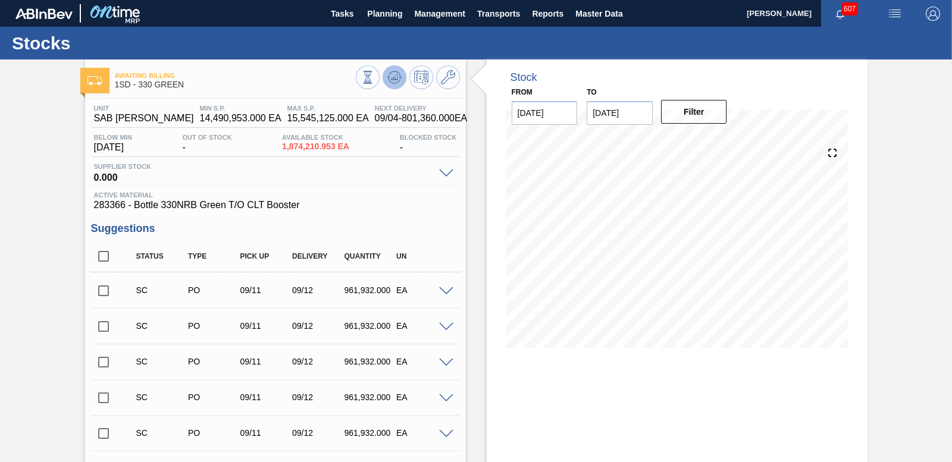
click at [391, 83] on icon at bounding box center [394, 77] width 14 height 14
click at [105, 292] on input "checkbox" at bounding box center [103, 290] width 25 height 25
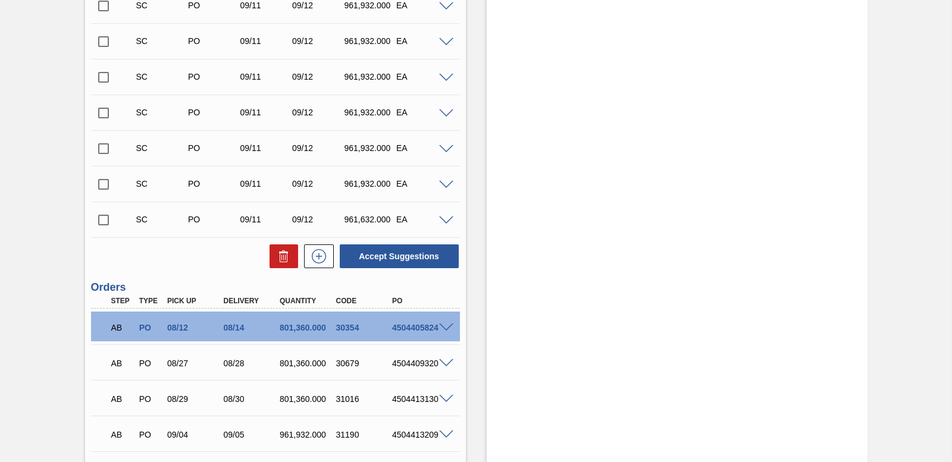
scroll to position [348, 0]
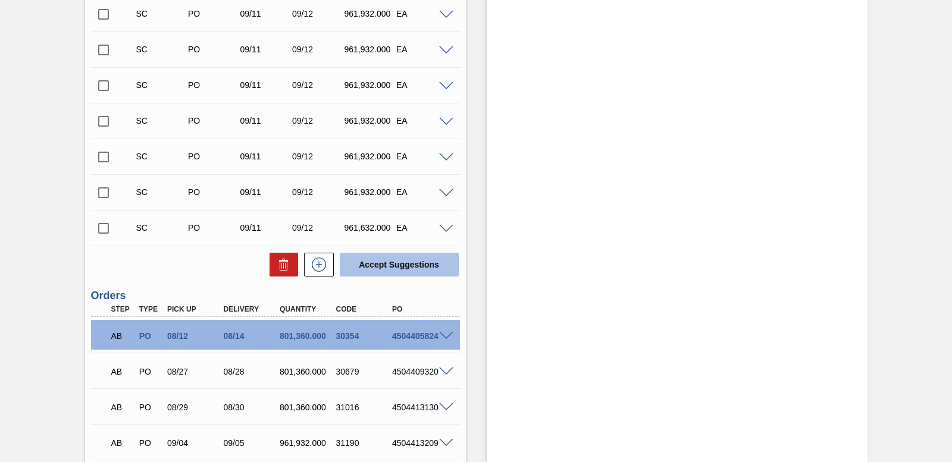
click at [377, 261] on button "Accept Suggestions" at bounding box center [399, 265] width 119 height 24
checkbox input "false"
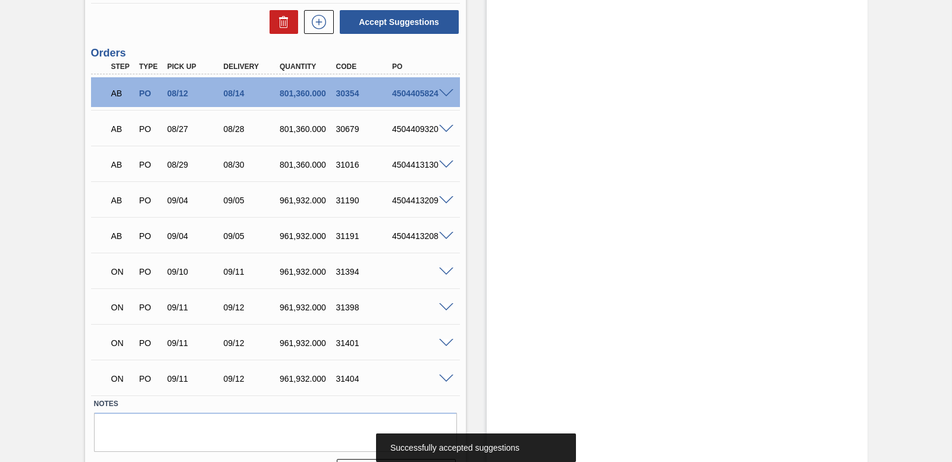
scroll to position [586, 0]
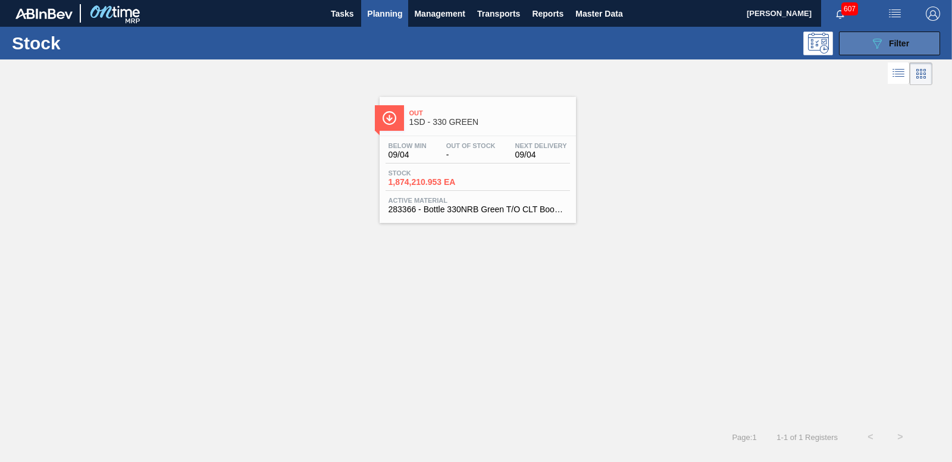
click at [852, 36] on button "089F7B8B-B2A5-4AFE-B5C0-19BA573D28AC Filter" at bounding box center [889, 44] width 101 height 24
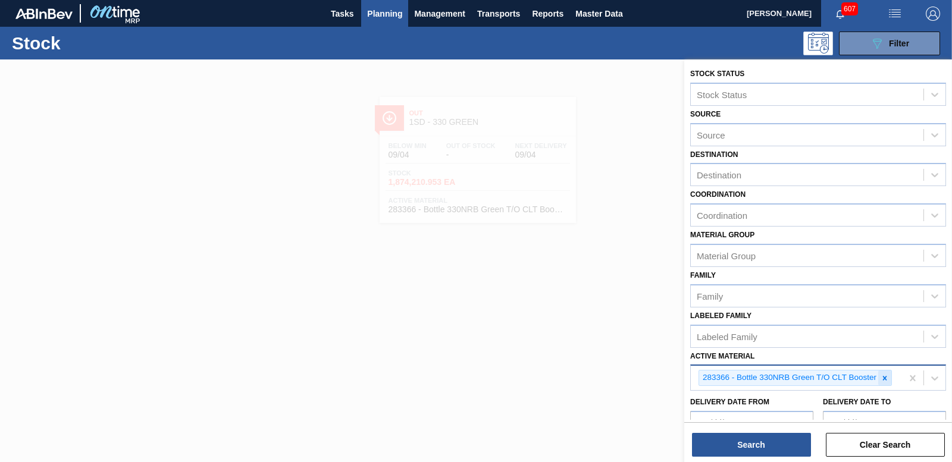
click at [884, 377] on icon at bounding box center [885, 378] width 8 height 8
click at [712, 373] on div "Active Material" at bounding box center [726, 377] width 58 height 10
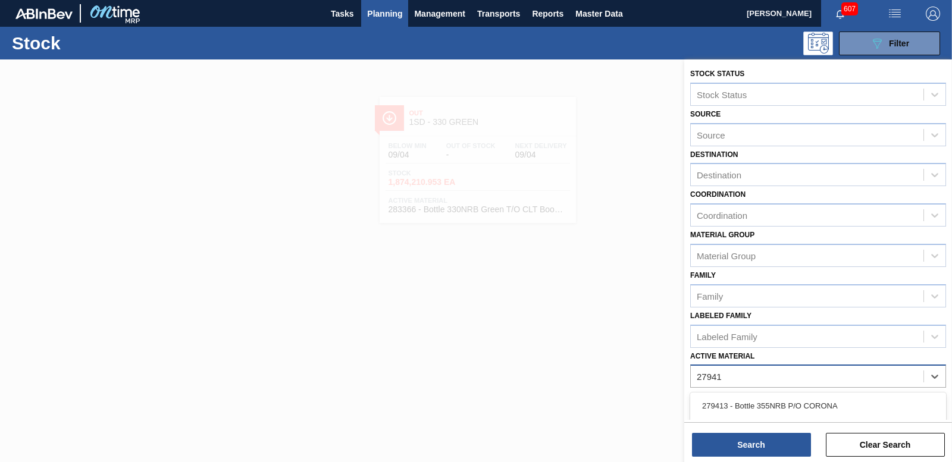
type Material "279413"
click at [812, 403] on div "279413 - Bottle 355NRB P/O CORONA" at bounding box center [818, 406] width 256 height 22
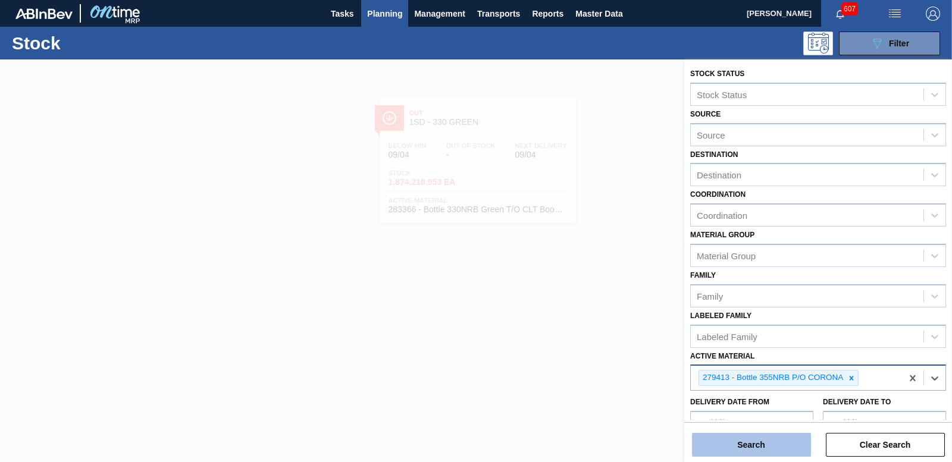
click at [793, 447] on button "Search" at bounding box center [751, 445] width 119 height 24
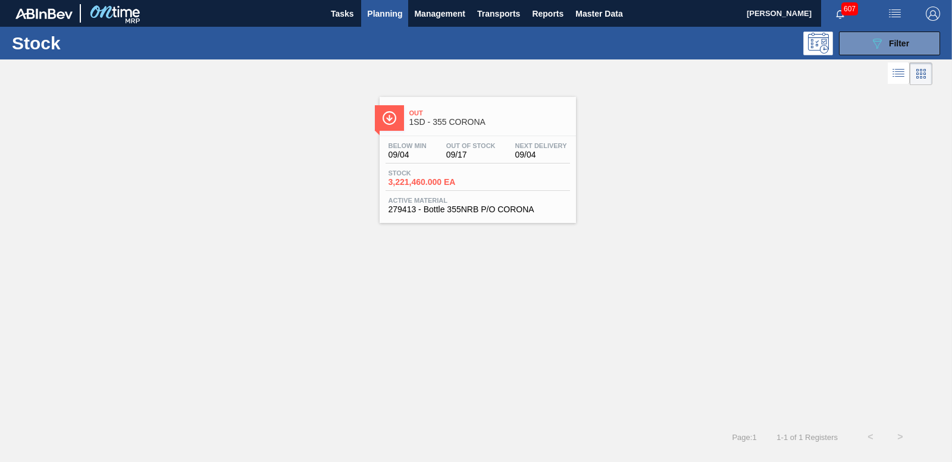
click at [436, 181] on span "3,221,460.000 EA" at bounding box center [430, 182] width 83 height 9
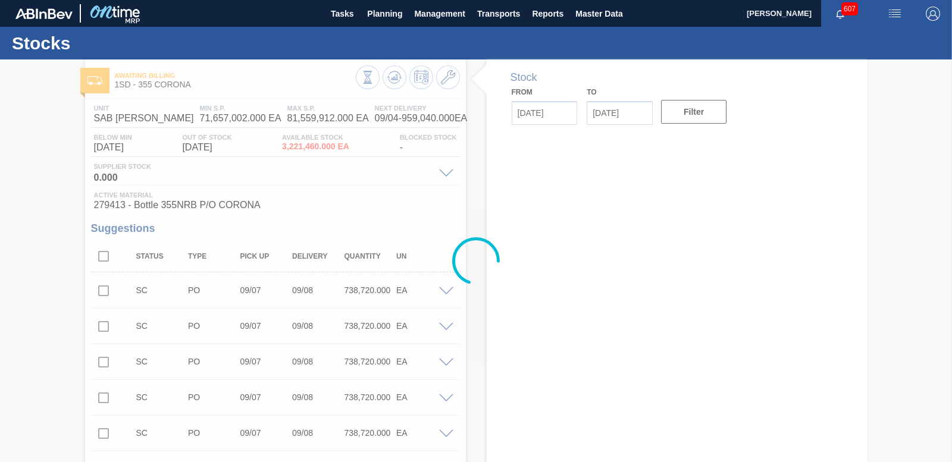
type input "[DATE]"
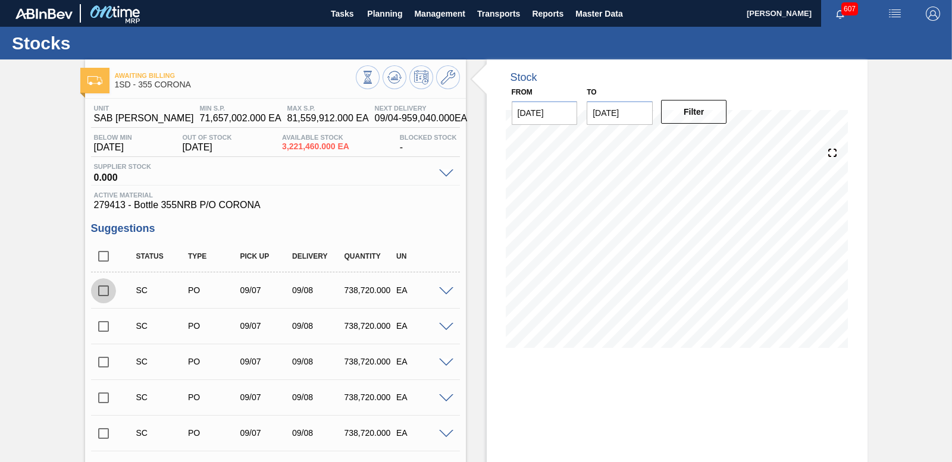
click at [105, 287] on input "checkbox" at bounding box center [103, 290] width 25 height 25
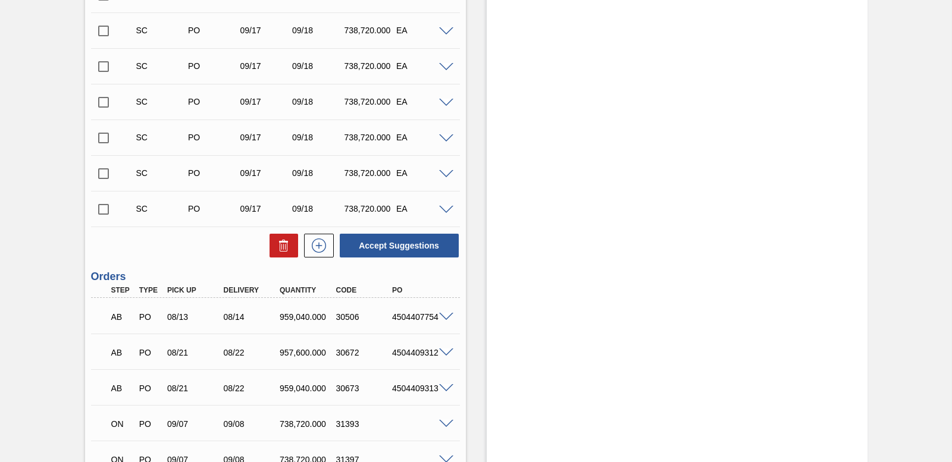
scroll to position [4106, 0]
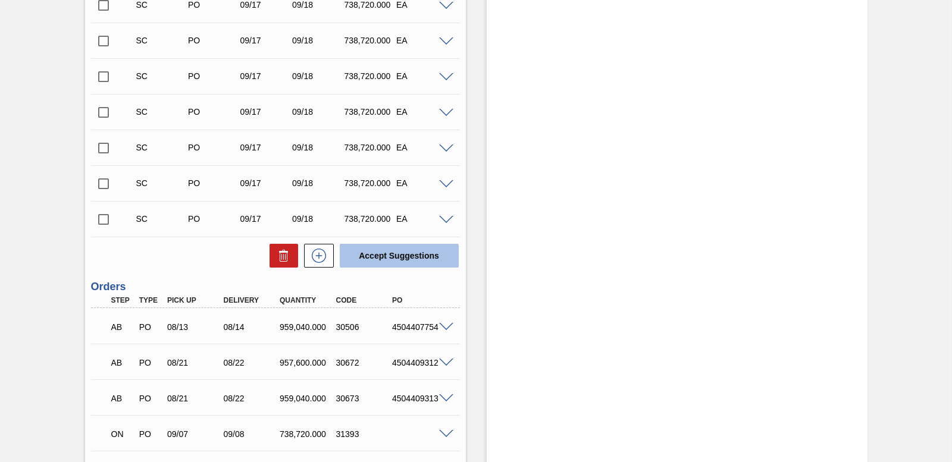
click at [389, 251] on button "Accept Suggestions" at bounding box center [399, 256] width 119 height 24
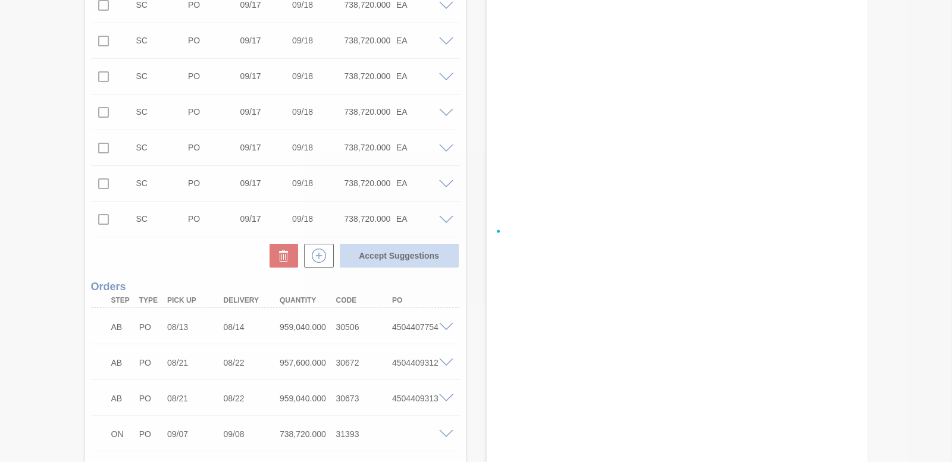
checkbox input "false"
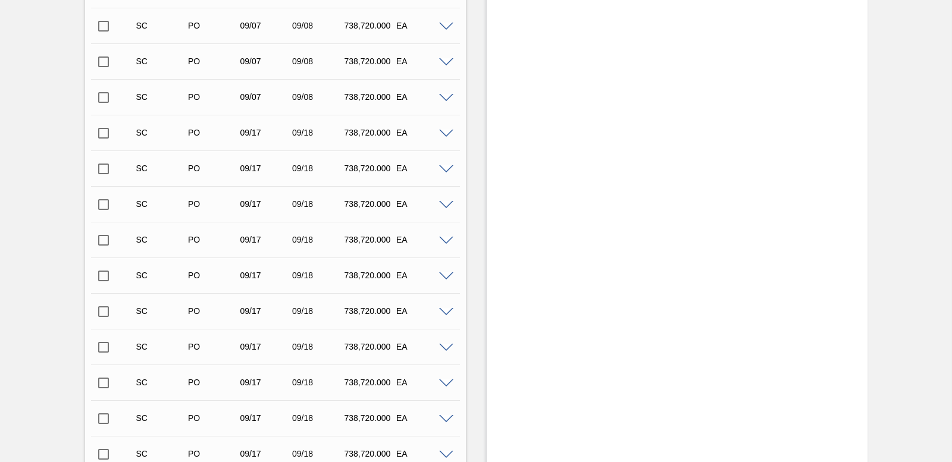
scroll to position [3395, 0]
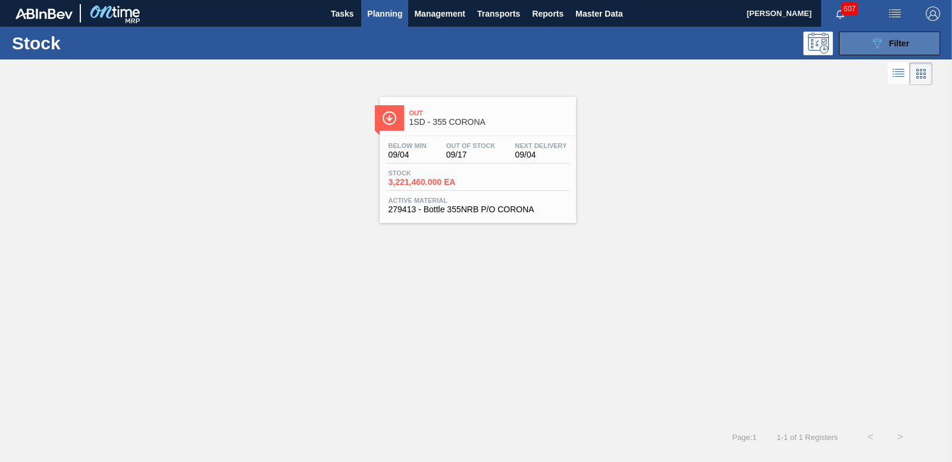
drag, startPoint x: 895, startPoint y: 32, endPoint x: 901, endPoint y: 33, distance: 6.0
click at [895, 33] on button "089F7B8B-B2A5-4AFE-B5C0-19BA573D28AC Filter" at bounding box center [889, 44] width 101 height 24
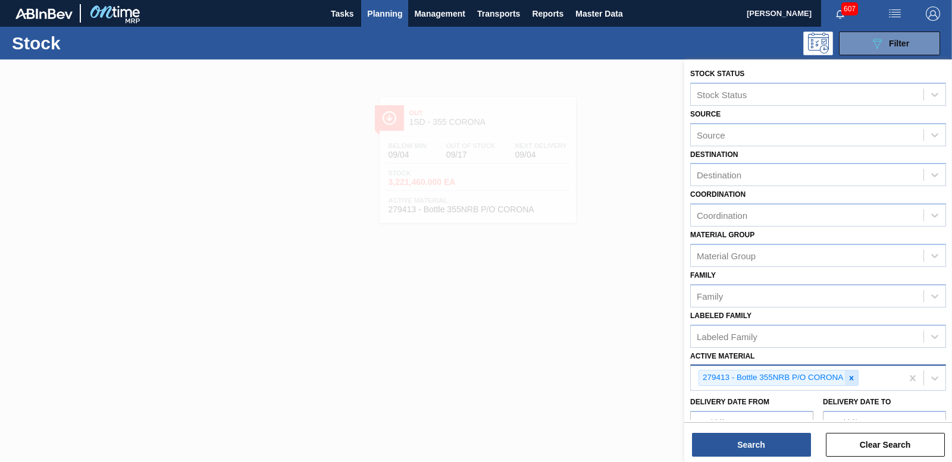
click at [850, 376] on icon at bounding box center [851, 378] width 8 height 8
type Material "279413"
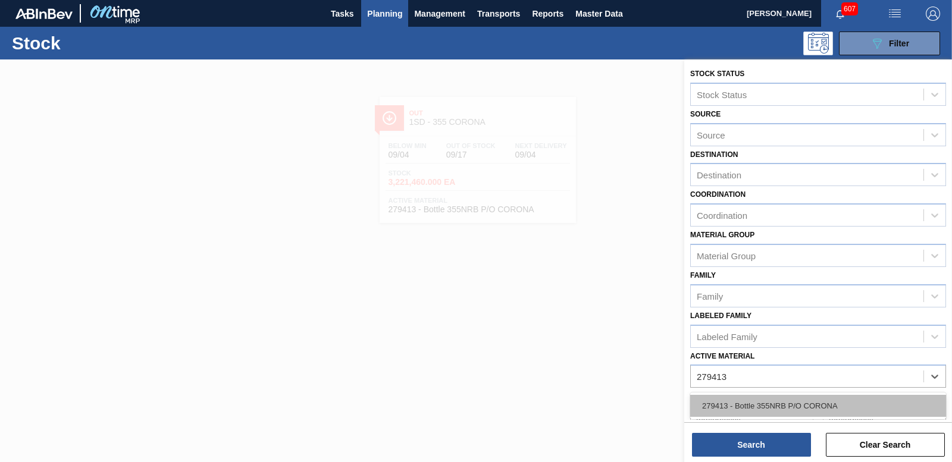
click at [775, 398] on div "279413 - Bottle 355NRB P/O CORONA" at bounding box center [818, 406] width 256 height 22
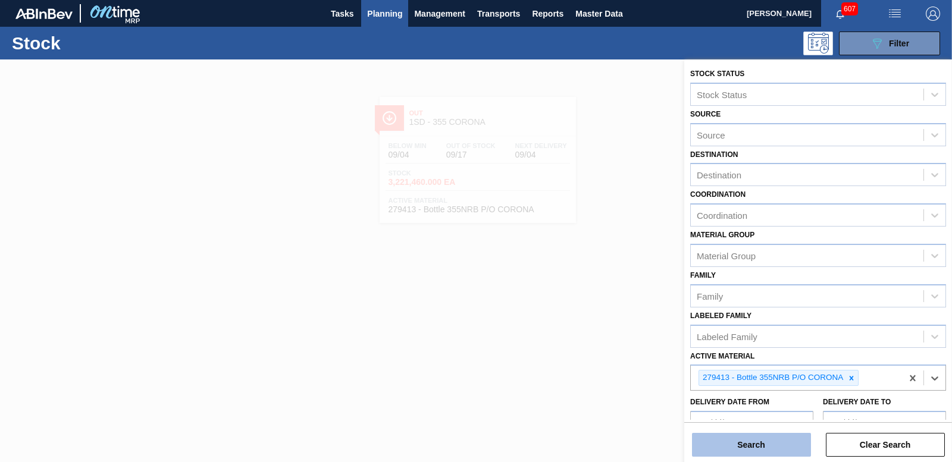
click at [770, 443] on button "Search" at bounding box center [751, 445] width 119 height 24
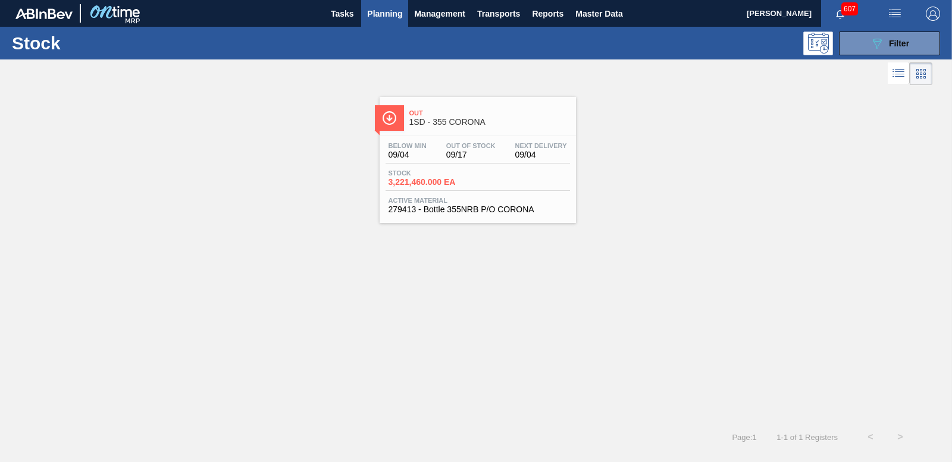
click at [442, 179] on span "3,221,460.000 EA" at bounding box center [430, 182] width 83 height 9
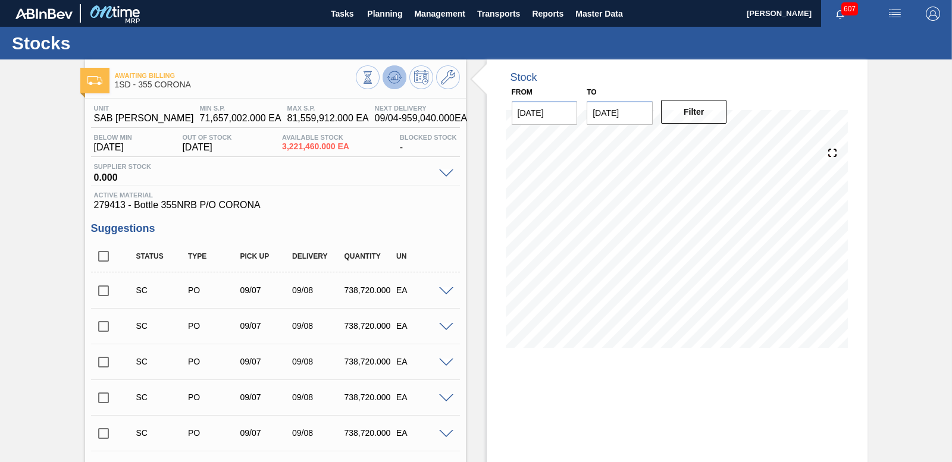
click at [391, 80] on icon at bounding box center [394, 77] width 14 height 14
click at [106, 287] on input "checkbox" at bounding box center [103, 290] width 25 height 25
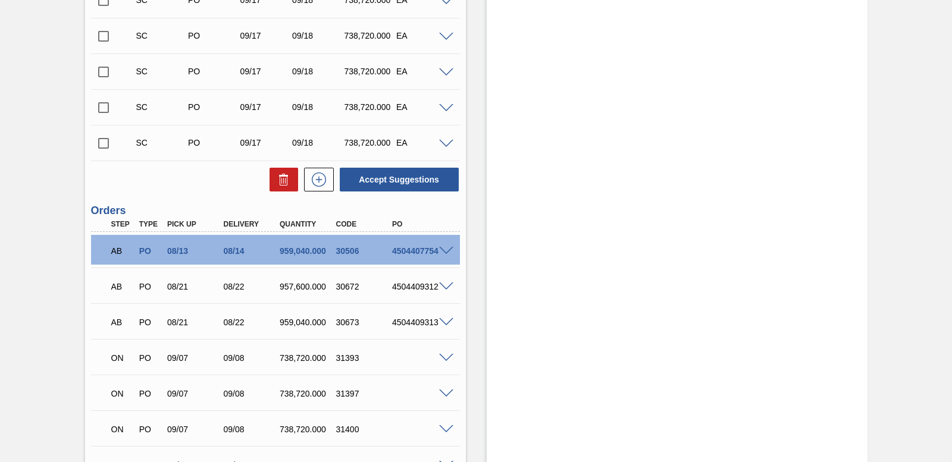
scroll to position [4106, 0]
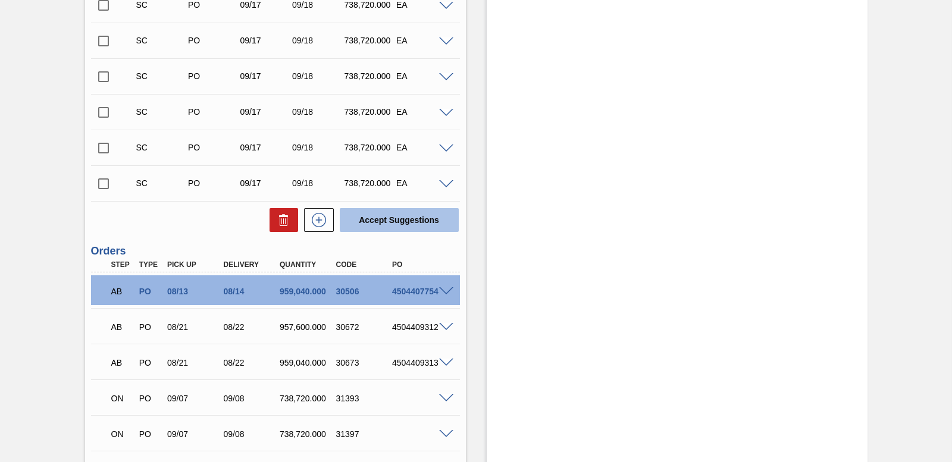
click at [398, 224] on button "Accept Suggestions" at bounding box center [399, 220] width 119 height 24
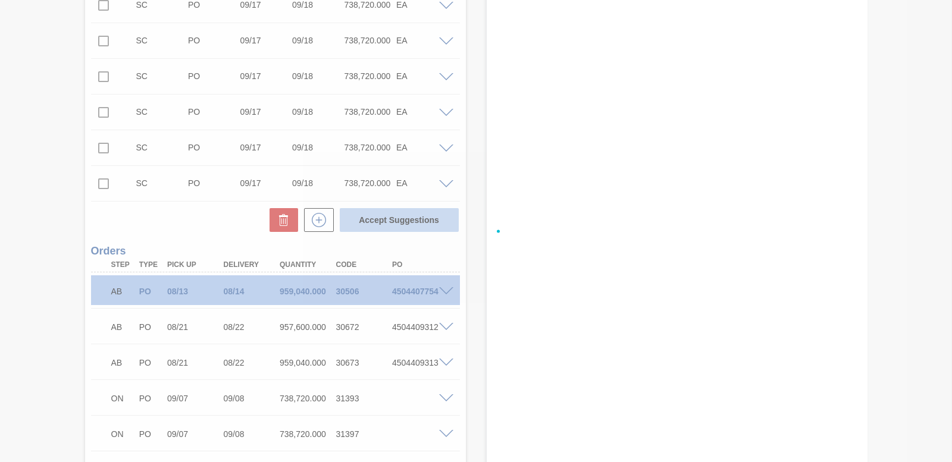
checkbox input "false"
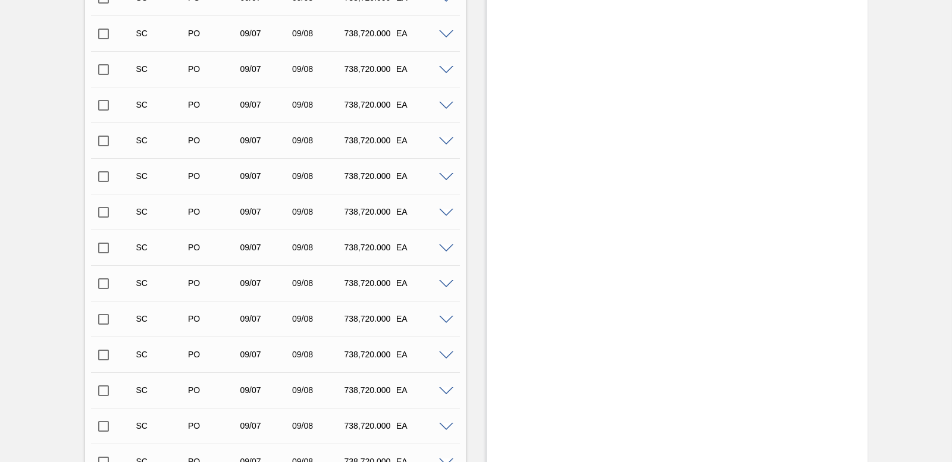
scroll to position [1967, 0]
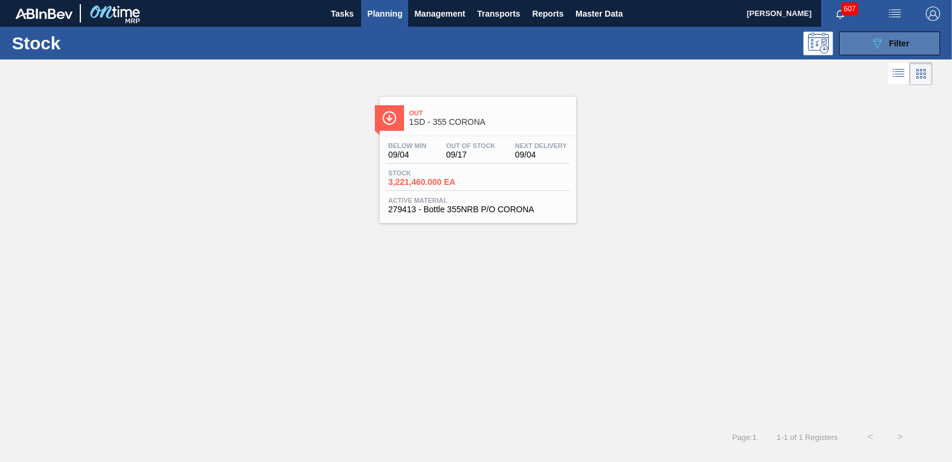
click at [904, 47] on span "Filter" at bounding box center [899, 44] width 20 height 10
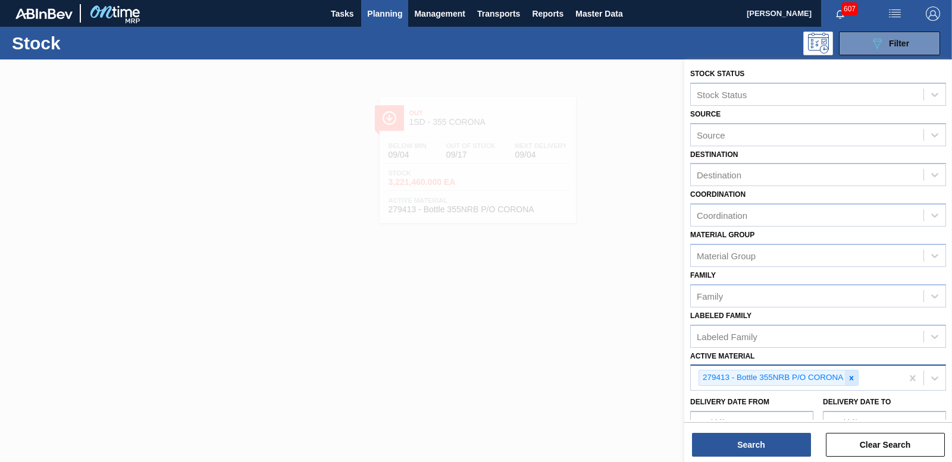
click at [852, 378] on icon at bounding box center [852, 378] width 4 height 4
click at [805, 375] on div "Active Material" at bounding box center [807, 376] width 233 height 17
type Material "279413"
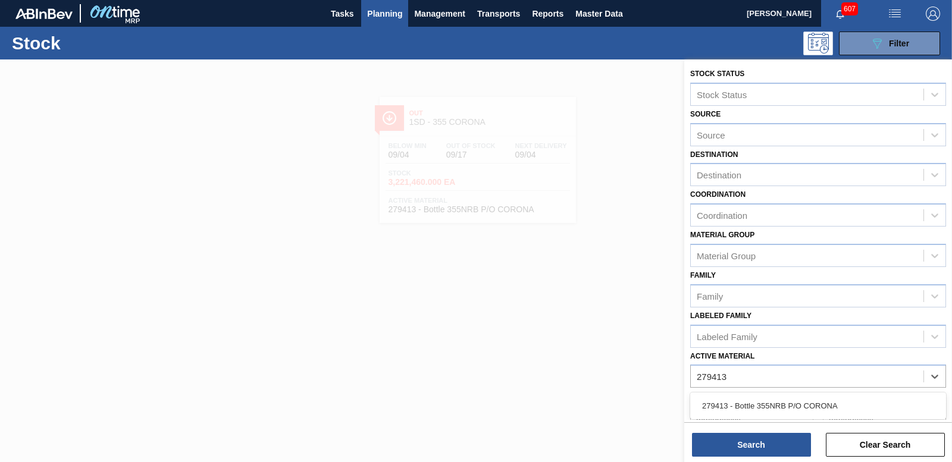
click at [813, 404] on div "279413 - Bottle 355NRB P/O CORONA" at bounding box center [818, 406] width 256 height 22
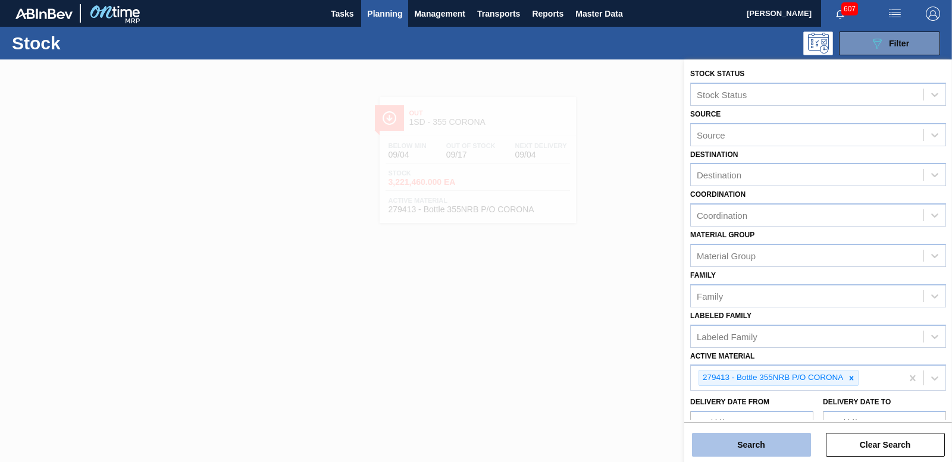
click at [788, 445] on button "Search" at bounding box center [751, 445] width 119 height 24
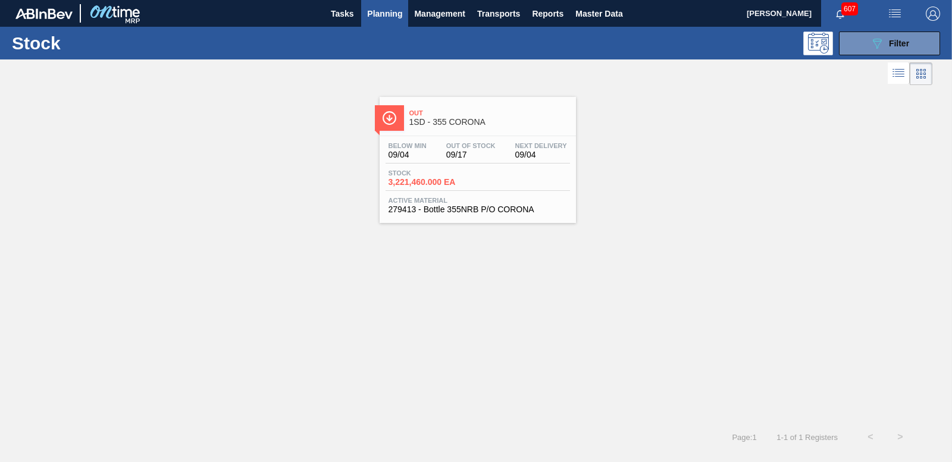
click at [442, 186] on span "3,221,460.000 EA" at bounding box center [430, 182] width 83 height 9
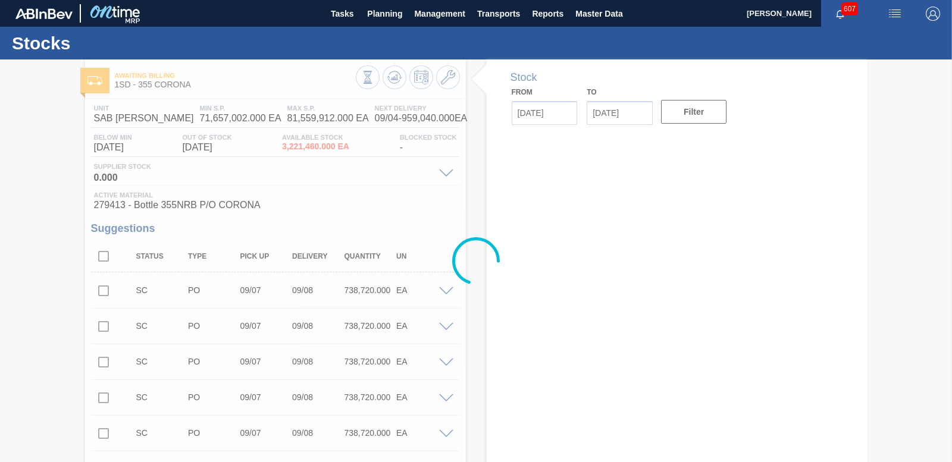
type input "[DATE]"
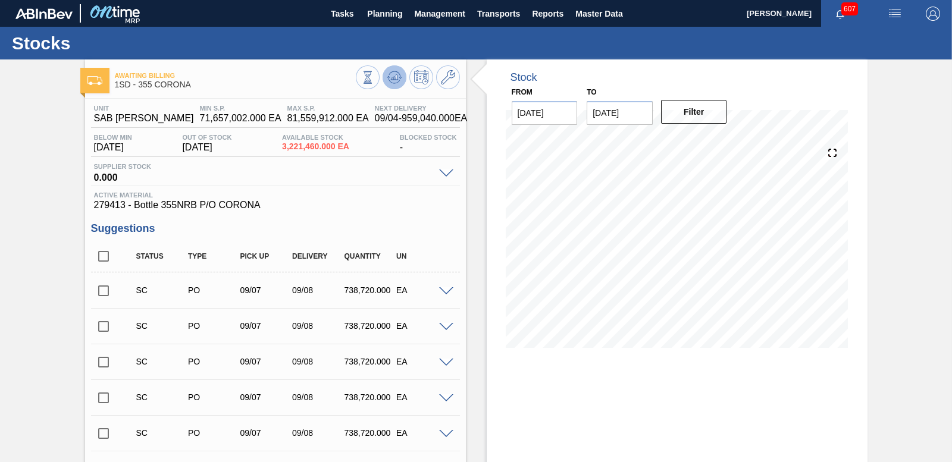
click at [395, 78] on icon at bounding box center [394, 76] width 8 height 5
click at [100, 292] on input "checkbox" at bounding box center [103, 290] width 25 height 25
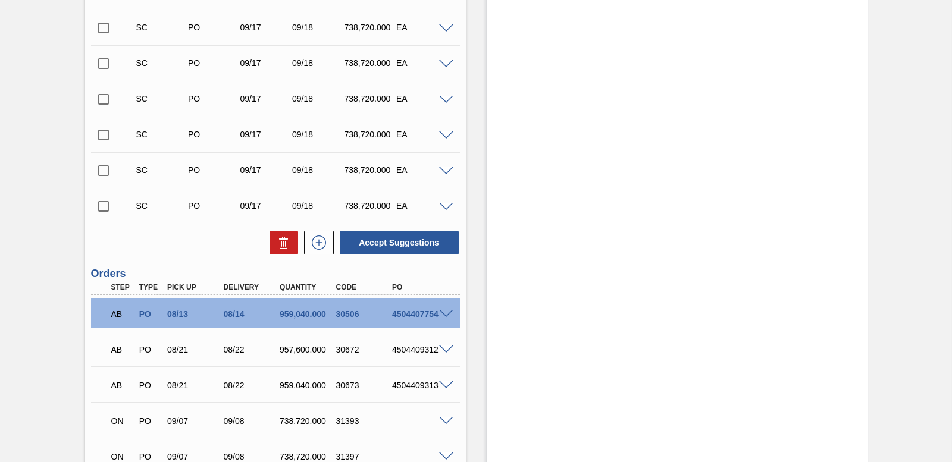
scroll to position [4046, 0]
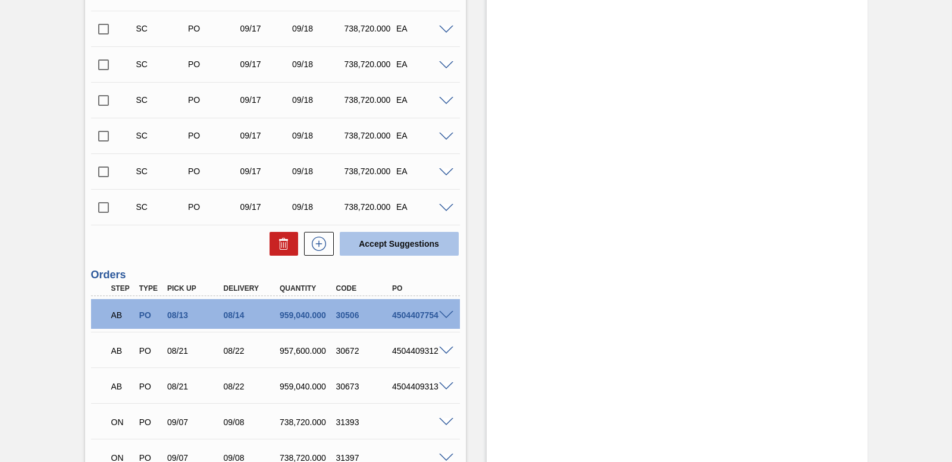
click at [402, 248] on button "Accept Suggestions" at bounding box center [399, 244] width 119 height 24
checkbox input "false"
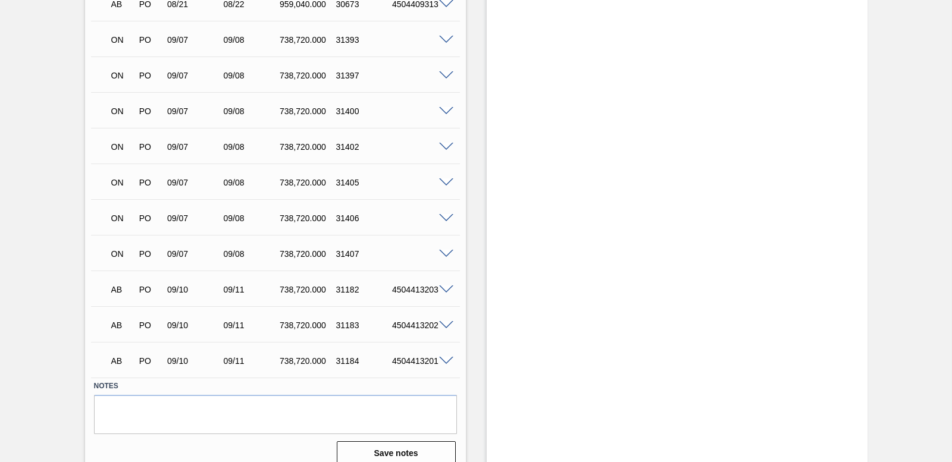
scroll to position [4406, 0]
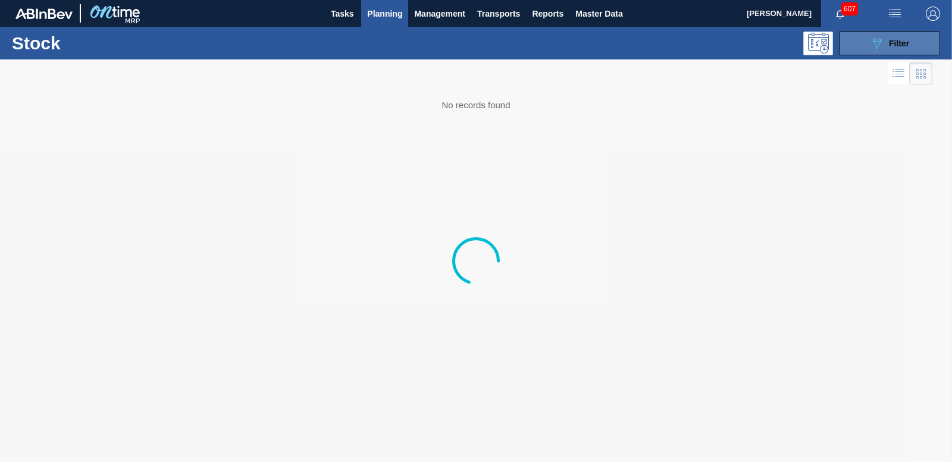
click at [910, 47] on button "089F7B8B-B2A5-4AFE-B5C0-19BA573D28AC Filter" at bounding box center [889, 44] width 101 height 24
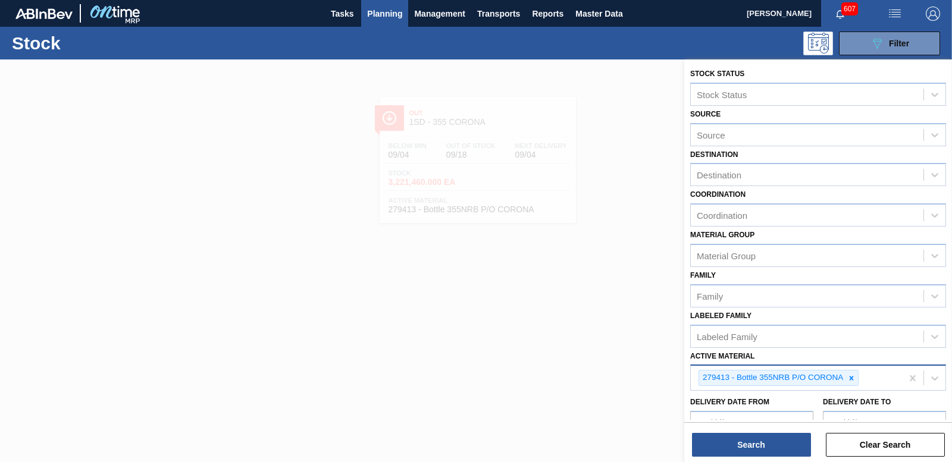
click at [852, 382] on icon at bounding box center [851, 378] width 8 height 8
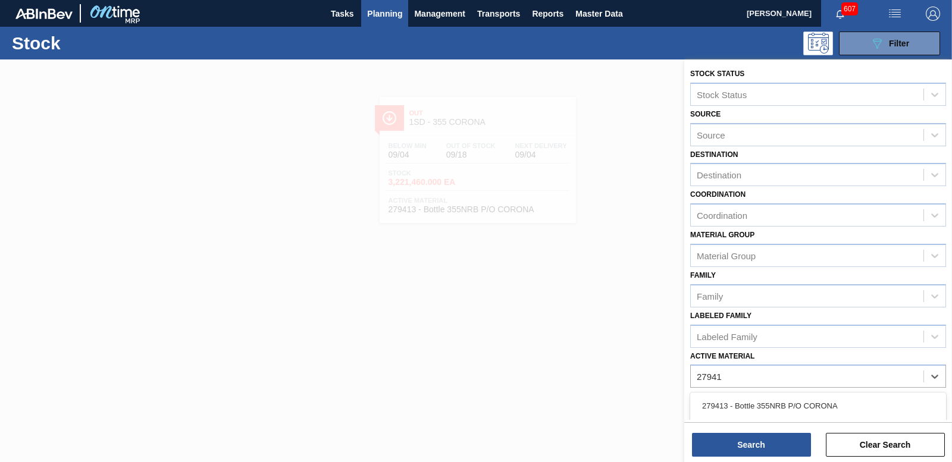
type Material "279413"
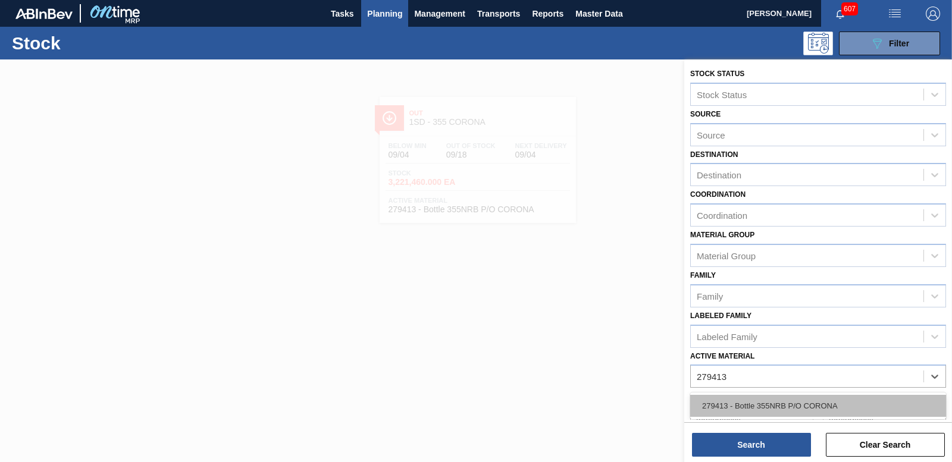
click at [765, 403] on div "279413 - Bottle 355NRB P/O CORONA" at bounding box center [818, 406] width 256 height 22
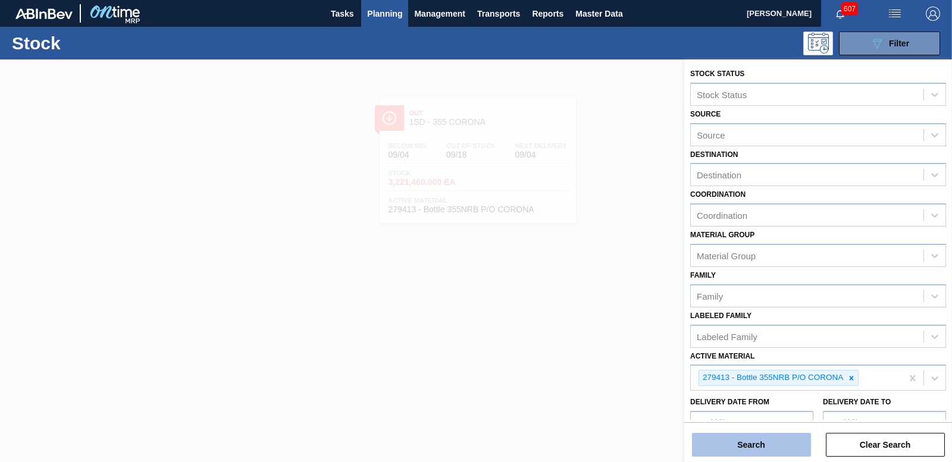
click at [769, 440] on button "Search" at bounding box center [751, 445] width 119 height 24
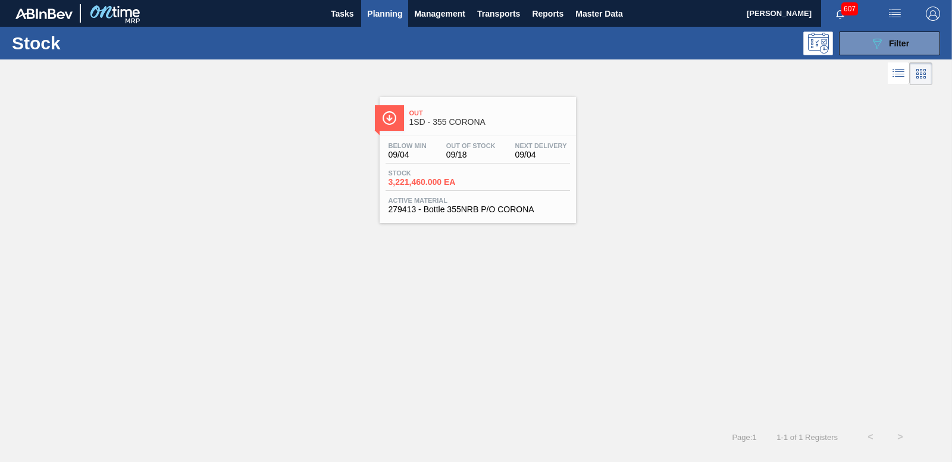
click at [439, 184] on span "3,221,460.000 EA" at bounding box center [430, 182] width 83 height 9
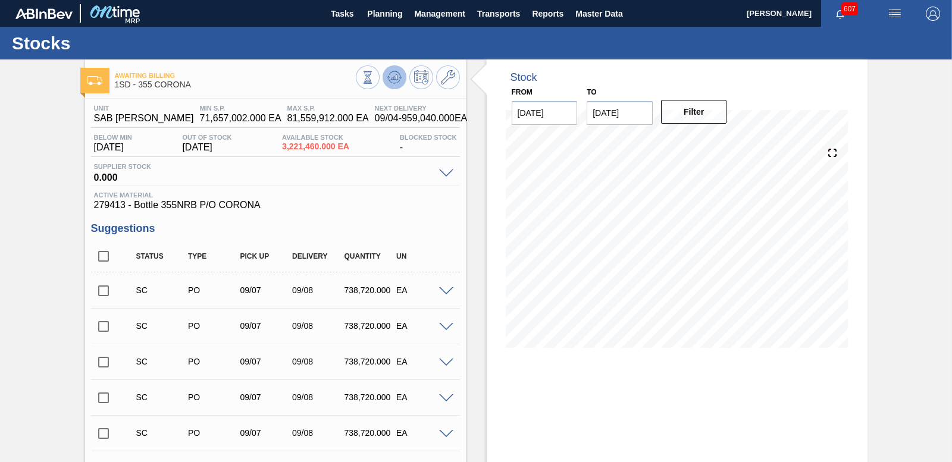
click at [399, 83] on icon at bounding box center [394, 77] width 14 height 14
click at [106, 290] on input "checkbox" at bounding box center [103, 290] width 25 height 25
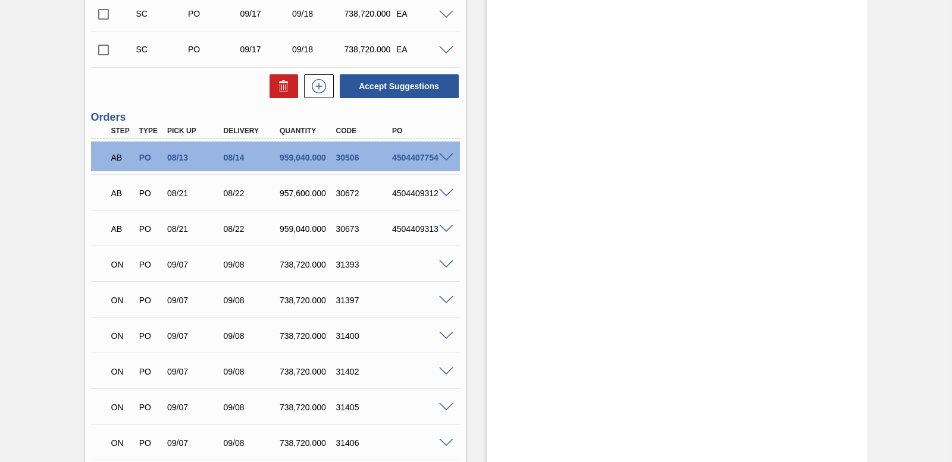
scroll to position [3990, 0]
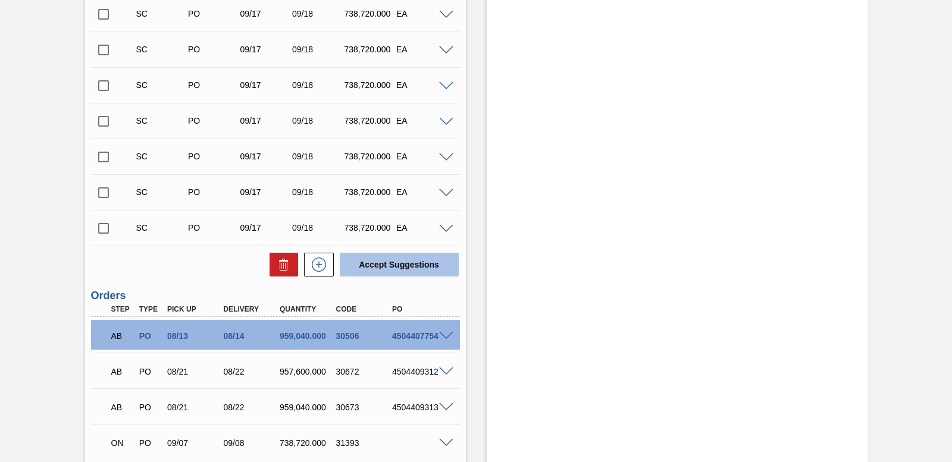
click at [387, 273] on button "Accept Suggestions" at bounding box center [399, 265] width 119 height 24
checkbox input "false"
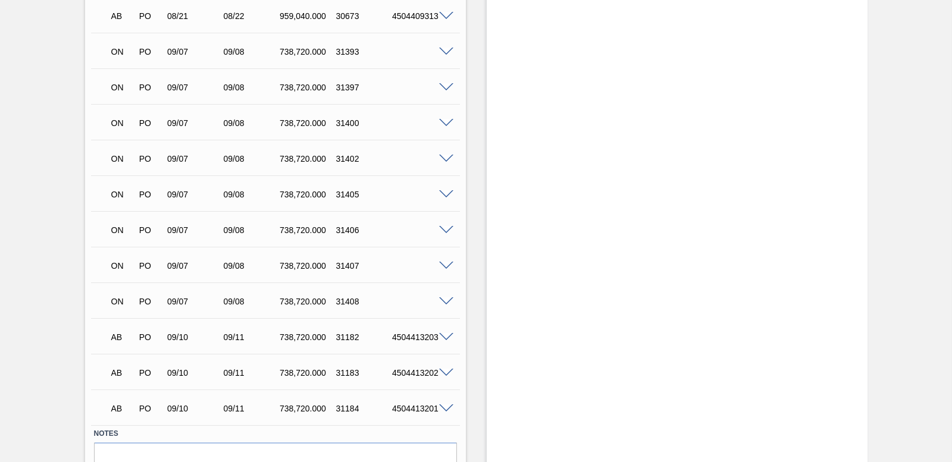
scroll to position [4347, 0]
click at [446, 299] on span at bounding box center [446, 300] width 14 height 9
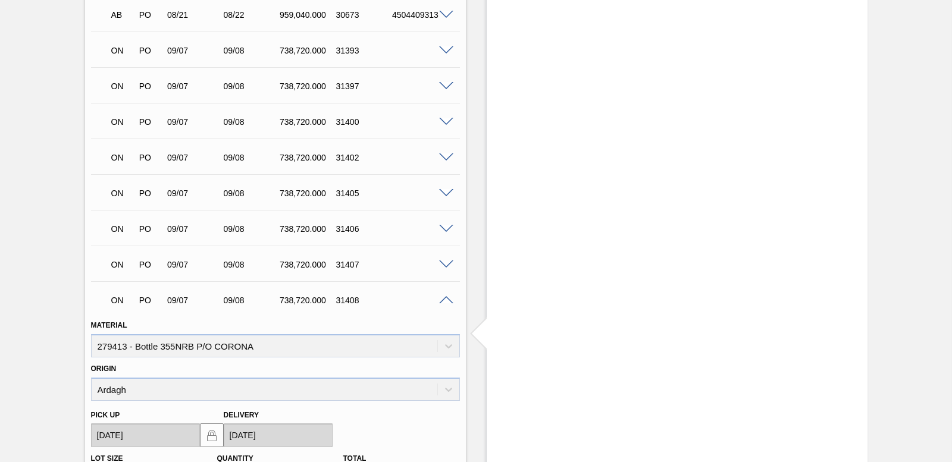
click at [446, 298] on span at bounding box center [446, 300] width 14 height 9
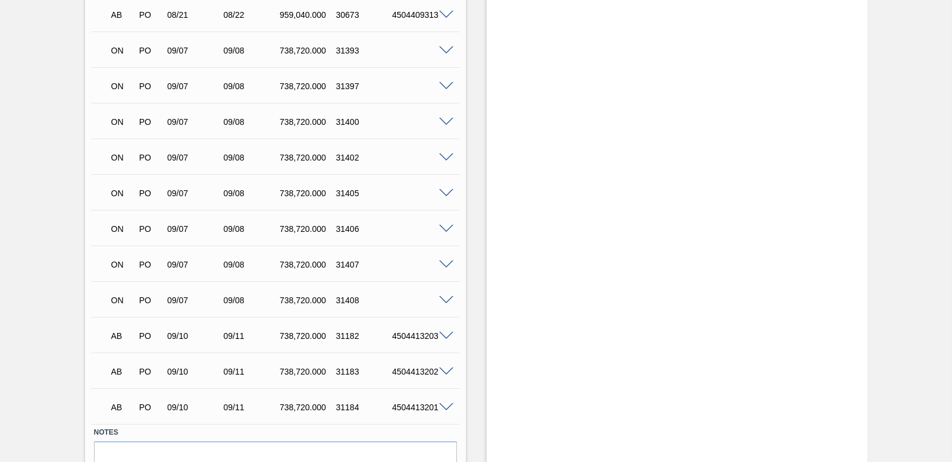
click at [446, 298] on span at bounding box center [446, 300] width 14 height 9
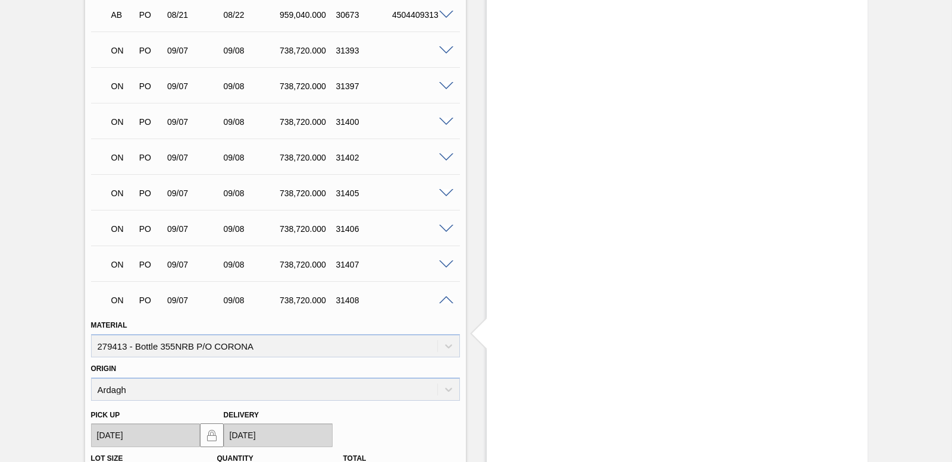
click at [446, 298] on span at bounding box center [446, 300] width 14 height 9
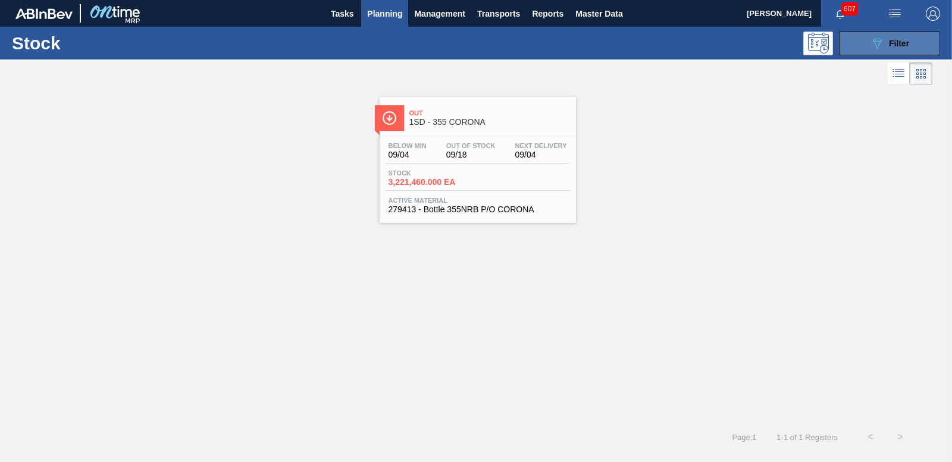
click at [872, 37] on icon "089F7B8B-B2A5-4AFE-B5C0-19BA573D28AC" at bounding box center [877, 43] width 14 height 14
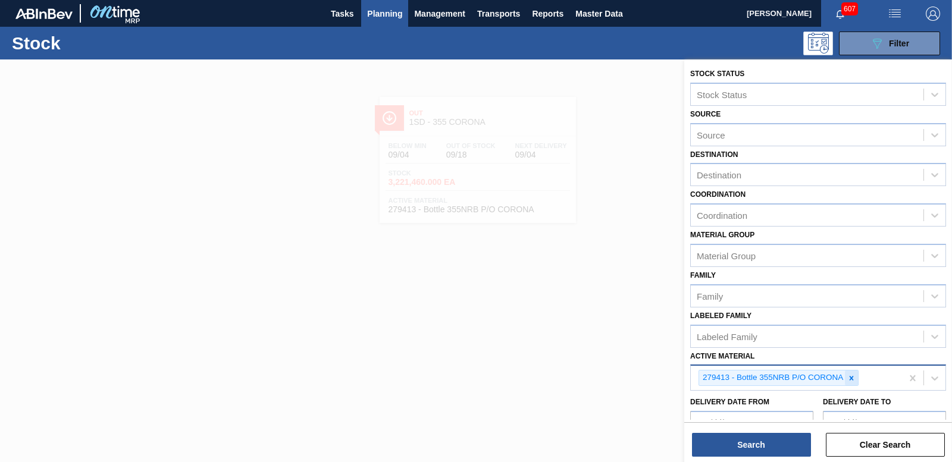
drag, startPoint x: 850, startPoint y: 380, endPoint x: 806, endPoint y: 383, distance: 44.7
click at [850, 380] on icon at bounding box center [852, 378] width 4 height 4
click at [756, 375] on div "Active Material" at bounding box center [807, 376] width 233 height 17
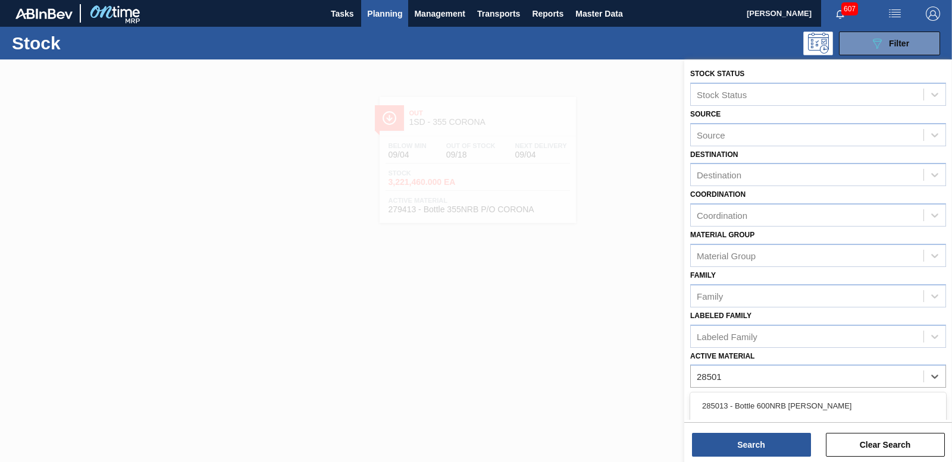
type Material "285013"
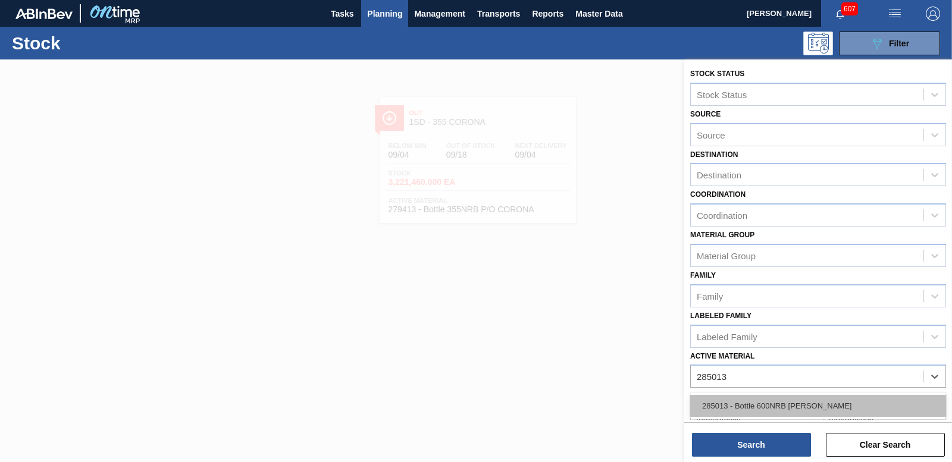
click at [788, 402] on div "285013 - Bottle 600NRB [PERSON_NAME]" at bounding box center [818, 406] width 256 height 22
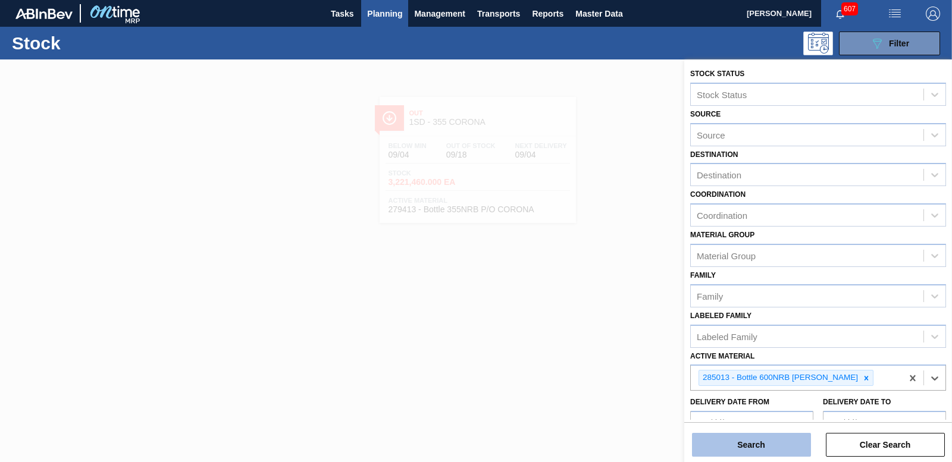
click at [782, 446] on button "Search" at bounding box center [751, 445] width 119 height 24
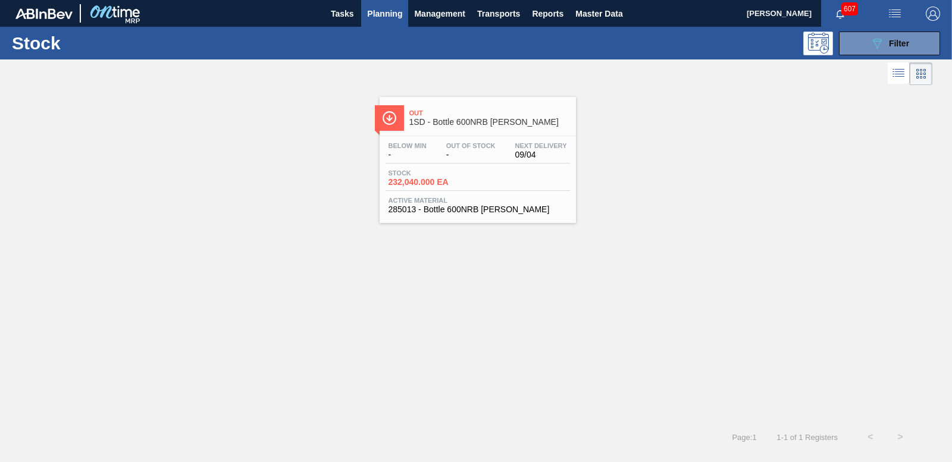
click at [434, 176] on span "Stock" at bounding box center [430, 173] width 83 height 7
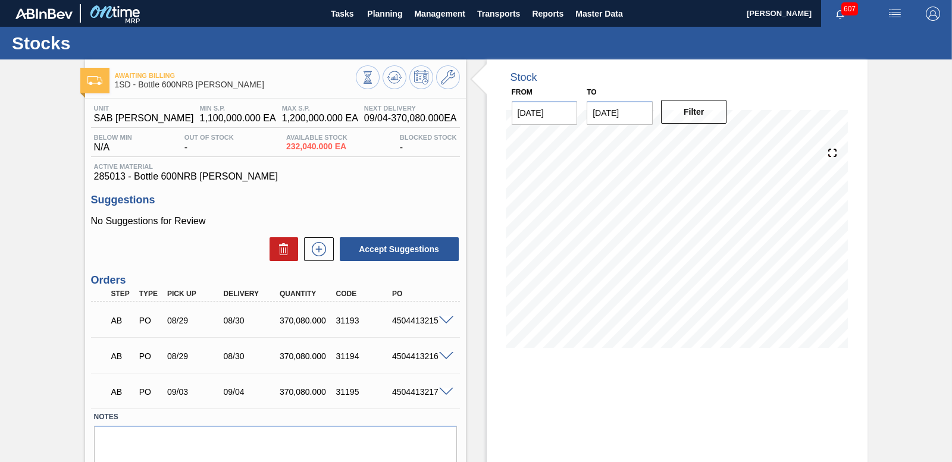
click at [446, 390] on span at bounding box center [446, 392] width 14 height 9
